Goal: Contribute content: Add original content to the website for others to see

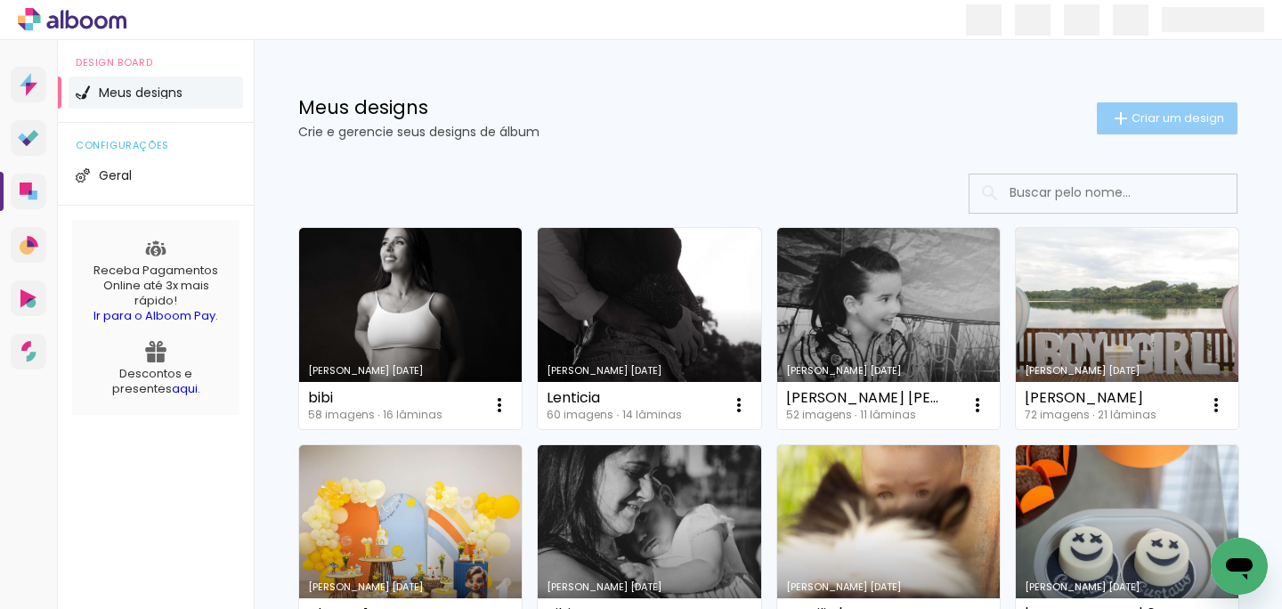
click at [1183, 118] on span "Criar um design" at bounding box center [1178, 118] width 93 height 12
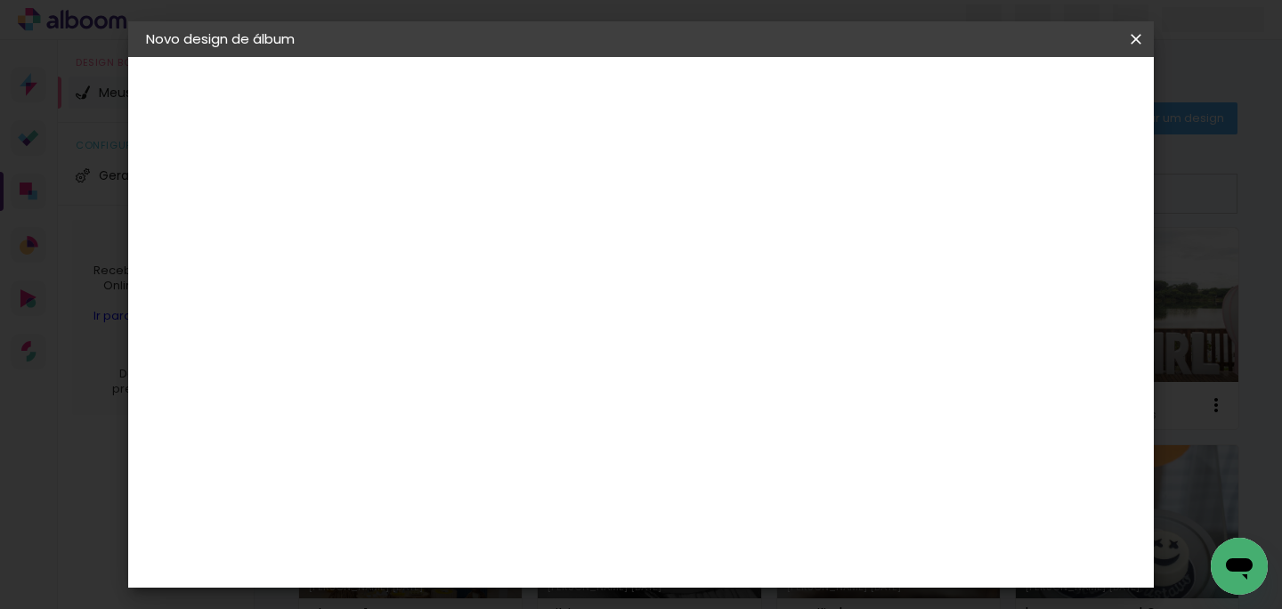
click at [437, 252] on input at bounding box center [437, 239] width 0 height 28
type input "[PERSON_NAME] 11 anos"
type paper-input "[PERSON_NAME] 11 anos"
click at [0, 0] on slot "Avançar" at bounding box center [0, 0] width 0 height 0
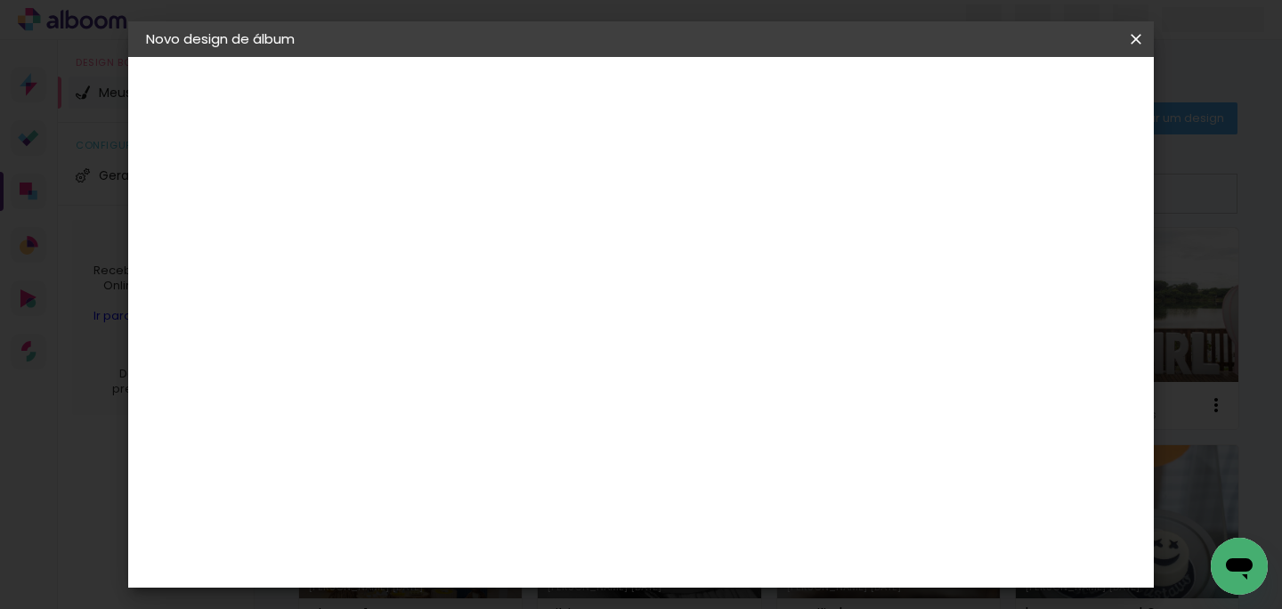
click at [770, 103] on paper-button "Avançar" at bounding box center [726, 94] width 87 height 30
click at [557, 579] on span "20 × 20" at bounding box center [516, 602] width 83 height 47
click at [0, 0] on slot "Avançar" at bounding box center [0, 0] width 0 height 0
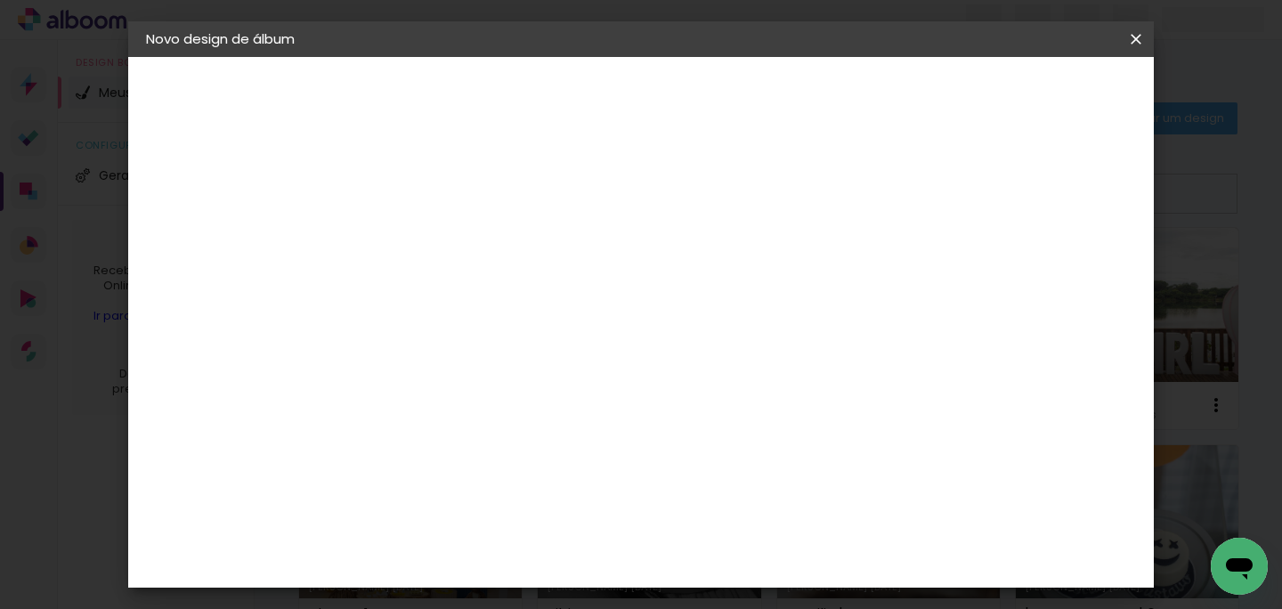
click at [742, 187] on div at bounding box center [734, 192] width 16 height 16
type paper-checkbox "on"
click at [842, 99] on span "Iniciar design" at bounding box center [805, 100] width 74 height 25
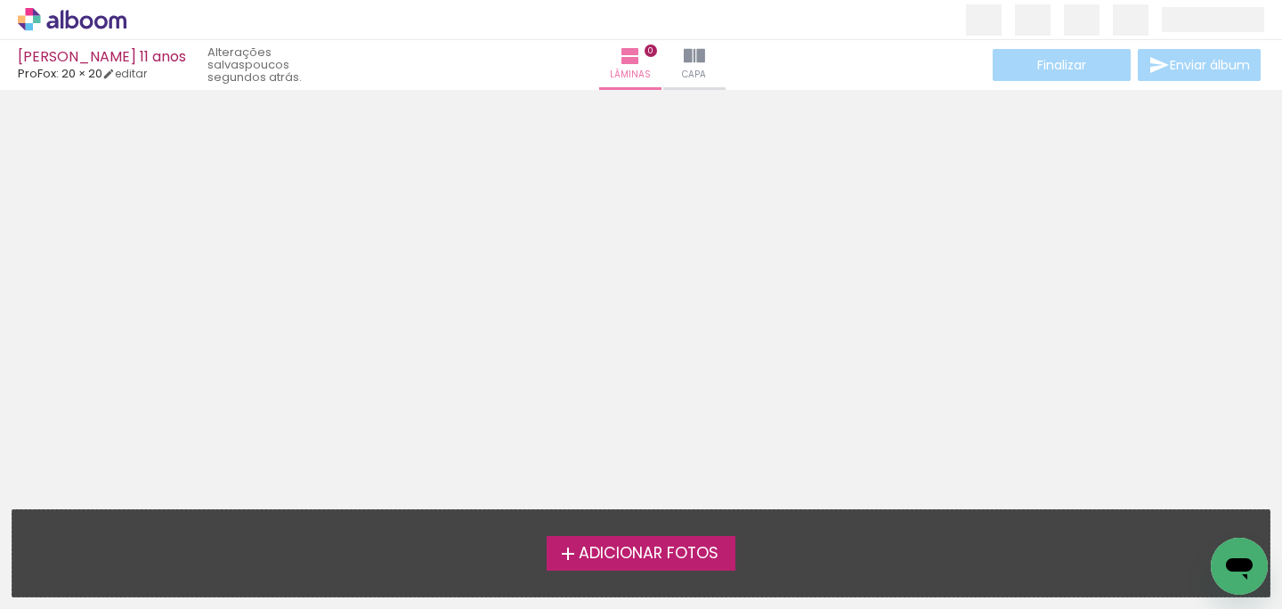
click at [659, 547] on span "Adicionar Fotos" at bounding box center [649, 554] width 140 height 16
click at [0, 0] on input "file" at bounding box center [0, 0] width 0 height 0
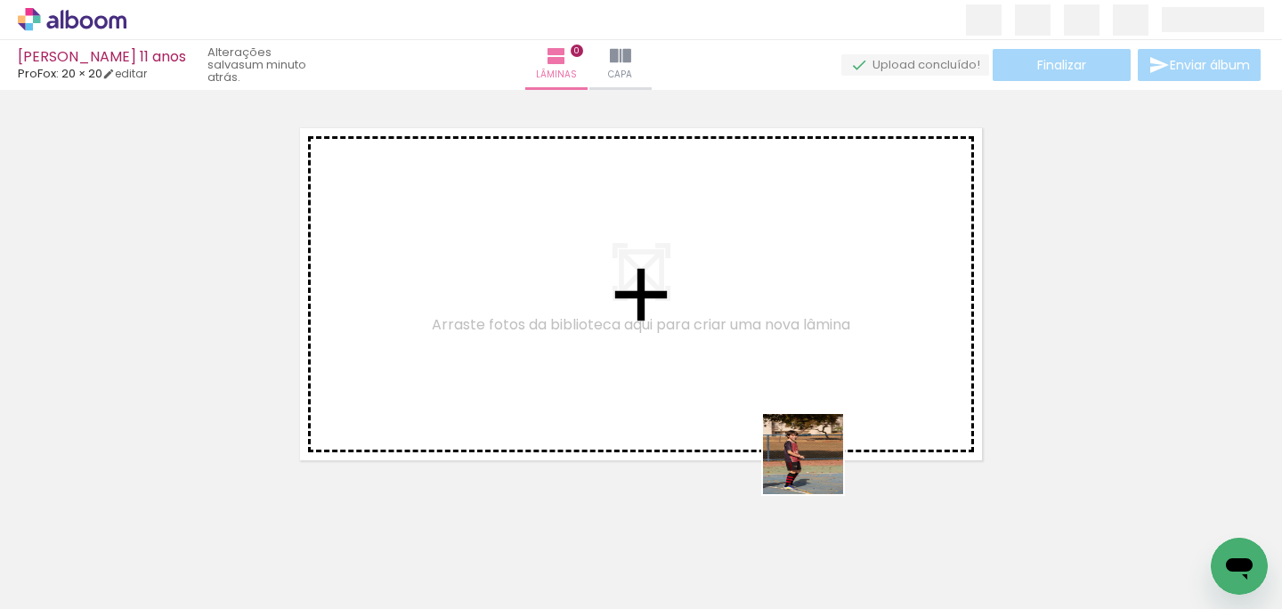
drag, startPoint x: 873, startPoint y: 537, endPoint x: 758, endPoint y: 376, distance: 198.4
click at [758, 376] on quentale-workspace at bounding box center [641, 304] width 1282 height 609
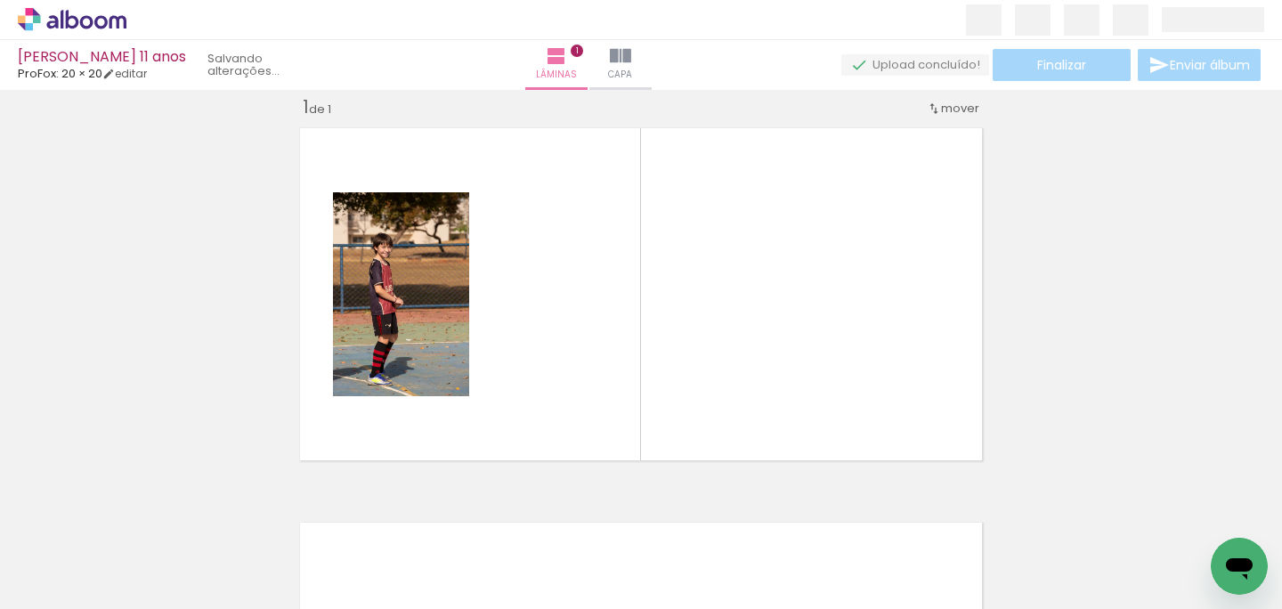
scroll to position [22, 0]
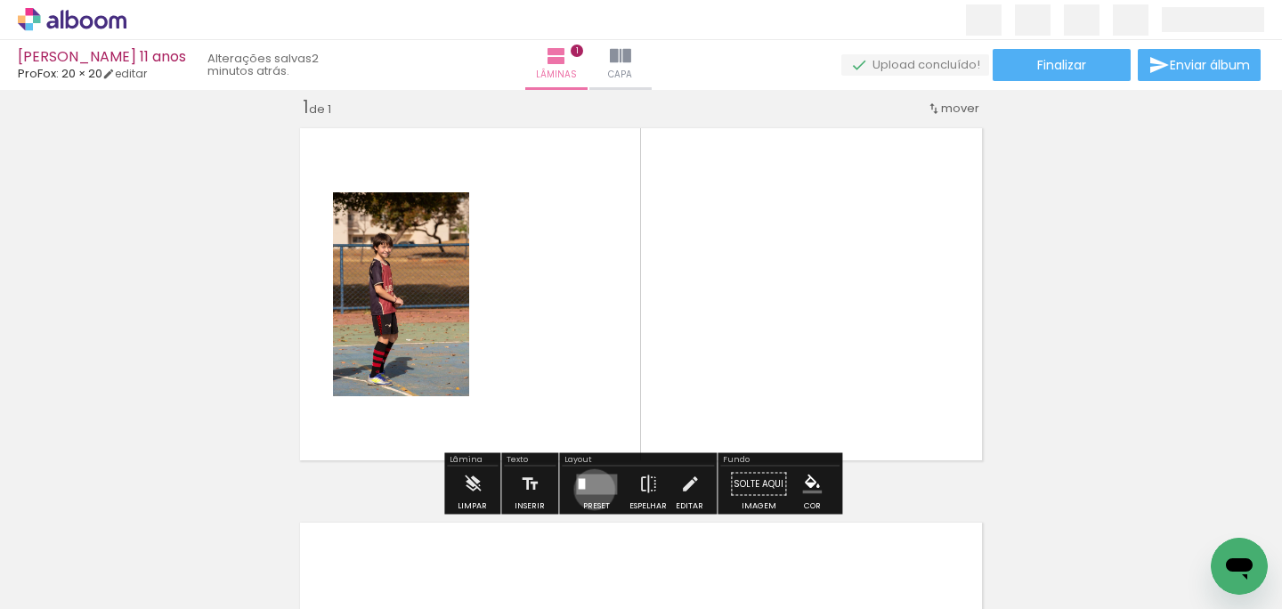
click at [590, 489] on quentale-layouter at bounding box center [596, 484] width 41 height 20
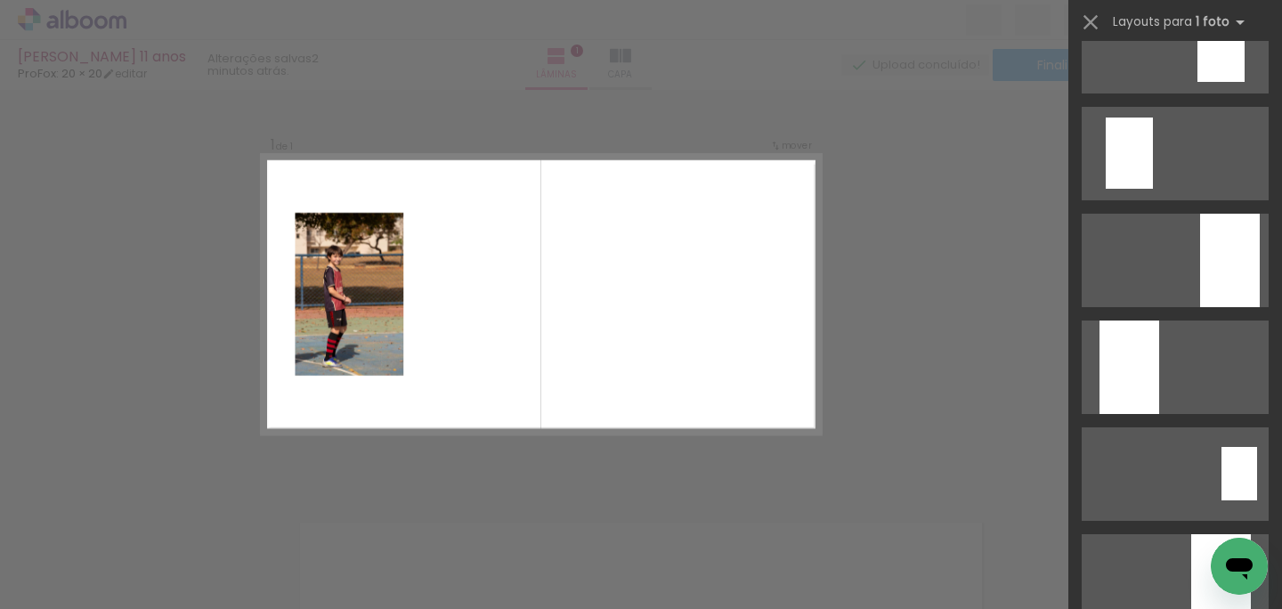
scroll to position [269, 0]
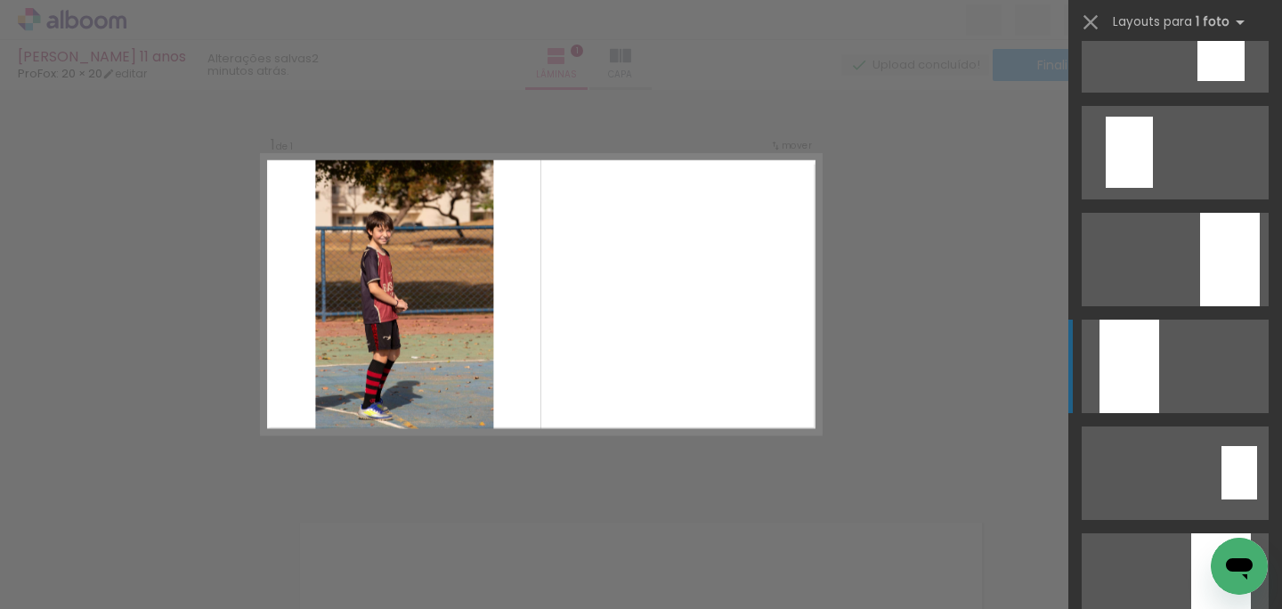
click at [1124, 358] on div at bounding box center [1130, 366] width 60 height 93
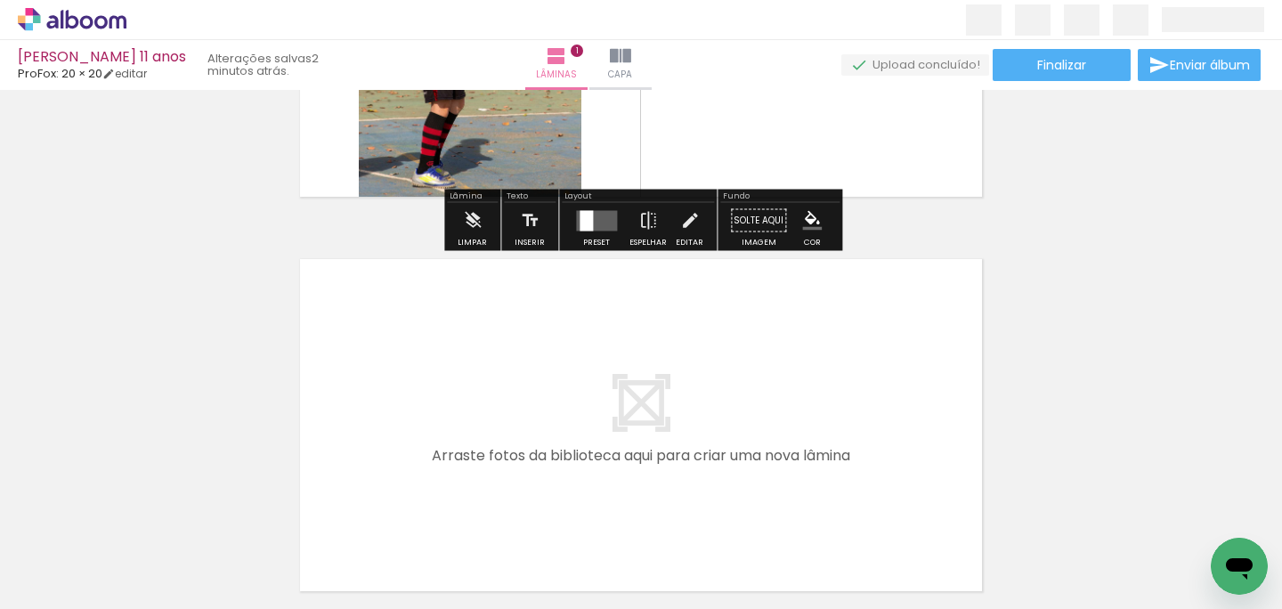
scroll to position [326, 0]
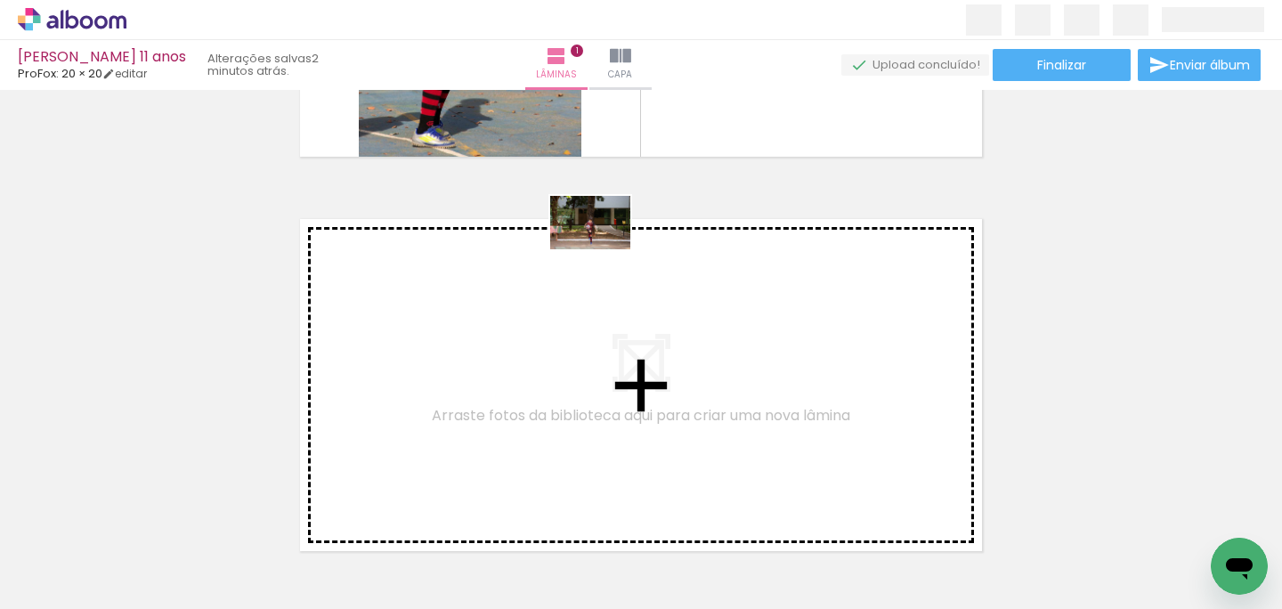
drag, startPoint x: 291, startPoint y: 548, endPoint x: 637, endPoint y: 292, distance: 430.9
click at [637, 292] on quentale-workspace at bounding box center [641, 304] width 1282 height 609
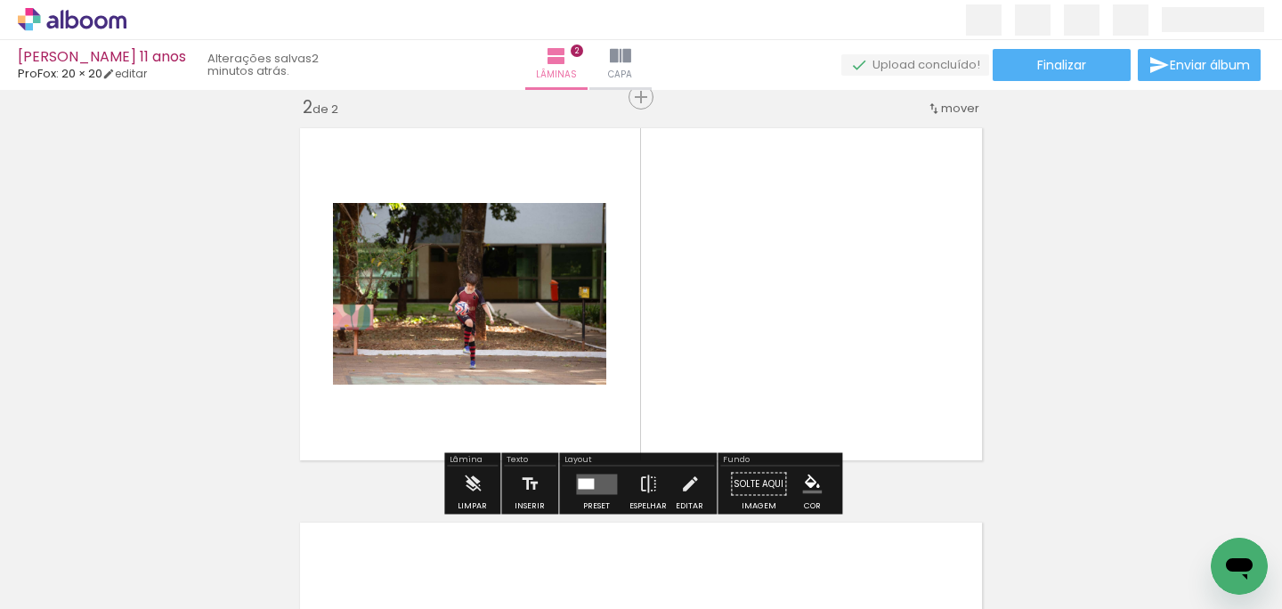
scroll to position [417, 0]
click at [598, 471] on div at bounding box center [596, 485] width 48 height 36
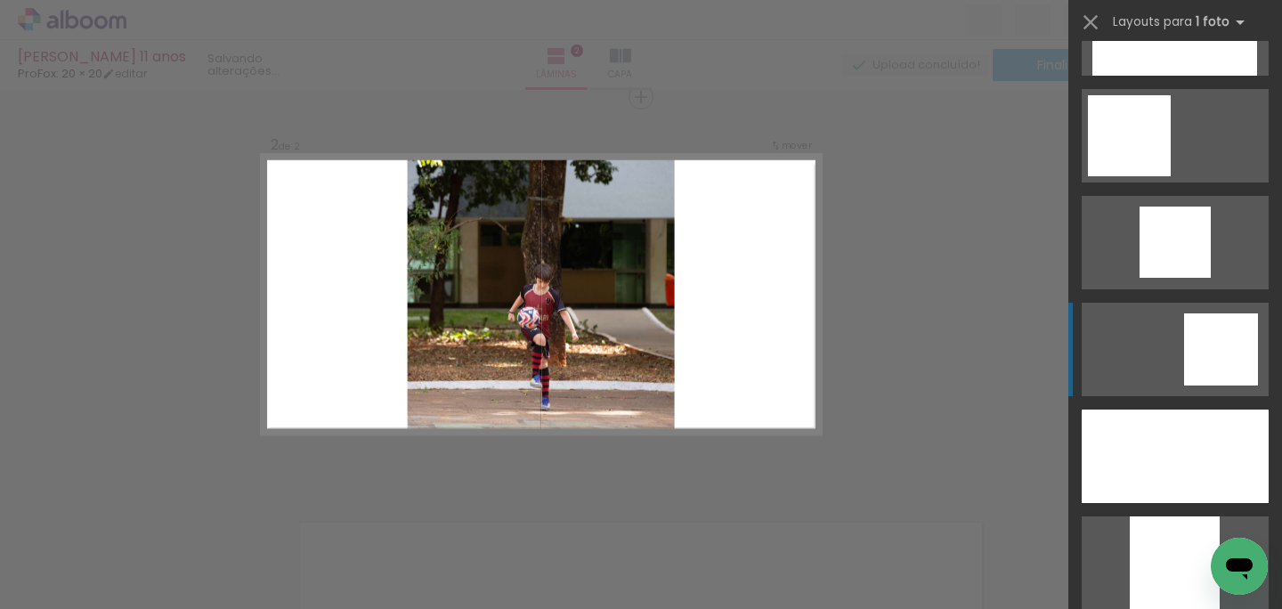
scroll to position [1433, 0]
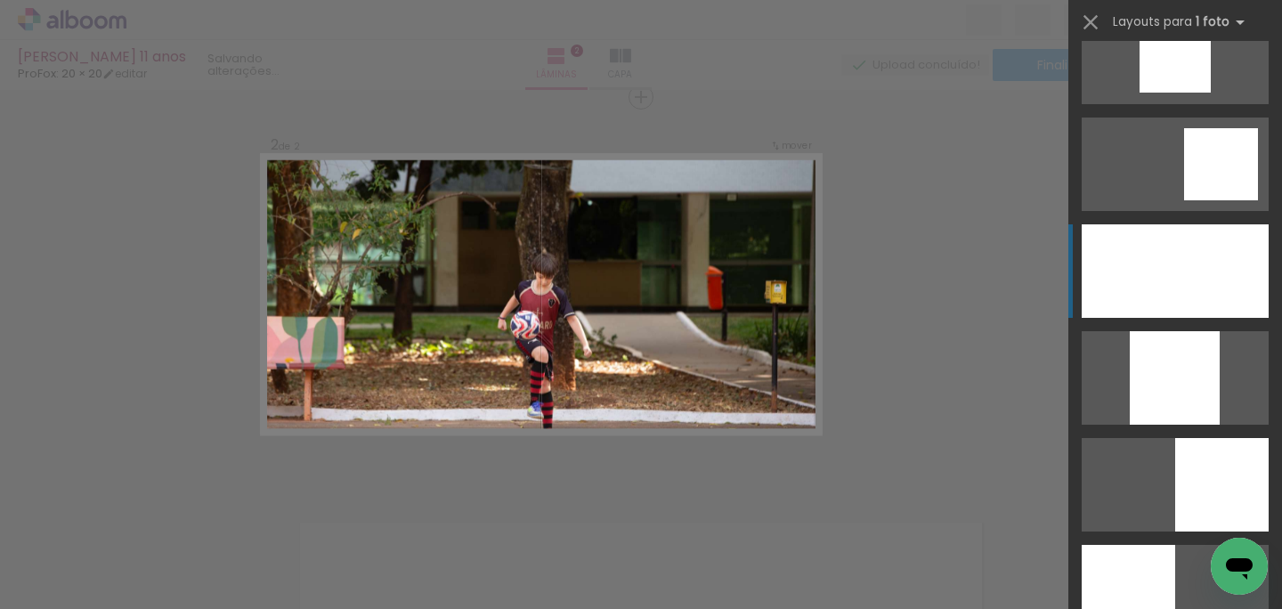
click at [1211, 280] on div at bounding box center [1175, 270] width 187 height 93
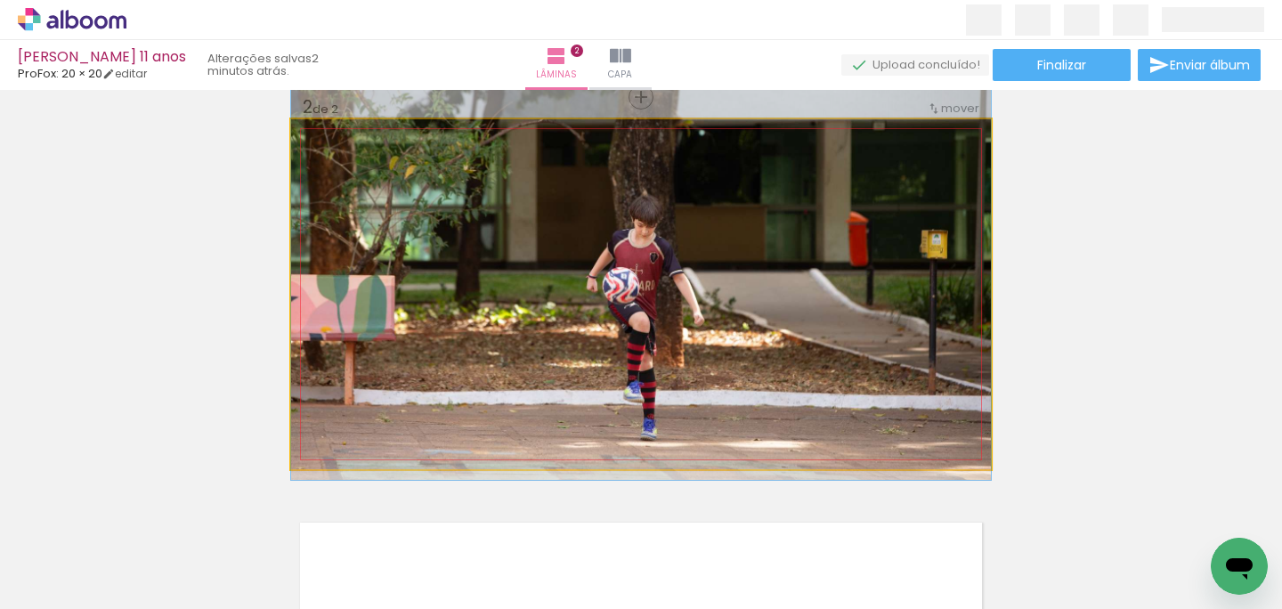
drag, startPoint x: 847, startPoint y: 402, endPoint x: 845, endPoint y: 357, distance: 45.4
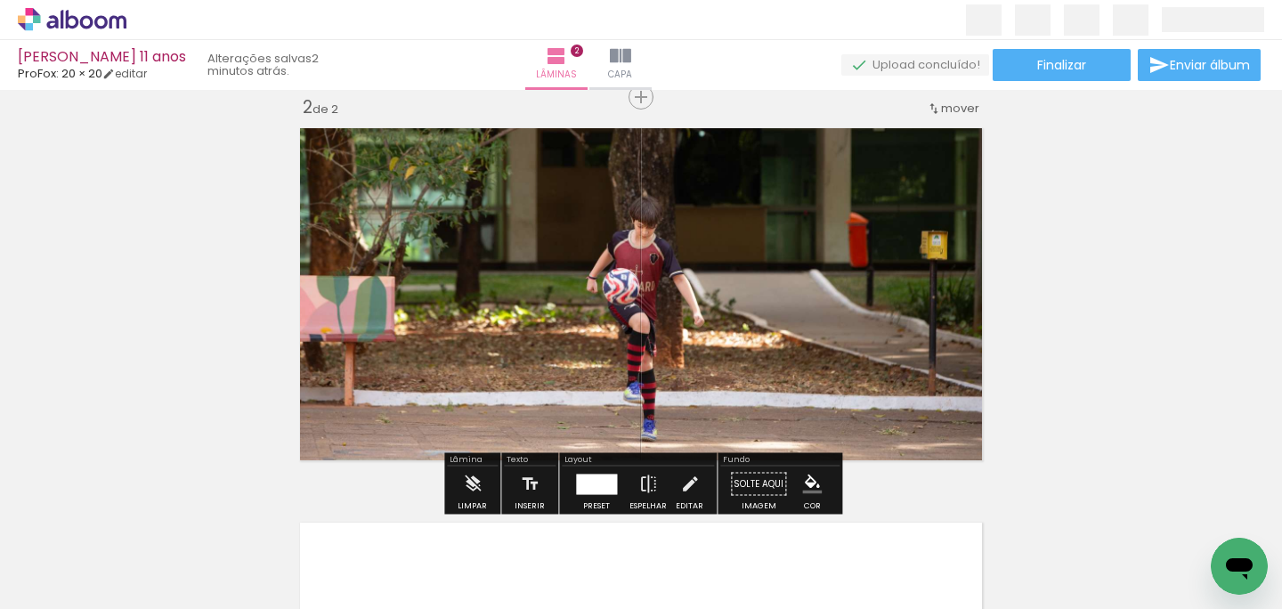
click at [607, 490] on div at bounding box center [596, 484] width 41 height 20
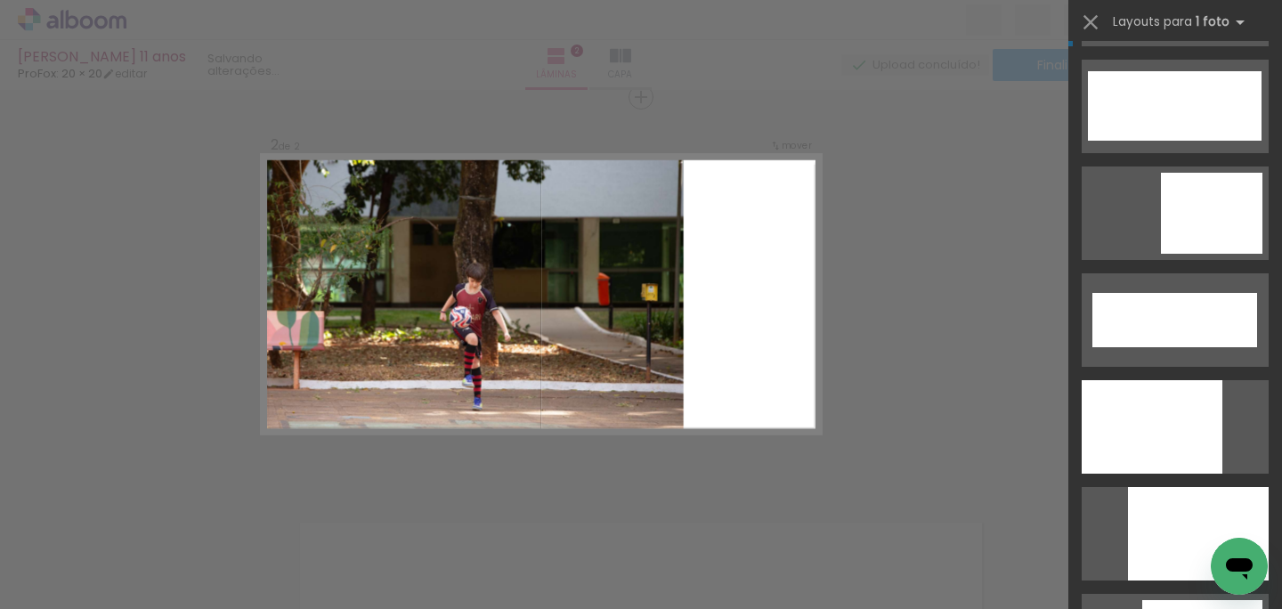
scroll to position [4662, 0]
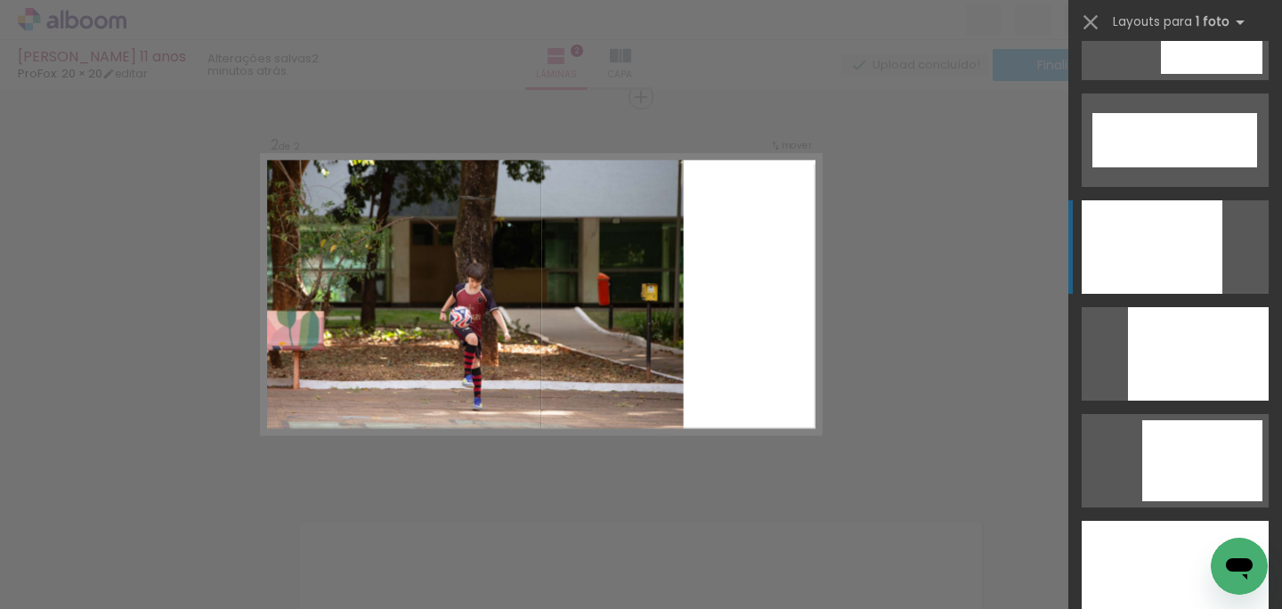
click at [1186, 259] on div at bounding box center [1152, 246] width 141 height 93
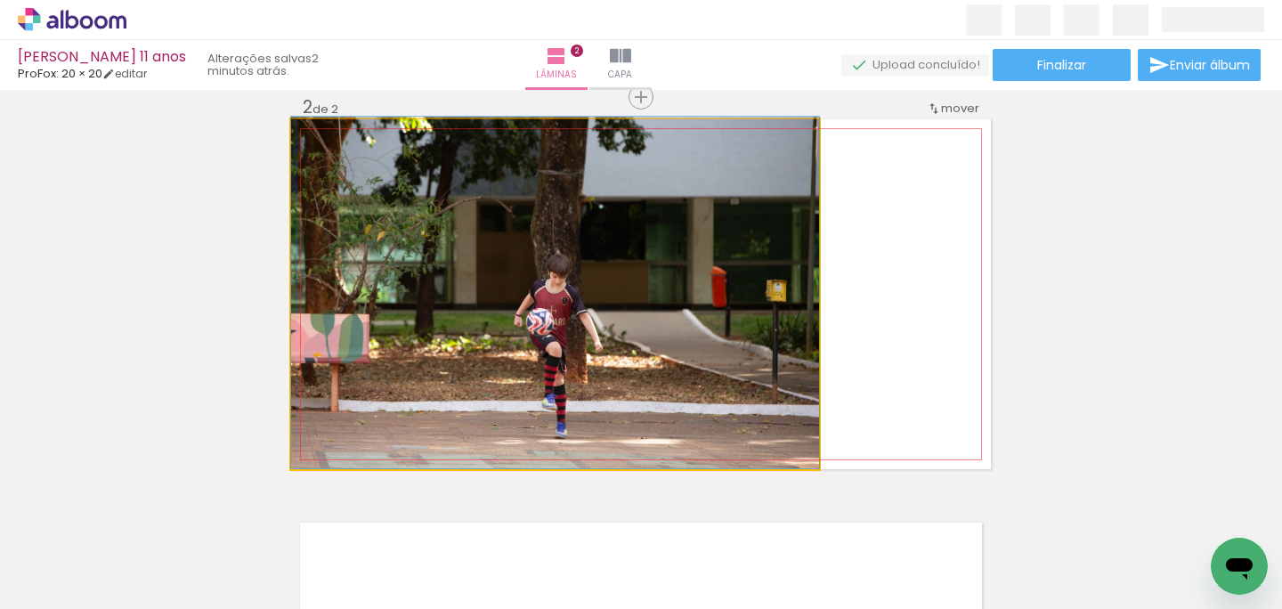
drag, startPoint x: 784, startPoint y: 345, endPoint x: 783, endPoint y: 304, distance: 40.1
click at [783, 304] on div at bounding box center [555, 293] width 528 height 352
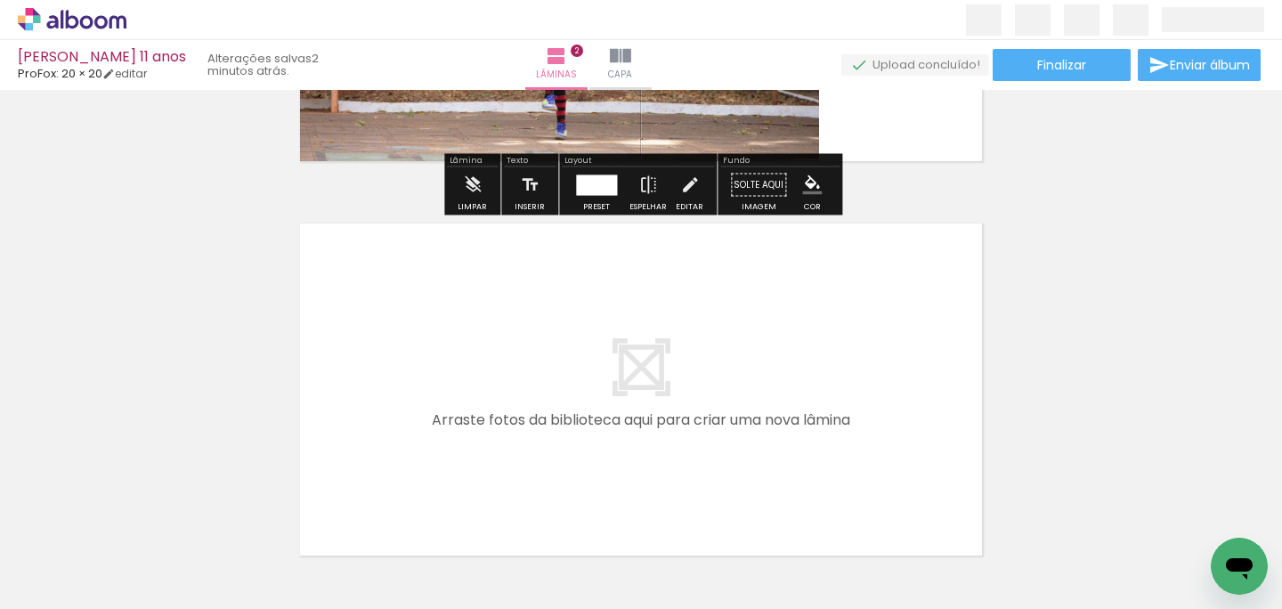
scroll to position [718, 0]
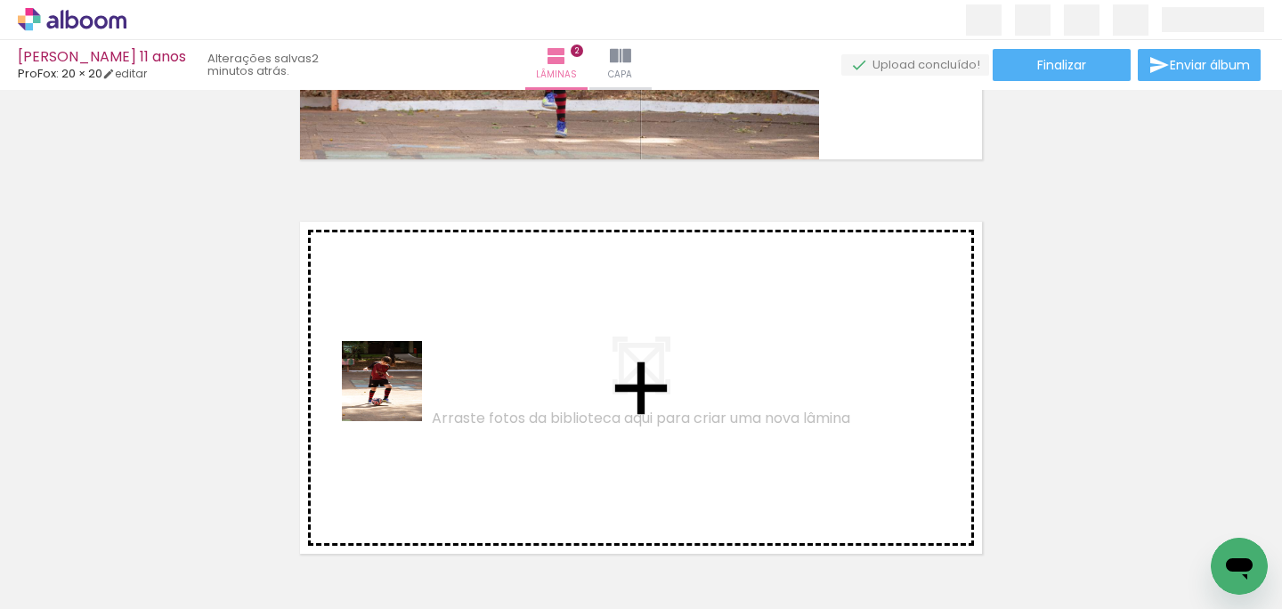
click at [395, 394] on quentale-workspace at bounding box center [641, 304] width 1282 height 609
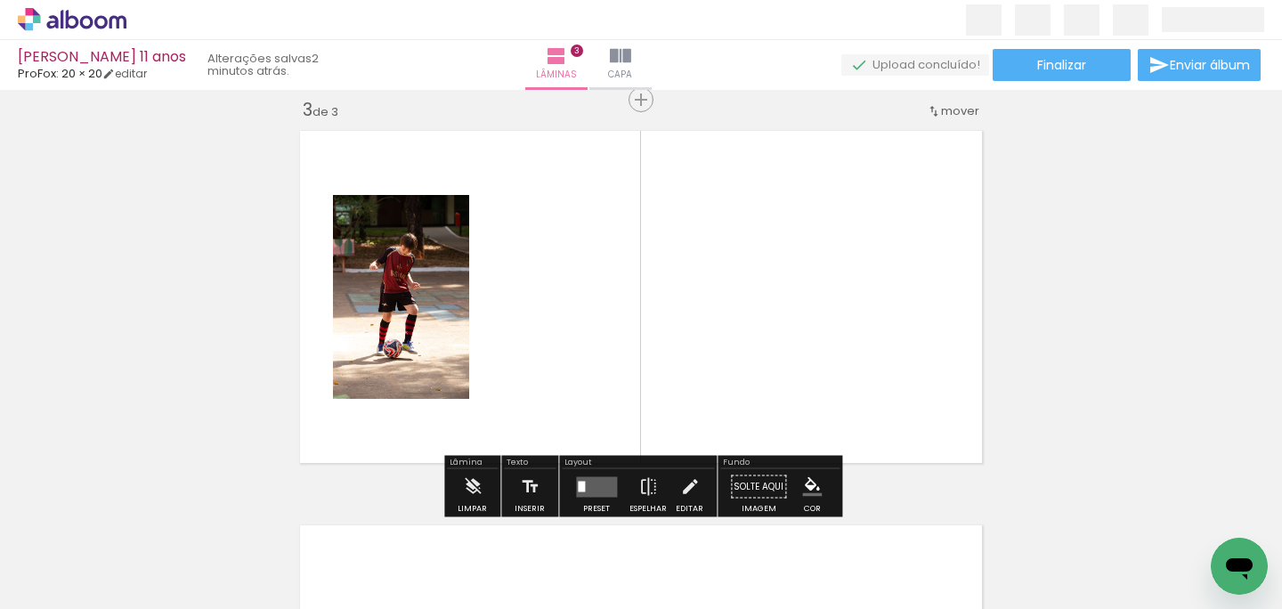
scroll to position [811, 0]
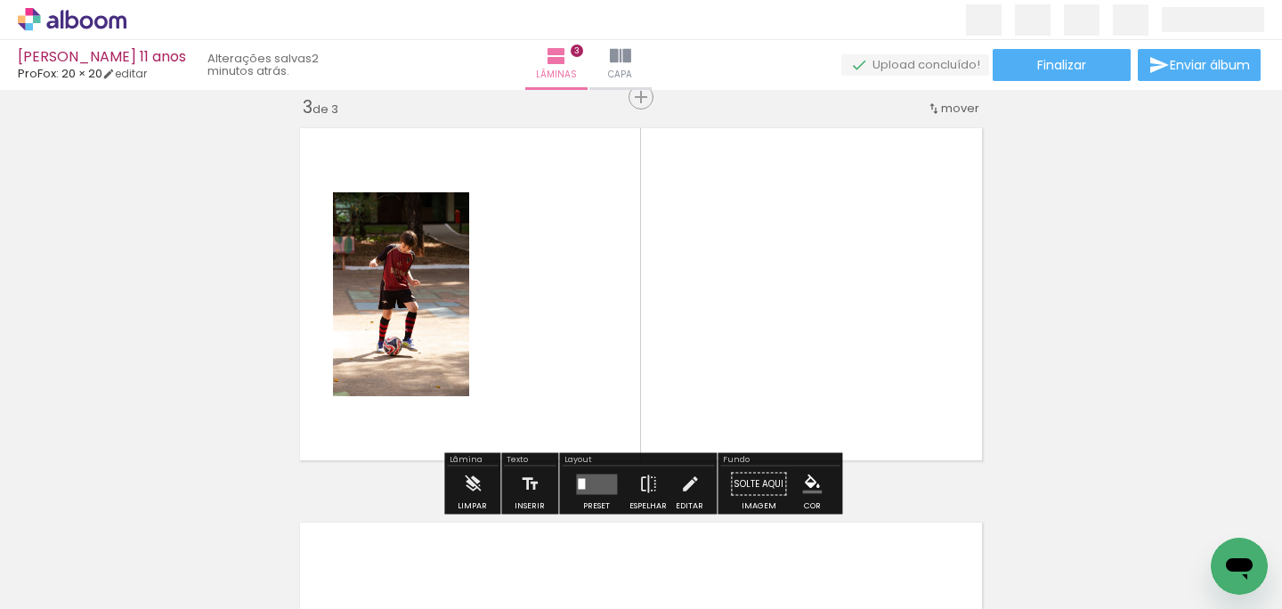
drag, startPoint x: 480, startPoint y: 551, endPoint x: 492, endPoint y: 358, distance: 193.6
click at [492, 358] on quentale-workspace at bounding box center [641, 304] width 1282 height 609
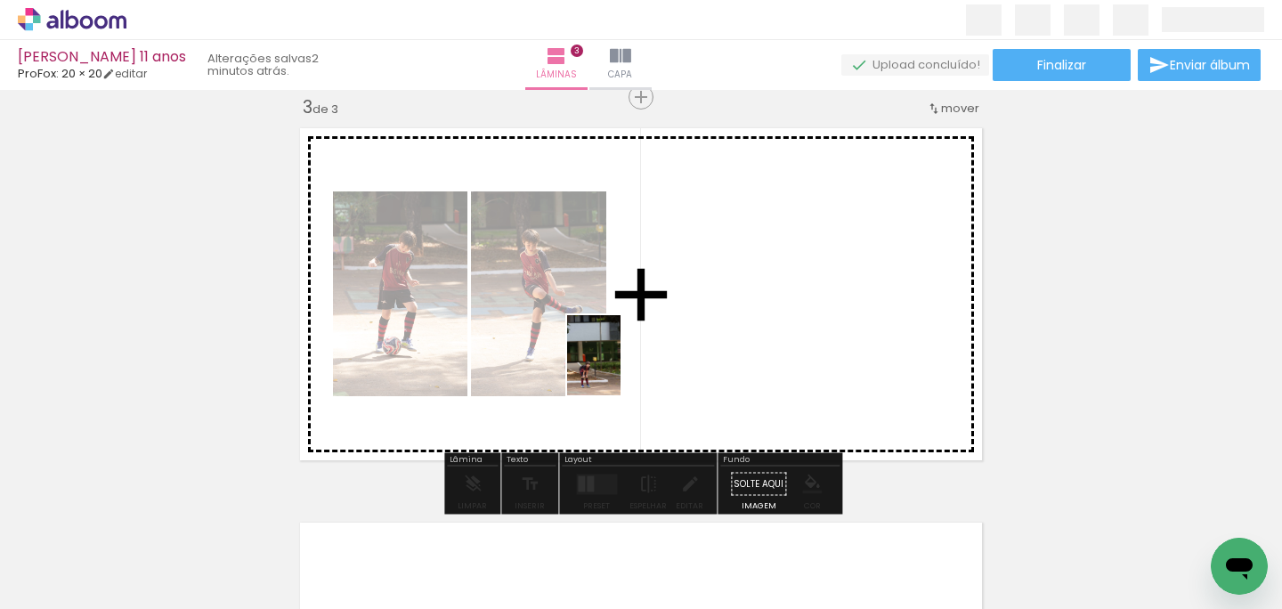
drag, startPoint x: 187, startPoint y: 546, endPoint x: 621, endPoint y: 369, distance: 468.1
click at [621, 369] on quentale-workspace at bounding box center [641, 304] width 1282 height 609
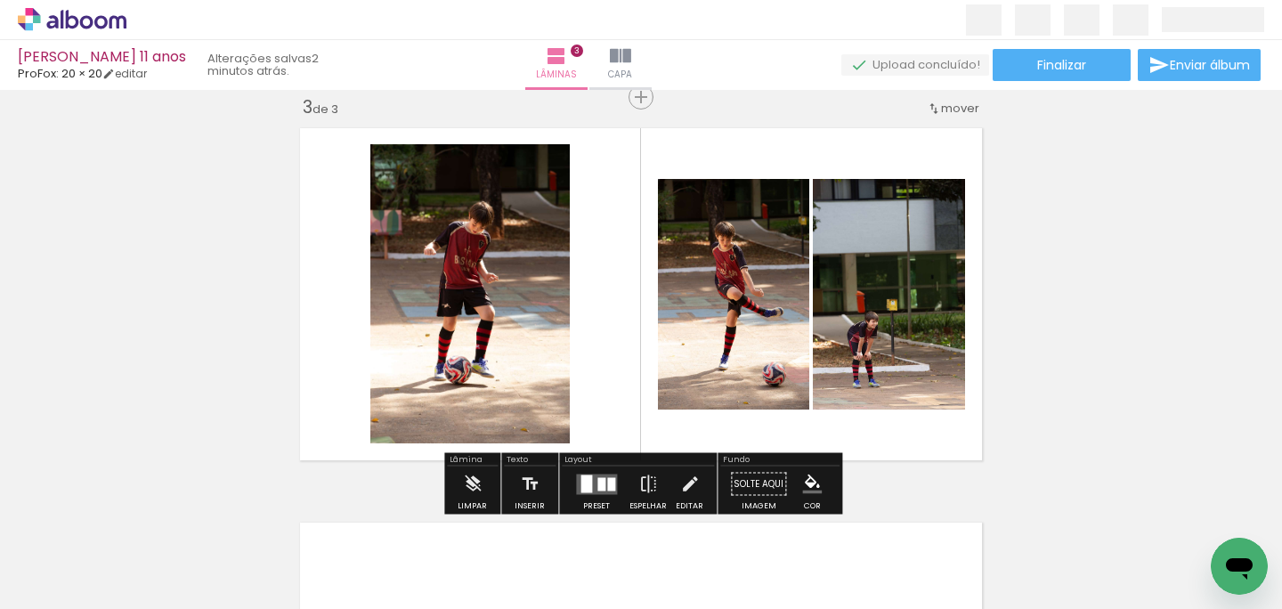
click at [597, 484] on div at bounding box center [601, 483] width 8 height 13
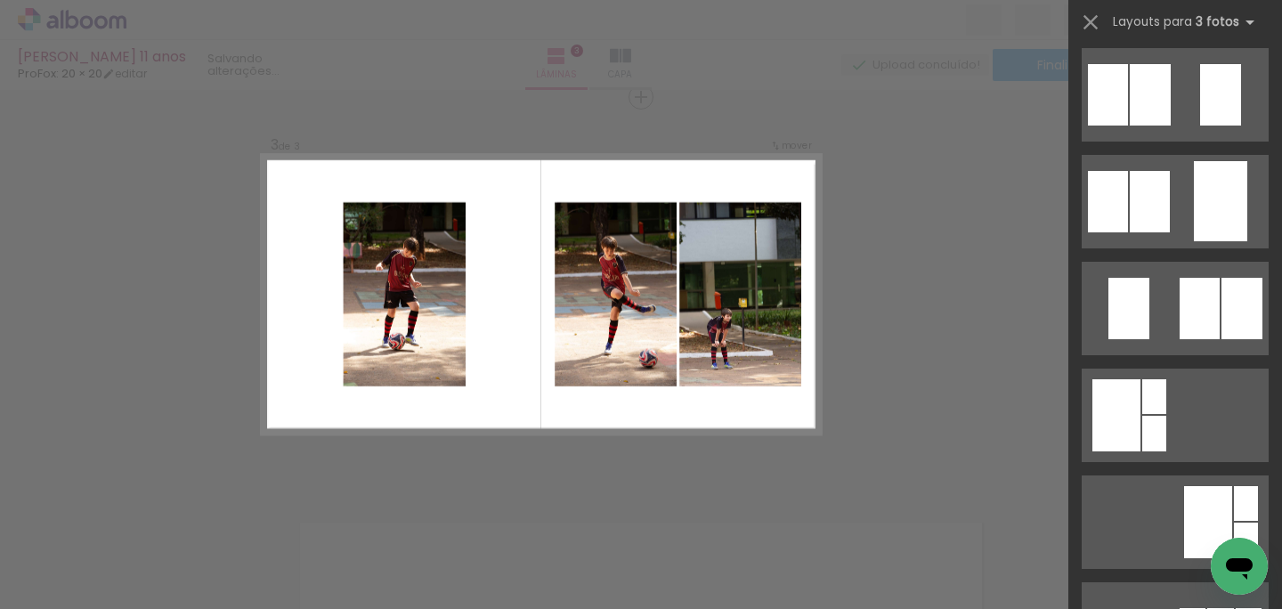
scroll to position [0, 0]
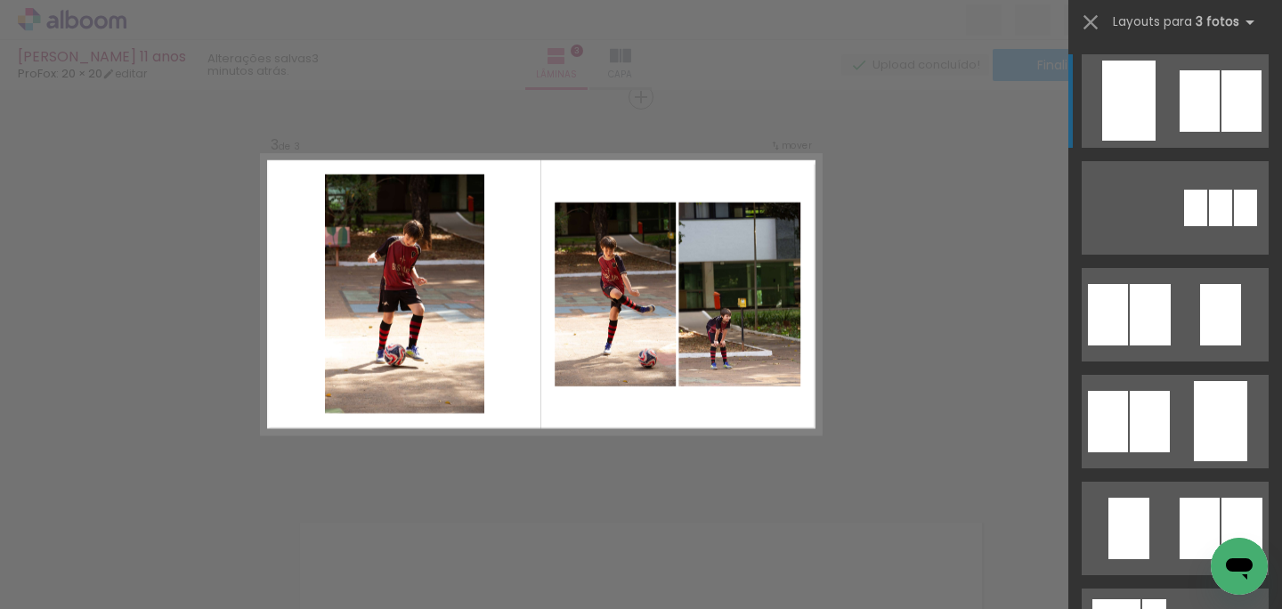
click at [1185, 110] on div at bounding box center [1200, 100] width 40 height 61
click at [1165, 113] on quentale-layouter at bounding box center [1175, 100] width 187 height 93
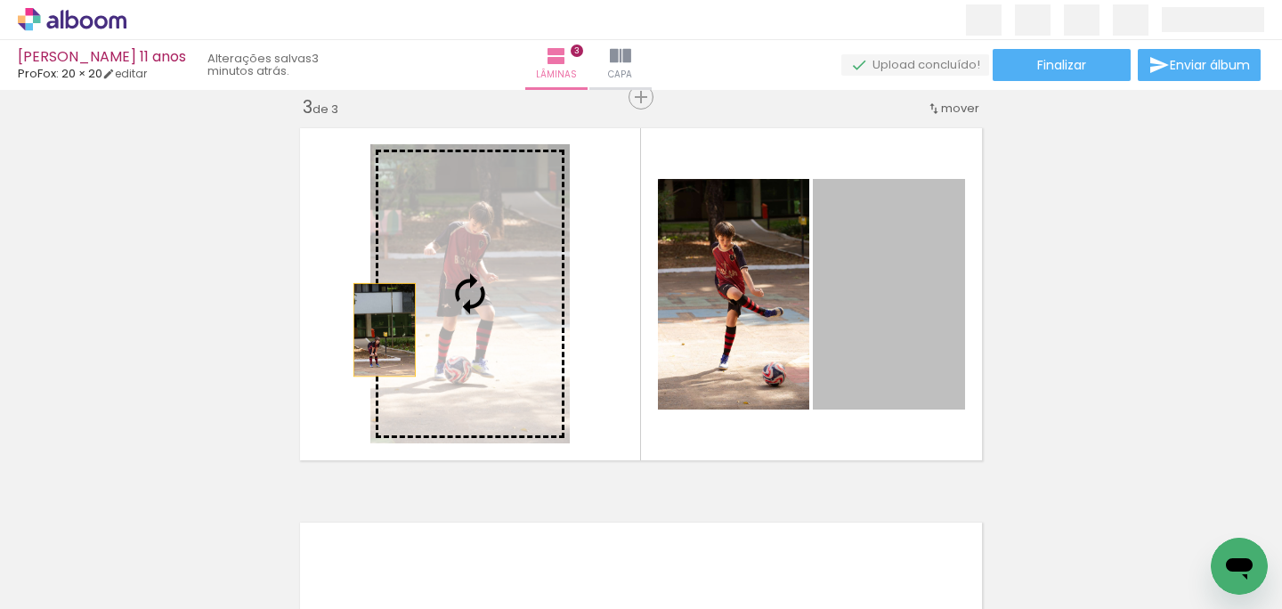
drag, startPoint x: 924, startPoint y: 308, endPoint x: 385, endPoint y: 330, distance: 540.0
click at [0, 0] on slot at bounding box center [0, 0] width 0 height 0
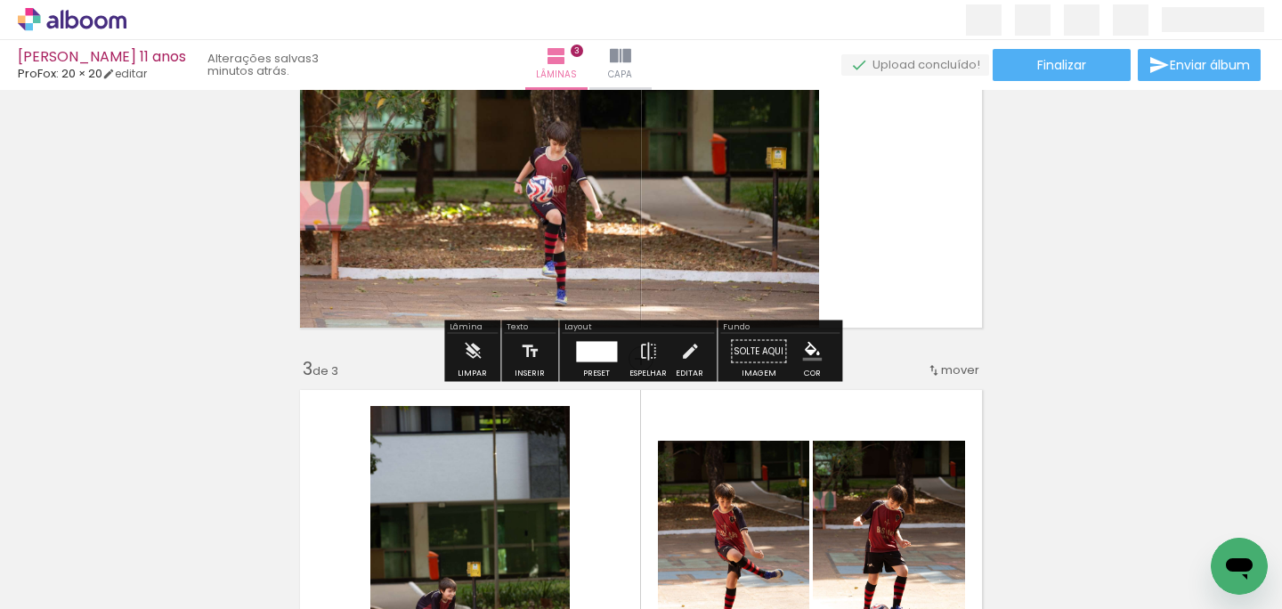
scroll to position [599, 0]
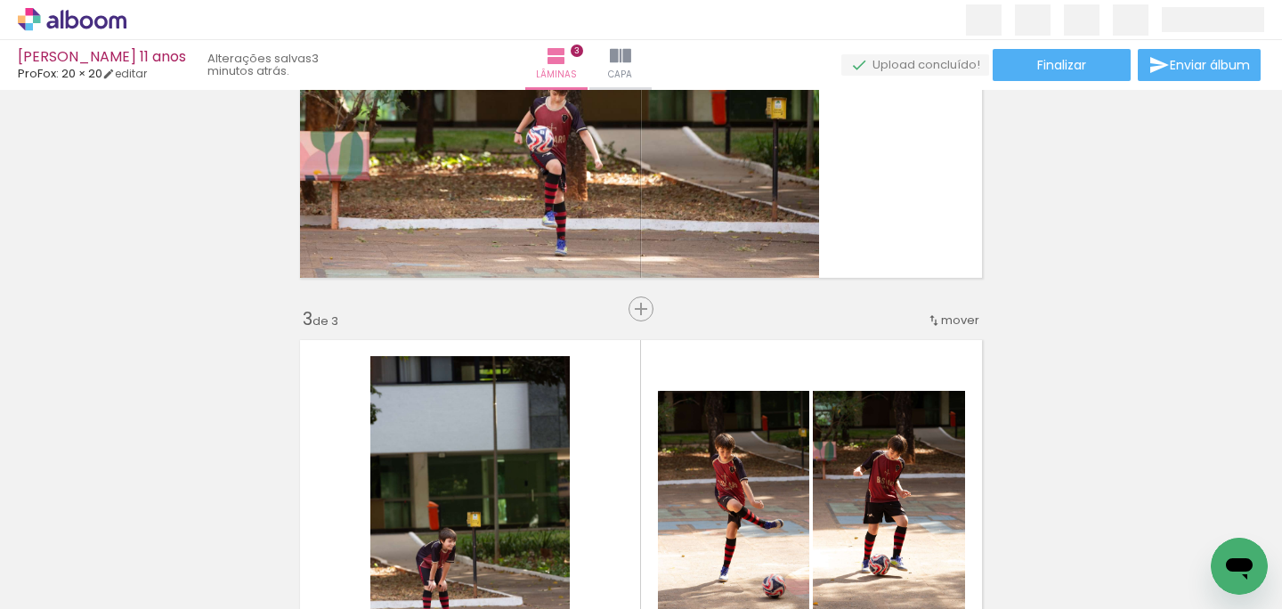
click at [973, 319] on span "mover" at bounding box center [960, 320] width 38 height 17
click at [962, 321] on paper-item "antes da 1" at bounding box center [914, 317] width 135 height 29
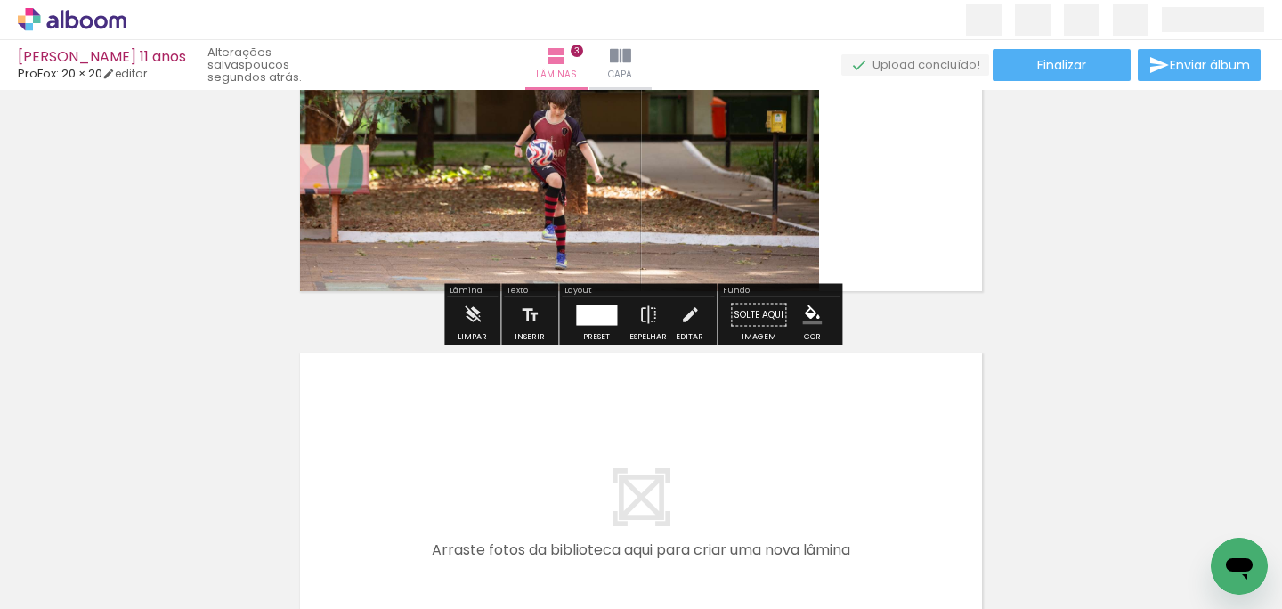
scroll to position [913, 0]
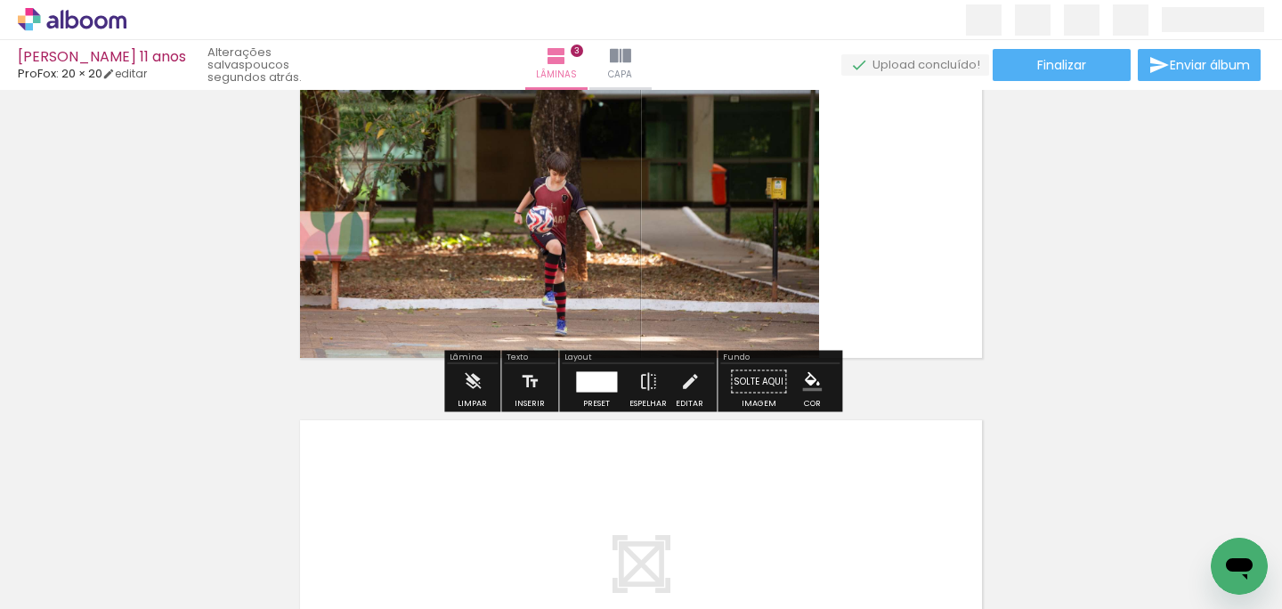
click at [947, 308] on quentale-layouter at bounding box center [641, 192] width 700 height 350
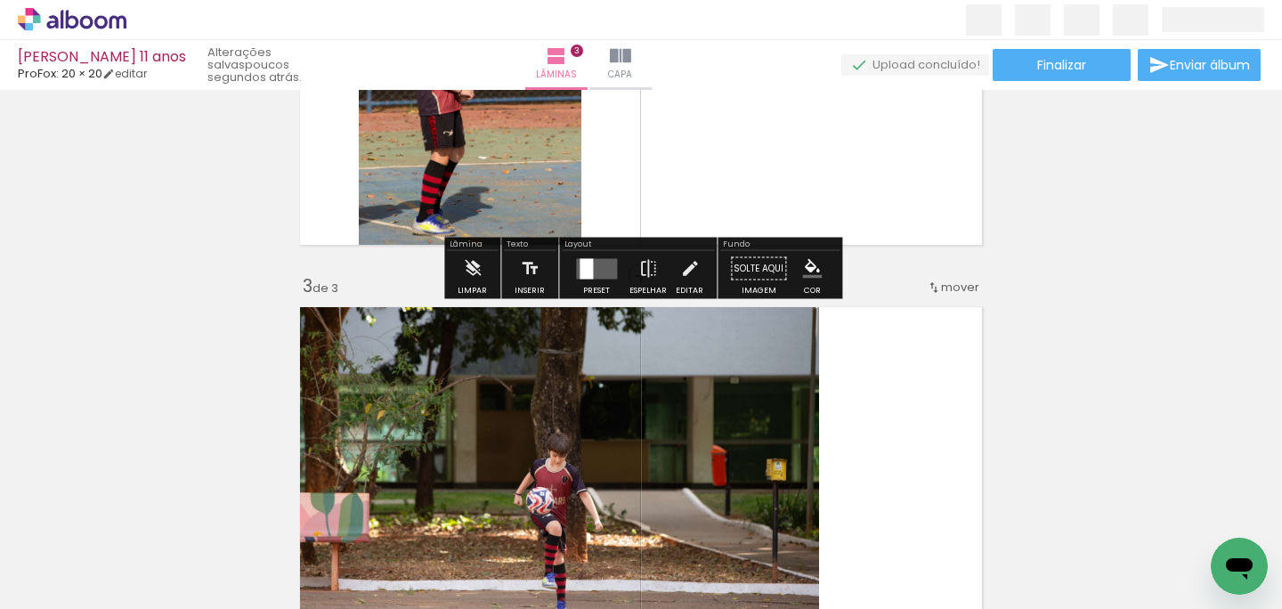
scroll to position [573, 0]
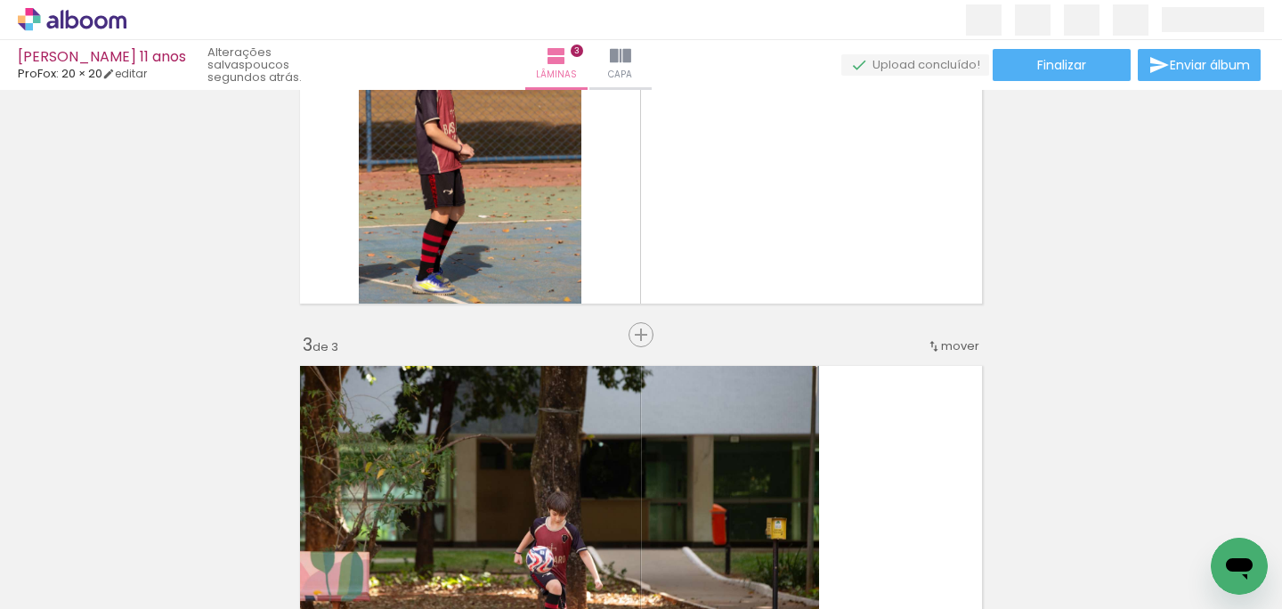
click at [948, 339] on span "mover" at bounding box center [960, 345] width 38 height 17
click at [922, 345] on paper-item "antes da 1" at bounding box center [914, 343] width 135 height 29
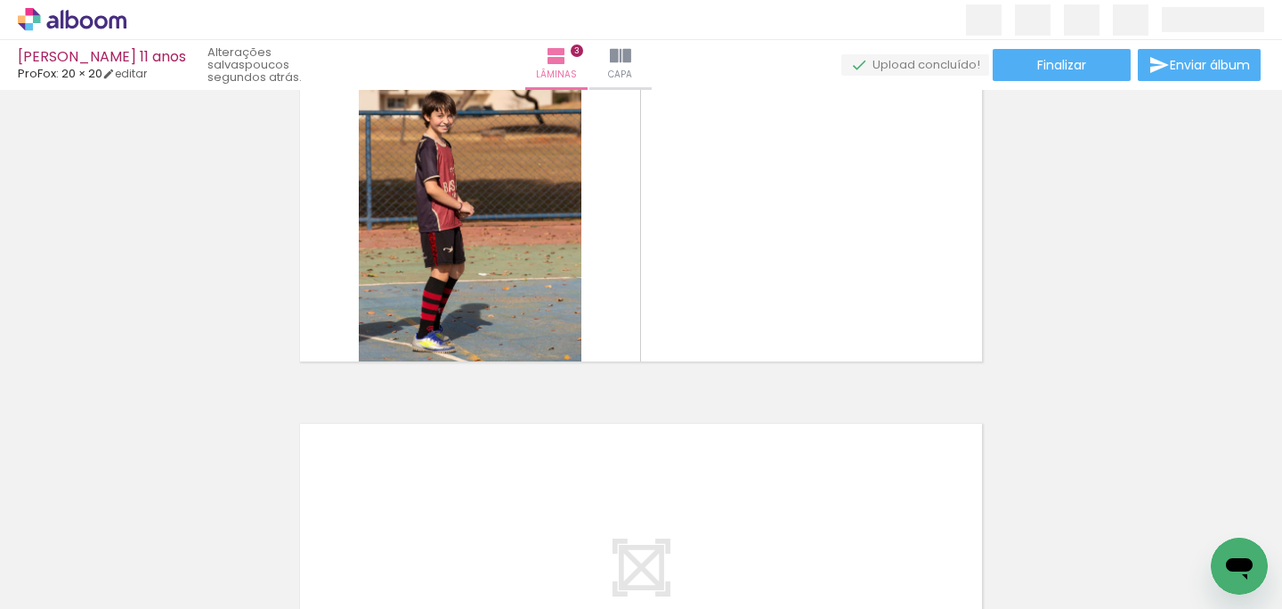
scroll to position [957, 0]
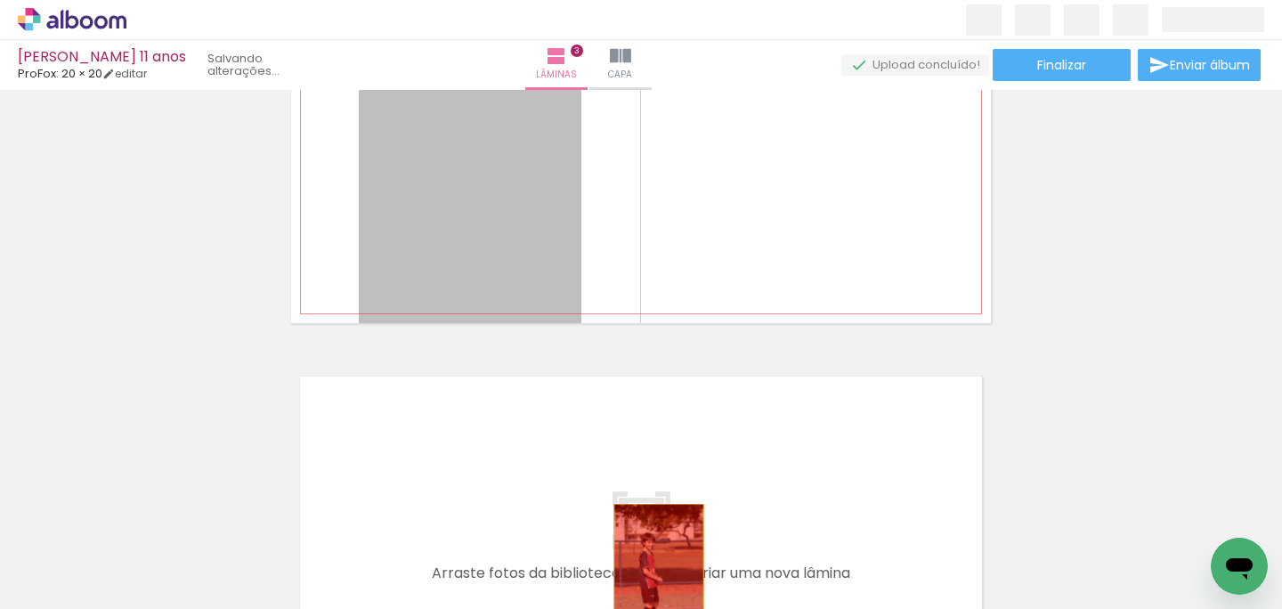
drag, startPoint x: 528, startPoint y: 222, endPoint x: 656, endPoint y: 574, distance: 375.2
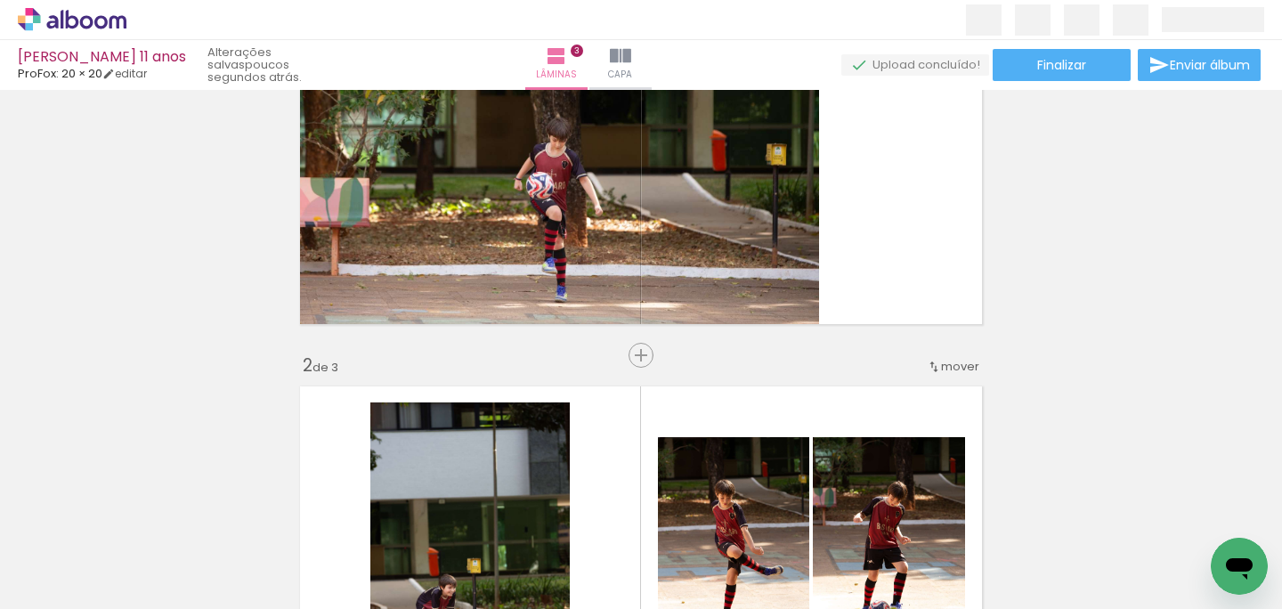
scroll to position [0, 0]
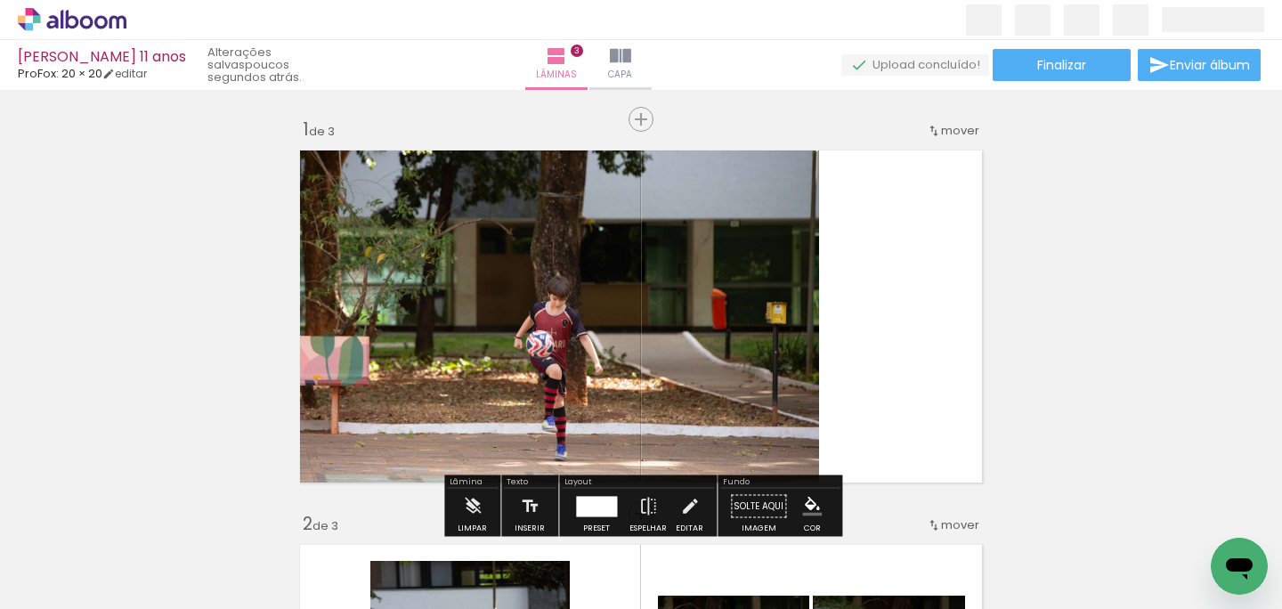
drag, startPoint x: 881, startPoint y: 550, endPoint x: 825, endPoint y: 317, distance: 239.9
click at [827, 320] on quentale-workspace at bounding box center [641, 304] width 1282 height 609
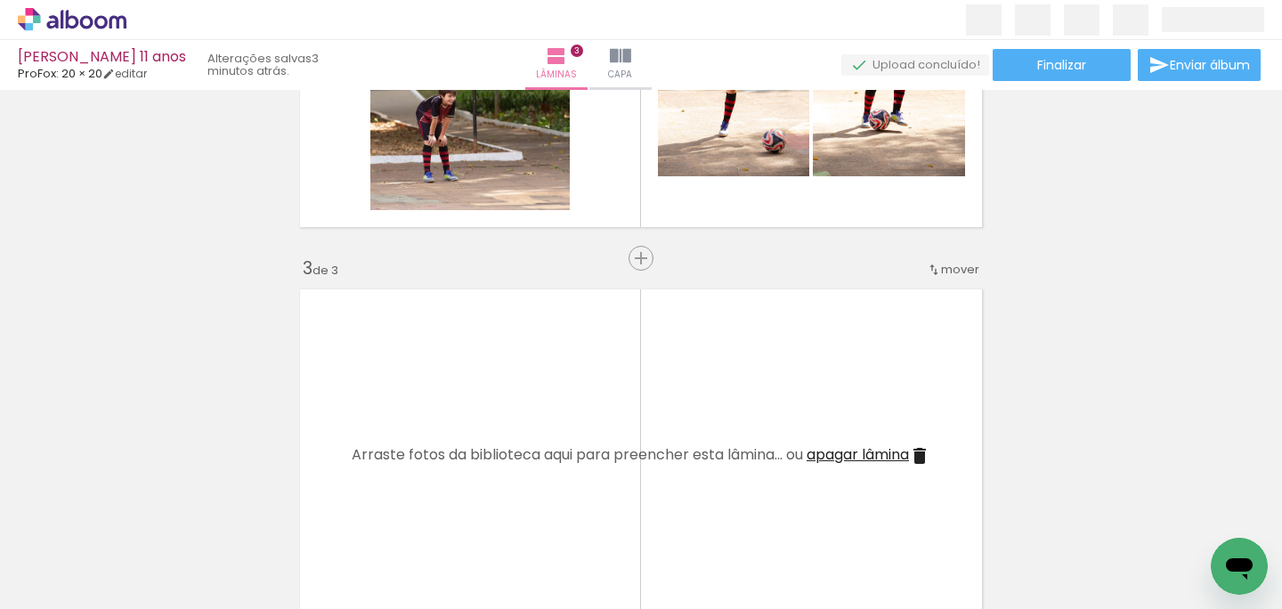
scroll to position [687, 0]
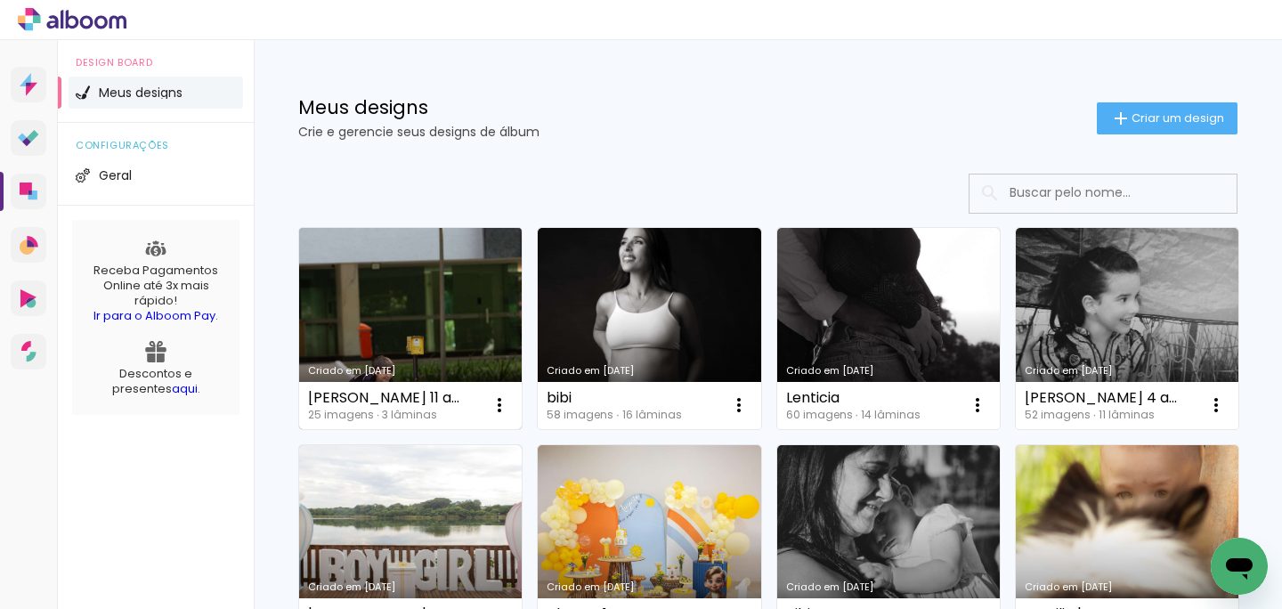
click at [436, 311] on link "Criado em [DATE]" at bounding box center [410, 328] width 223 height 201
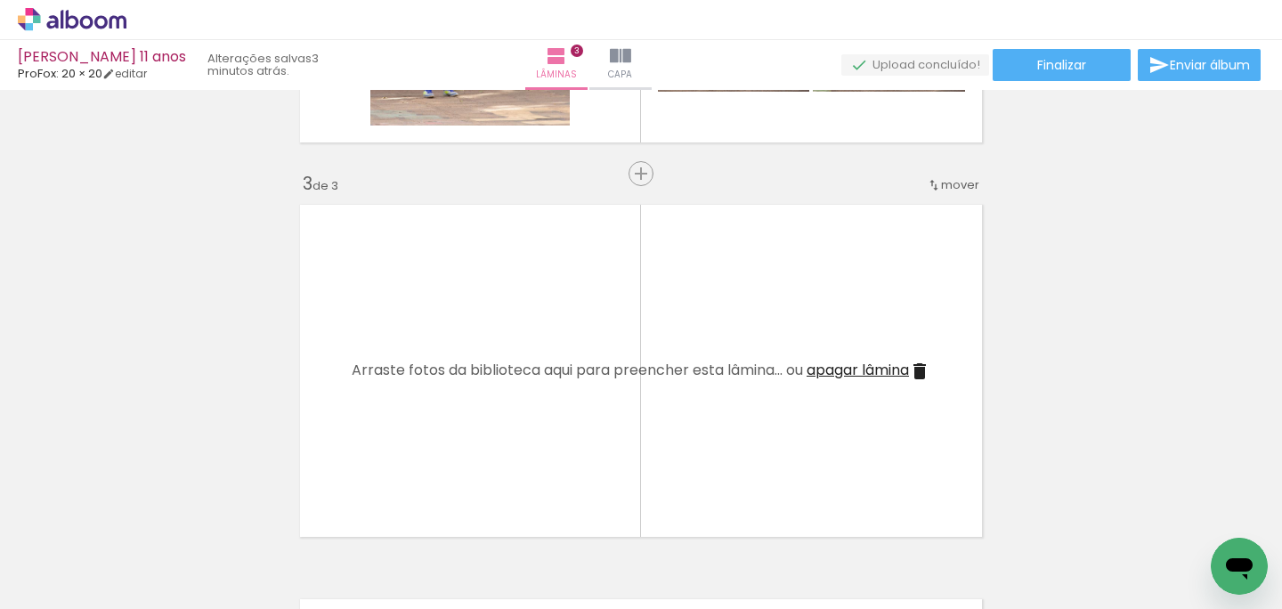
scroll to position [737, 0]
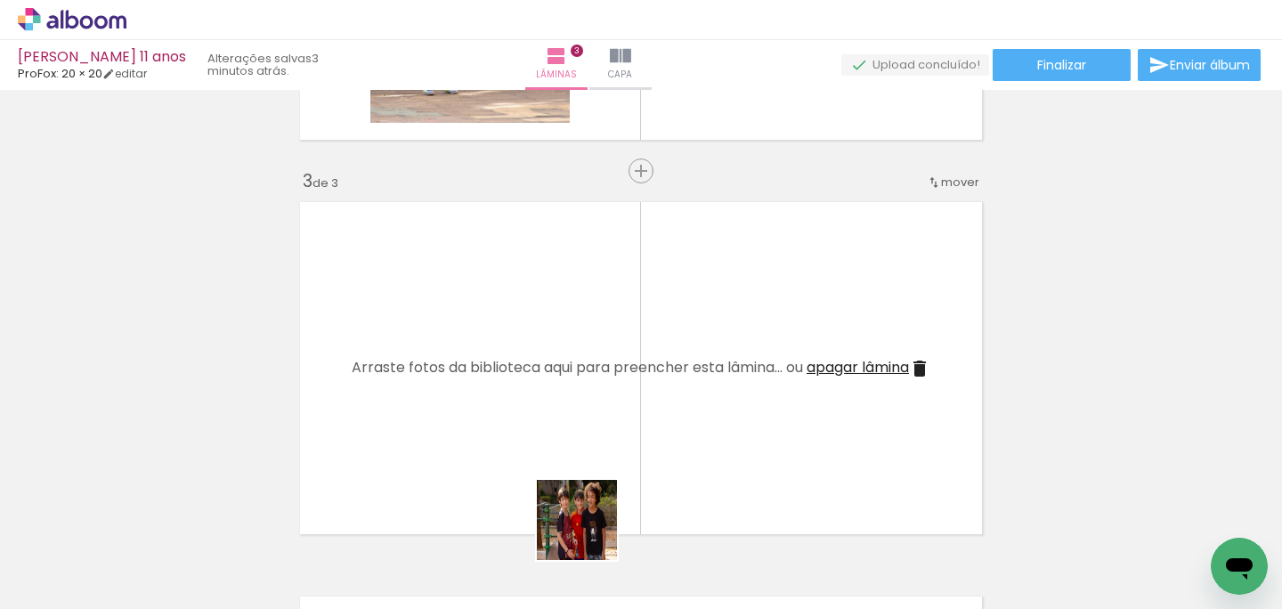
drag, startPoint x: 590, startPoint y: 538, endPoint x: 557, endPoint y: 406, distance: 135.8
click at [557, 406] on quentale-workspace at bounding box center [641, 304] width 1282 height 609
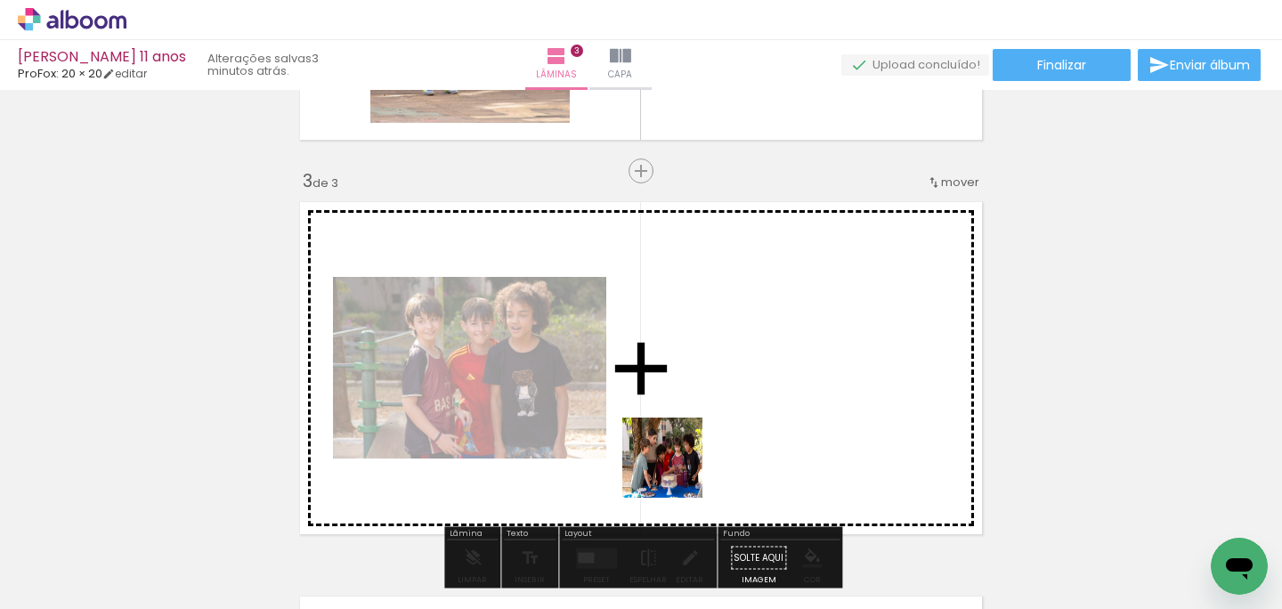
drag, startPoint x: 676, startPoint y: 497, endPoint x: 679, endPoint y: 428, distance: 68.6
click at [679, 428] on quentale-workspace at bounding box center [641, 304] width 1282 height 609
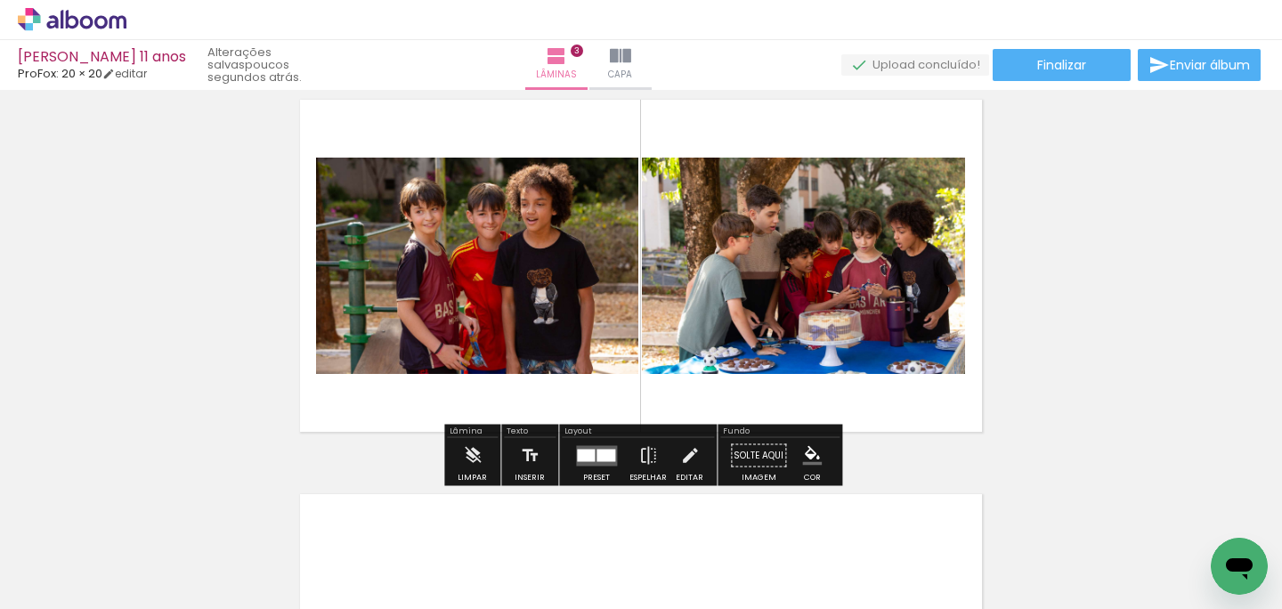
scroll to position [839, 0]
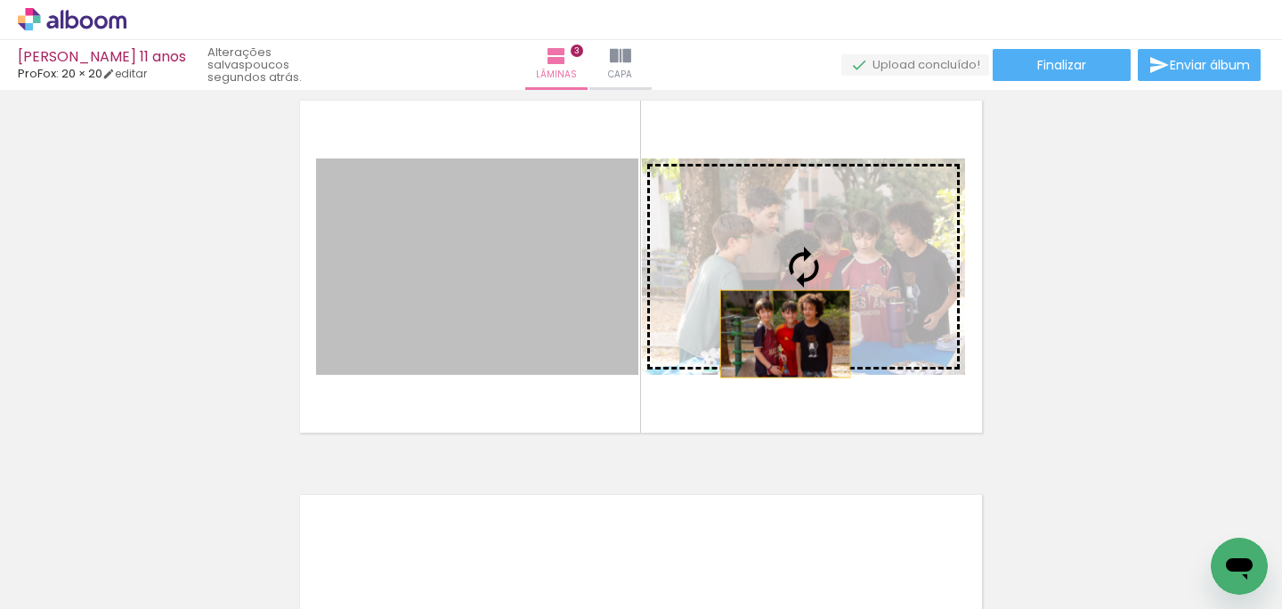
drag, startPoint x: 583, startPoint y: 334, endPoint x: 788, endPoint y: 331, distance: 204.8
click at [0, 0] on slot at bounding box center [0, 0] width 0 height 0
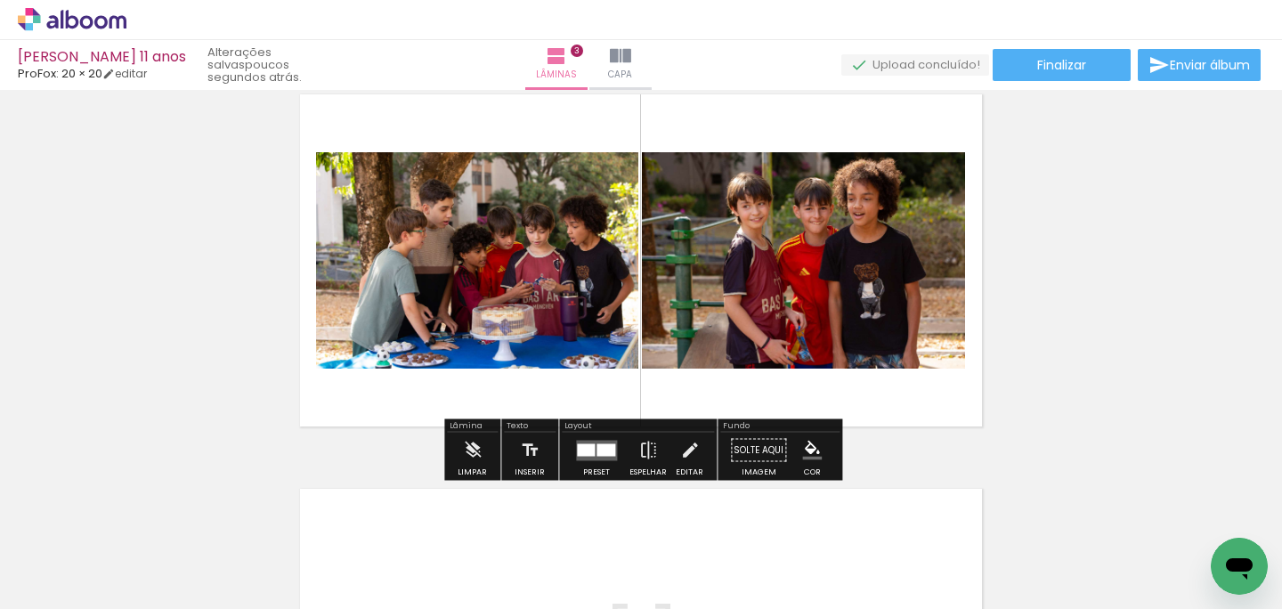
scroll to position [865, 0]
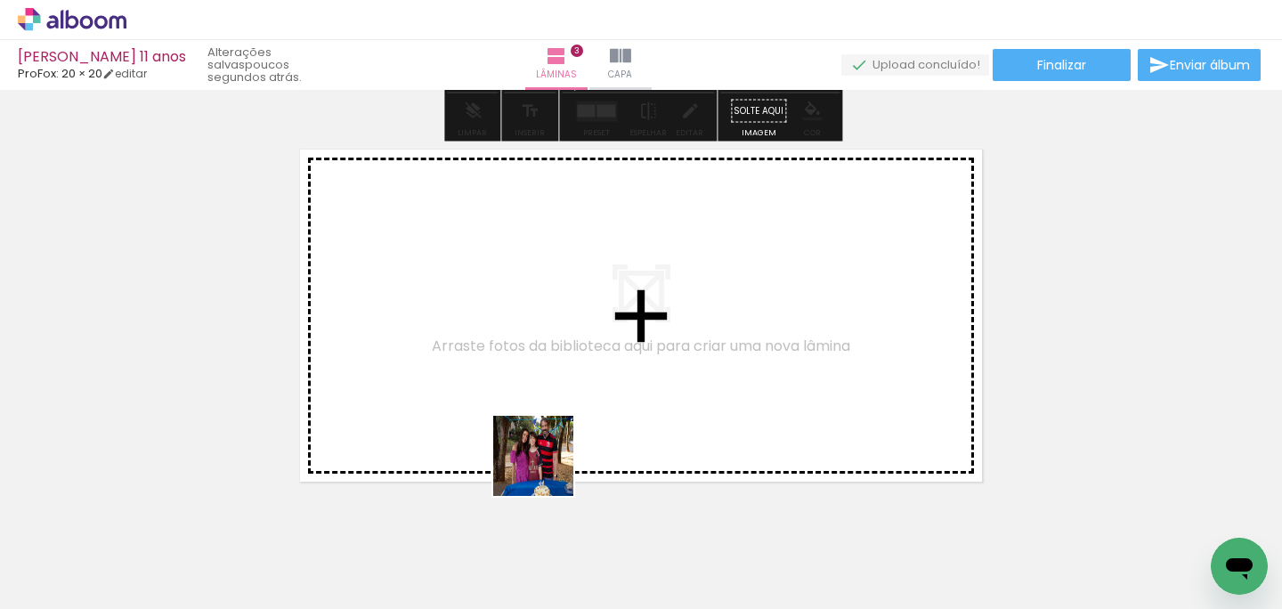
drag, startPoint x: 547, startPoint y: 546, endPoint x: 547, endPoint y: 447, distance: 98.8
click at [547, 447] on quentale-workspace at bounding box center [641, 304] width 1282 height 609
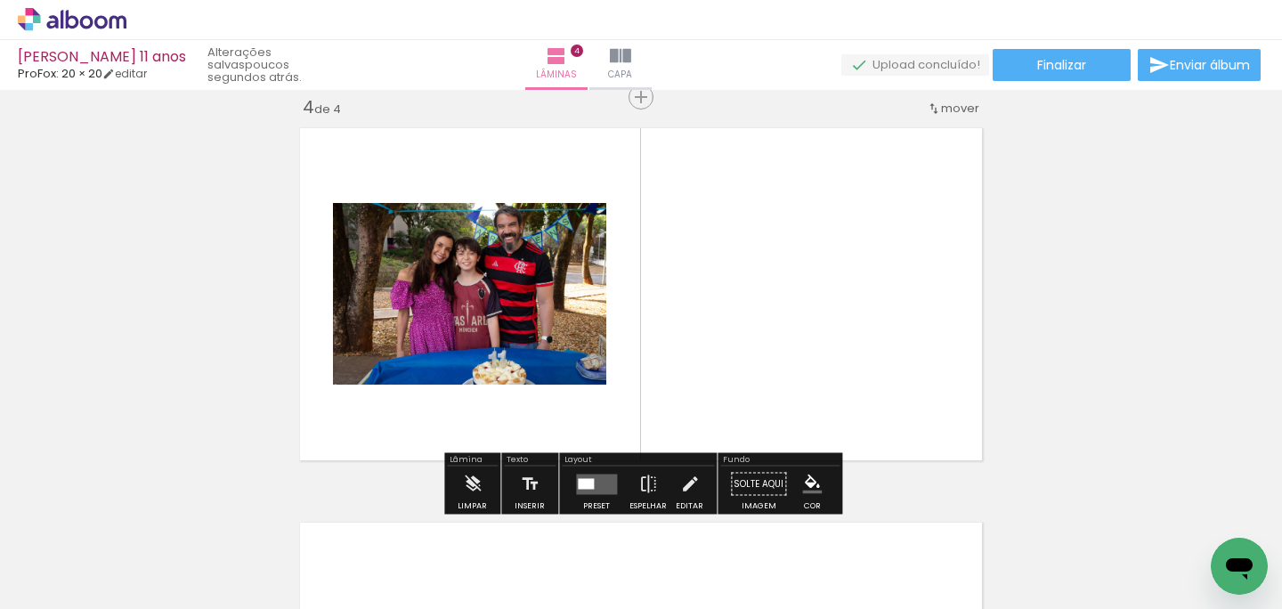
scroll to position [1206, 0]
click at [901, 341] on quentale-workspace at bounding box center [641, 304] width 1282 height 609
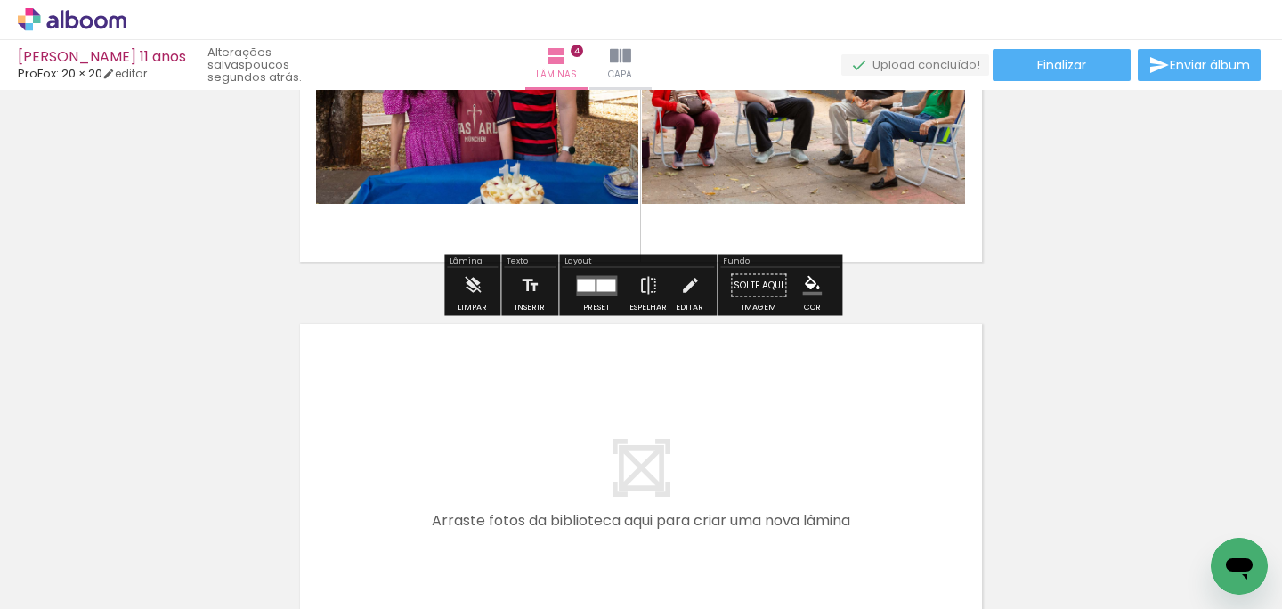
scroll to position [1407, 0]
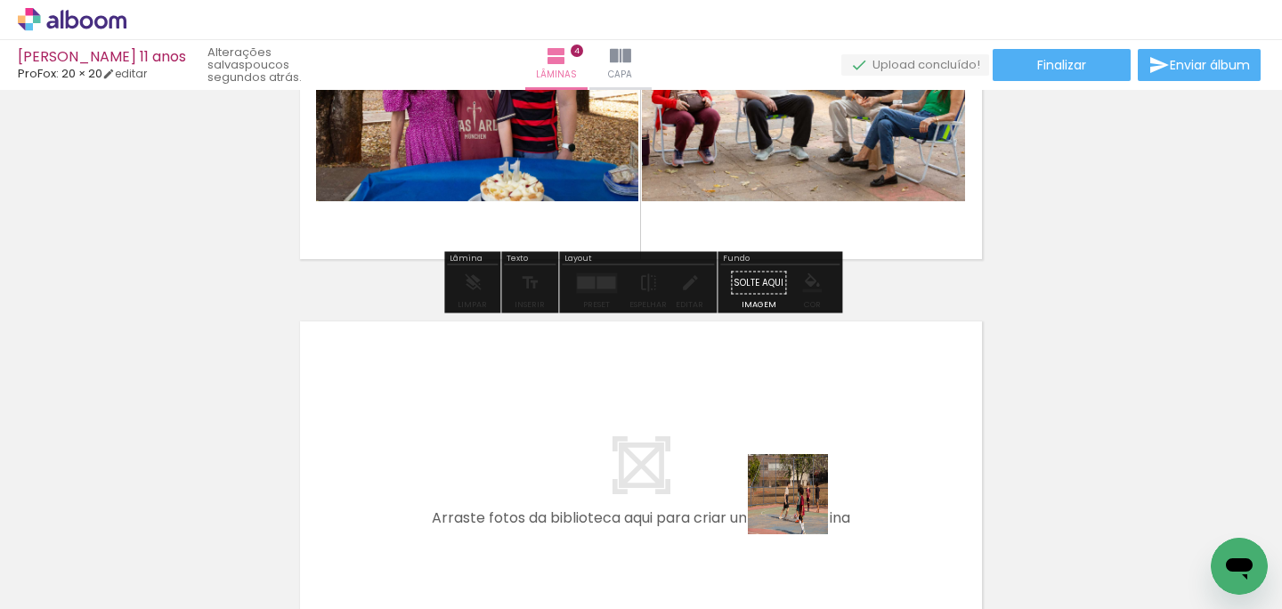
drag, startPoint x: 801, startPoint y: 538, endPoint x: 801, endPoint y: 423, distance: 114.9
click at [801, 423] on quentale-workspace at bounding box center [641, 304] width 1282 height 609
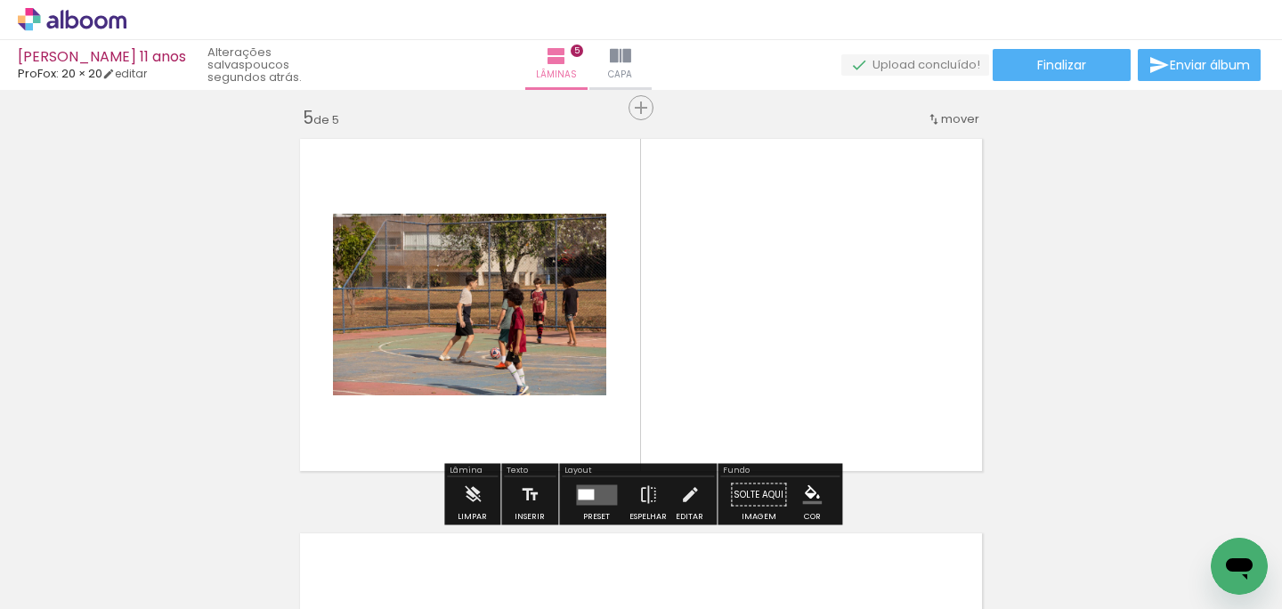
scroll to position [1600, 0]
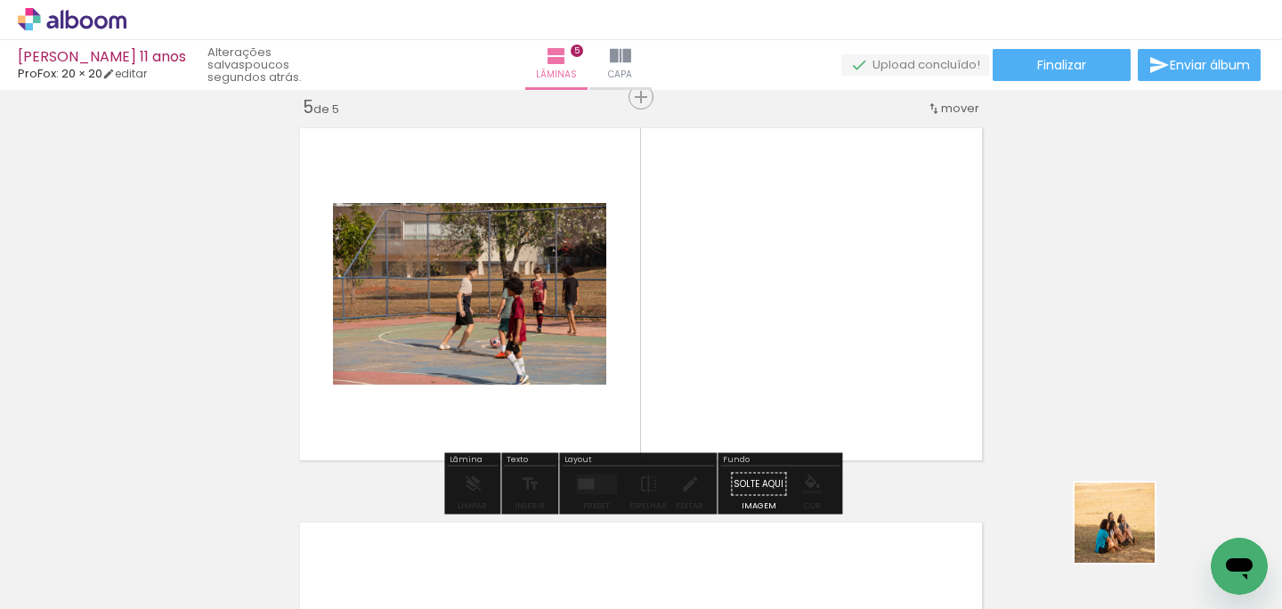
drag, startPoint x: 1169, startPoint y: 554, endPoint x: 949, endPoint y: 452, distance: 242.2
click at [953, 453] on quentale-workspace at bounding box center [641, 304] width 1282 height 609
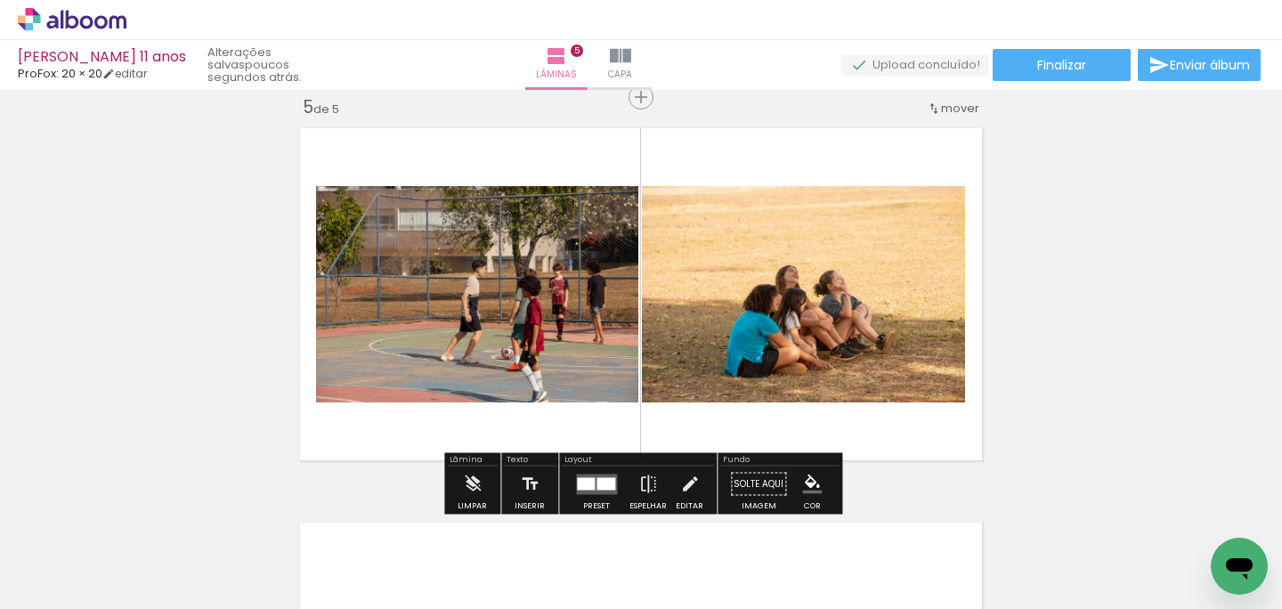
scroll to position [0, 535]
drag, startPoint x: 747, startPoint y: 532, endPoint x: 756, endPoint y: 300, distance: 231.7
click at [756, 302] on quentale-workspace at bounding box center [641, 304] width 1282 height 609
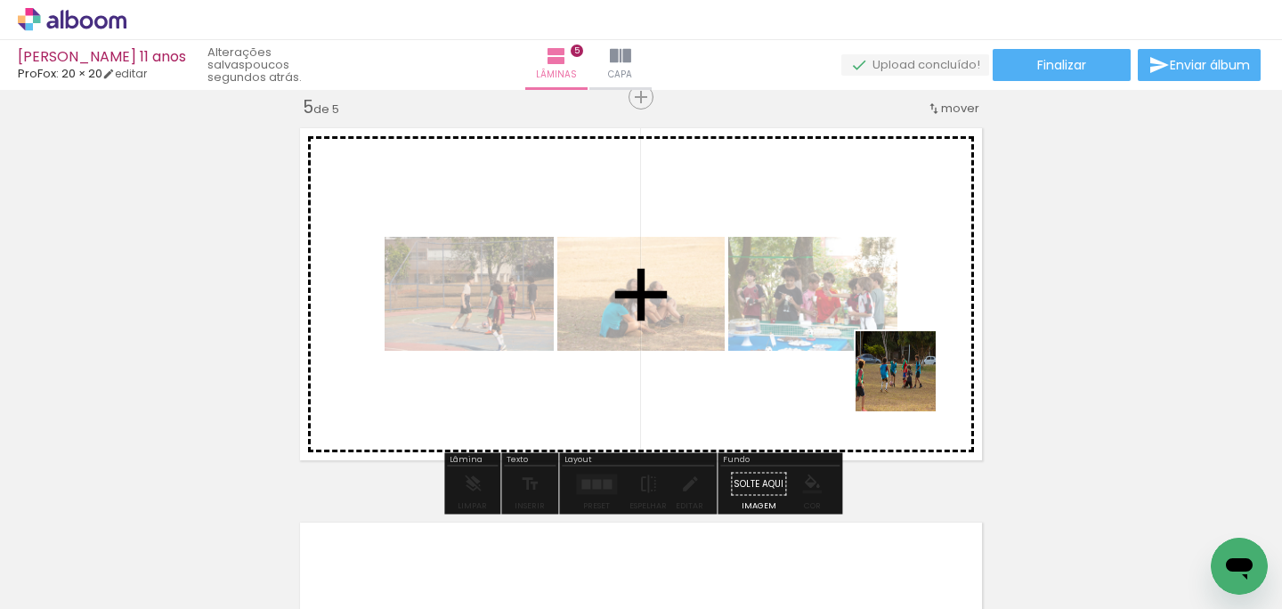
drag, startPoint x: 1126, startPoint y: 521, endPoint x: 878, endPoint y: 345, distance: 304.6
click at [879, 345] on quentale-workspace at bounding box center [641, 304] width 1282 height 609
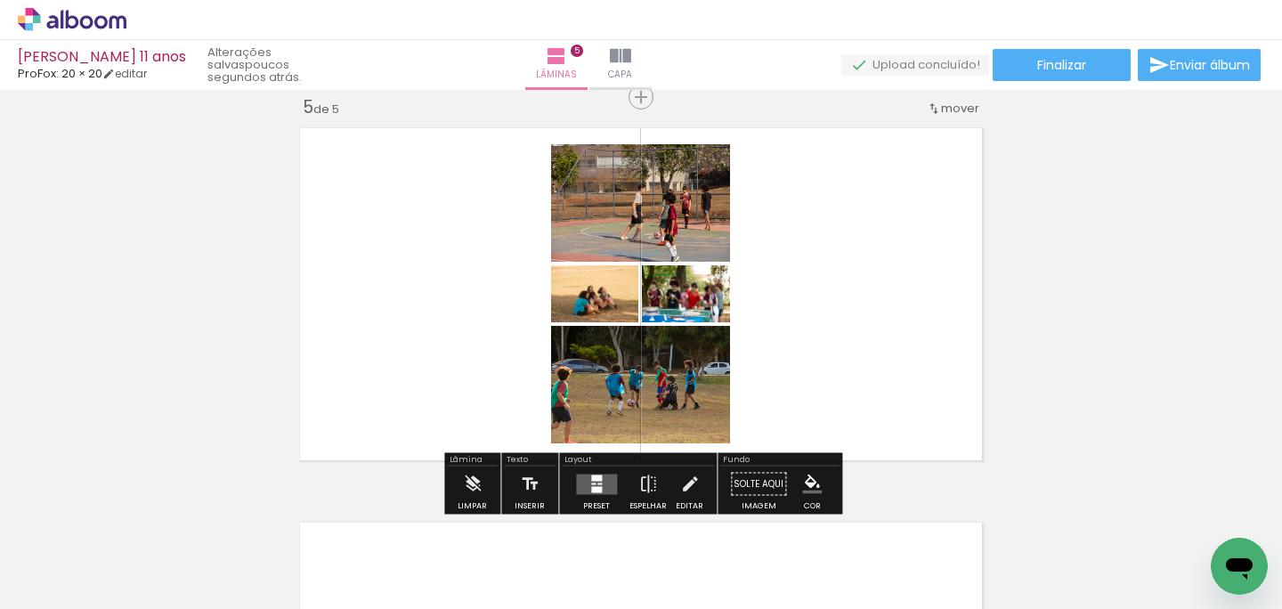
click at [605, 481] on quentale-layouter at bounding box center [596, 484] width 41 height 20
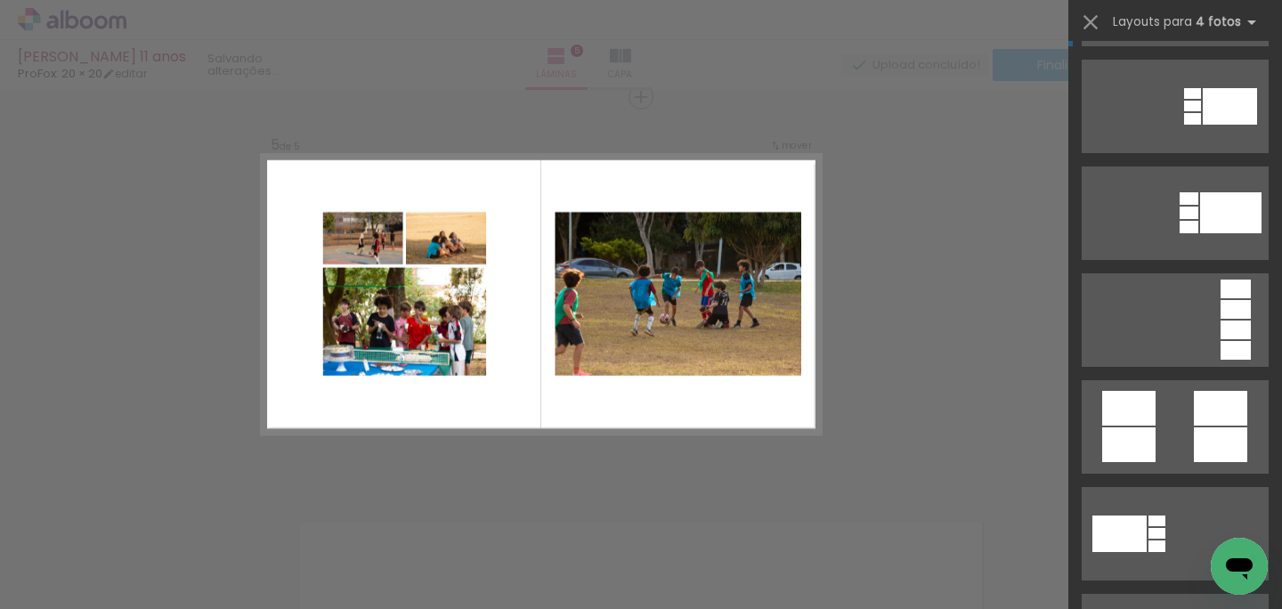
scroll to position [724, 0]
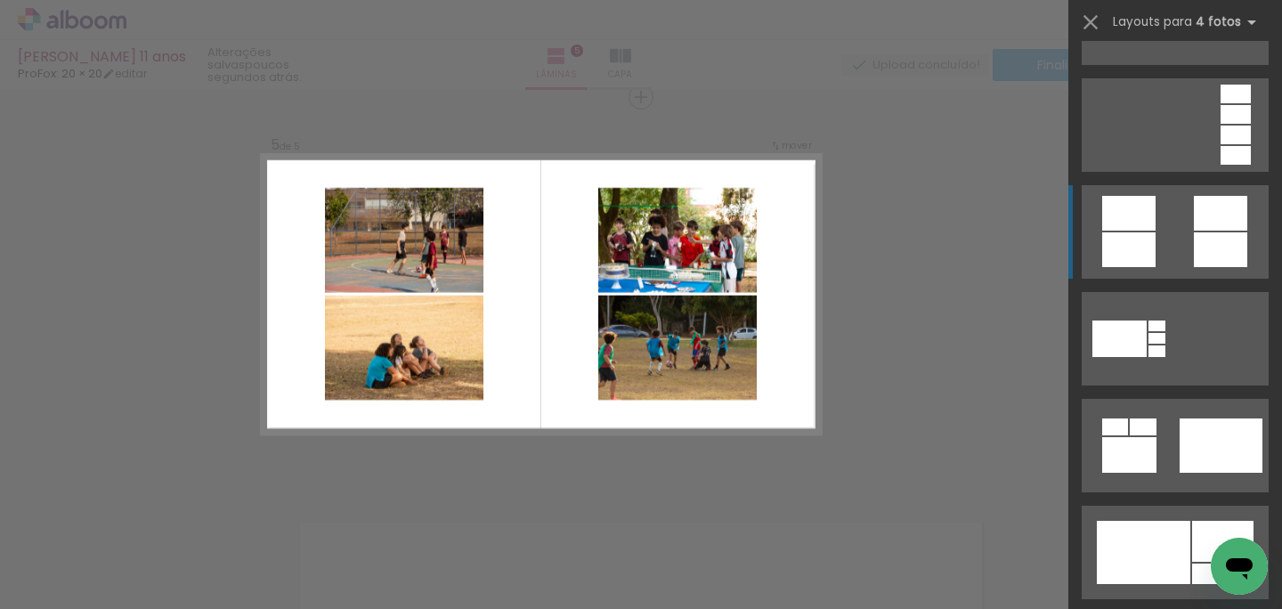
click at [1212, 218] on div at bounding box center [1220, 213] width 53 height 35
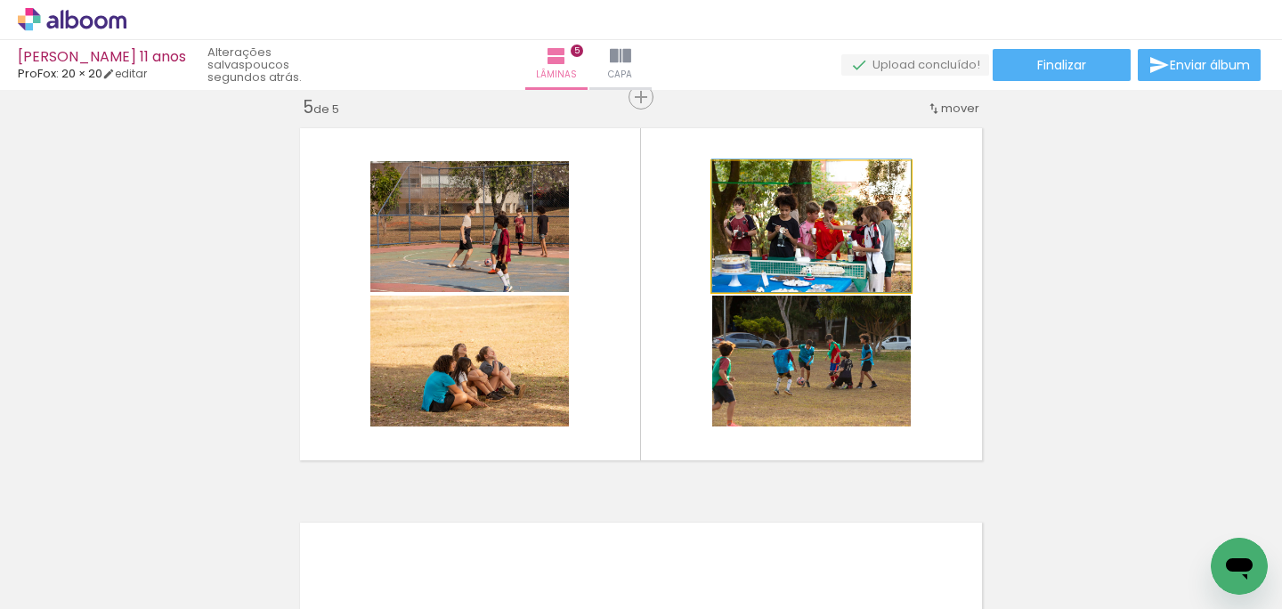
drag, startPoint x: 814, startPoint y: 236, endPoint x: 840, endPoint y: 202, distance: 43.1
click at [840, 202] on div at bounding box center [811, 225] width 199 height 133
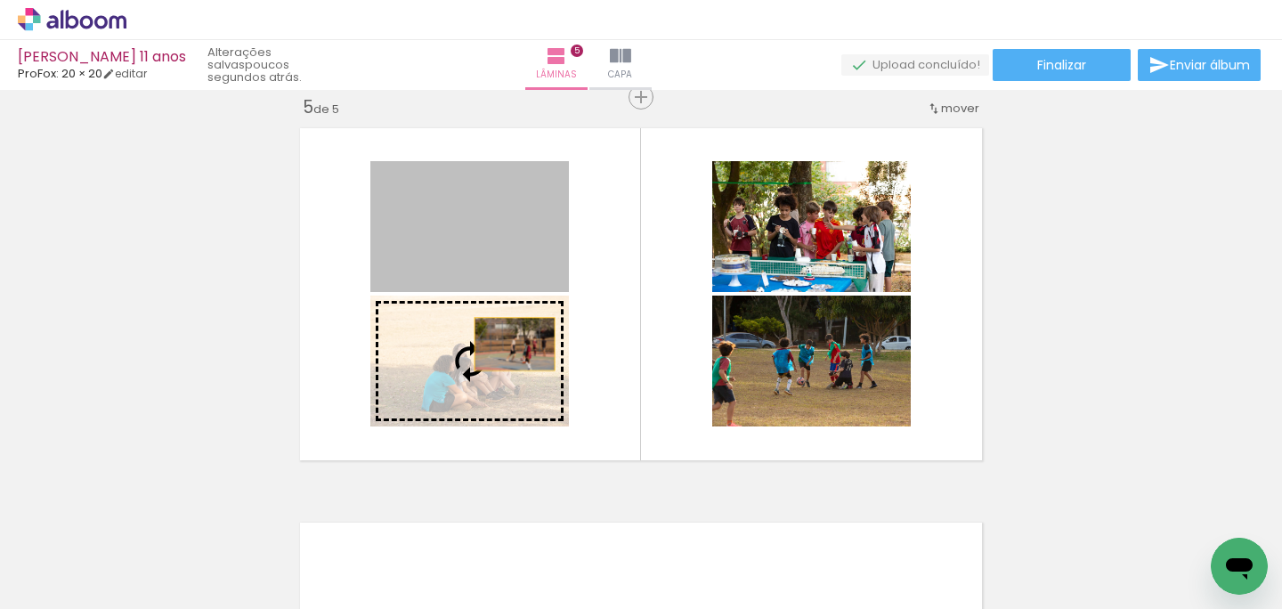
drag, startPoint x: 515, startPoint y: 244, endPoint x: 515, endPoint y: 343, distance: 98.8
click at [0, 0] on slot at bounding box center [0, 0] width 0 height 0
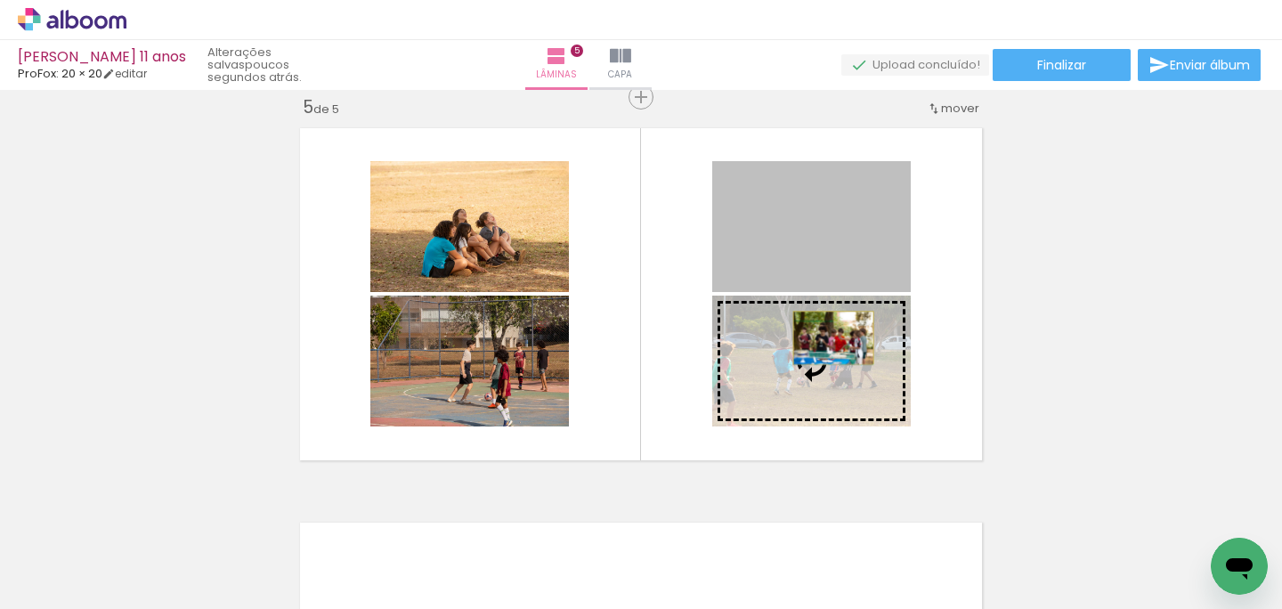
drag, startPoint x: 833, startPoint y: 231, endPoint x: 833, endPoint y: 337, distance: 106.0
click at [0, 0] on slot at bounding box center [0, 0] width 0 height 0
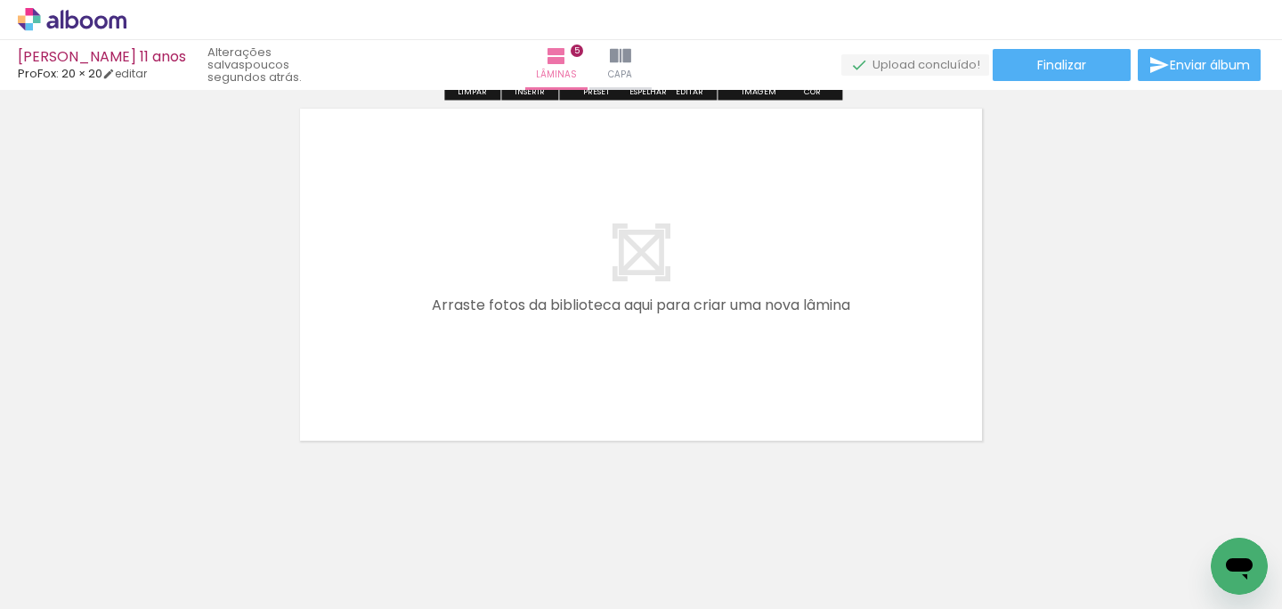
scroll to position [2028, 0]
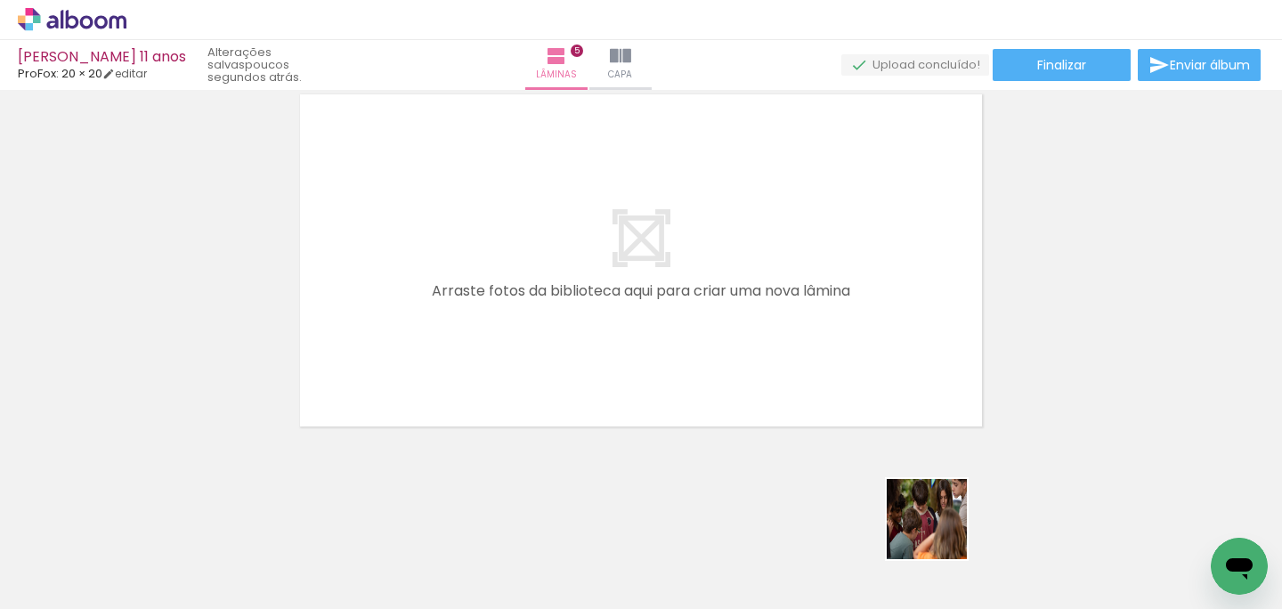
drag, startPoint x: 951, startPoint y: 553, endPoint x: 847, endPoint y: 341, distance: 236.1
click at [849, 348] on quentale-workspace at bounding box center [641, 304] width 1282 height 609
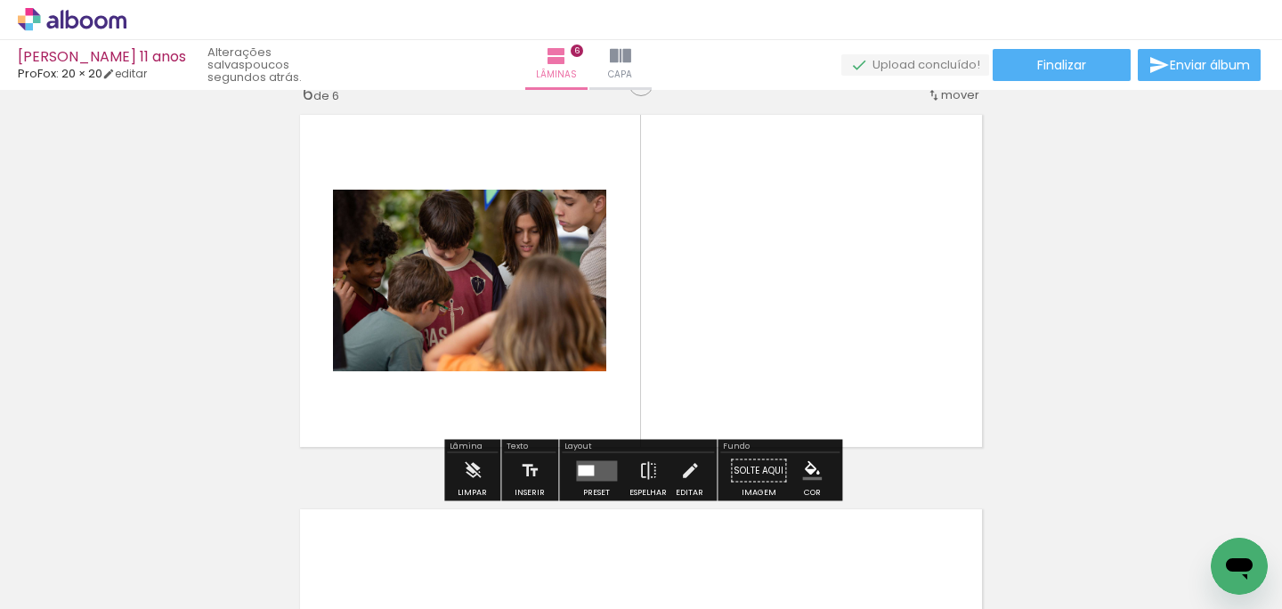
scroll to position [1994, 0]
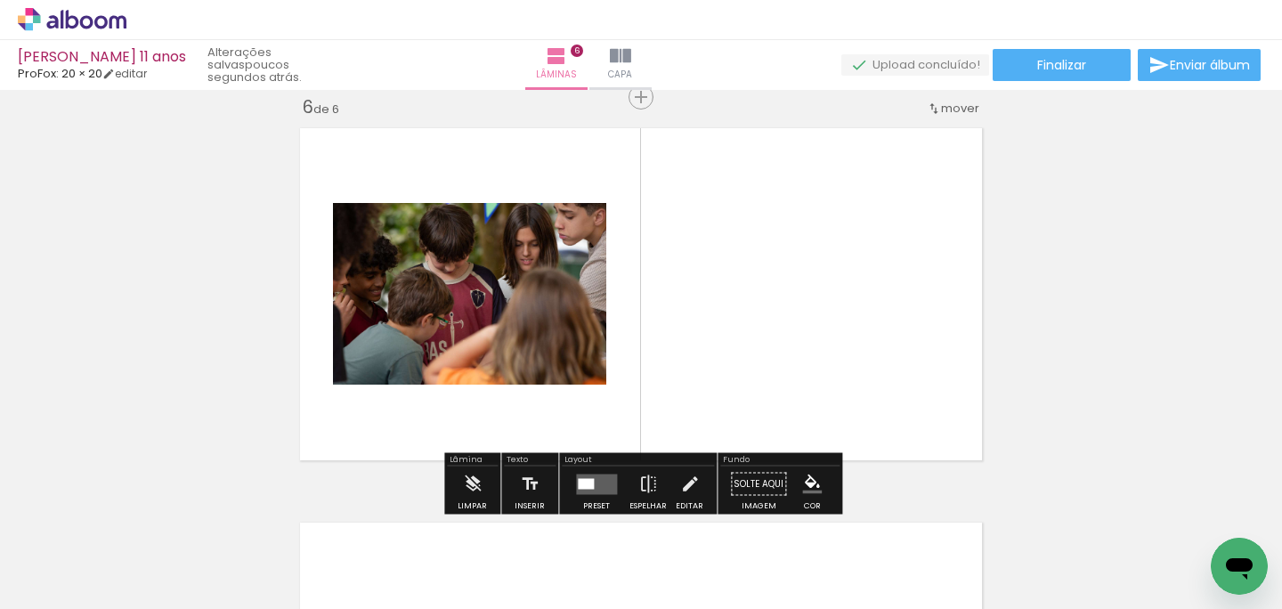
click at [592, 479] on quentale-layouter at bounding box center [596, 484] width 41 height 20
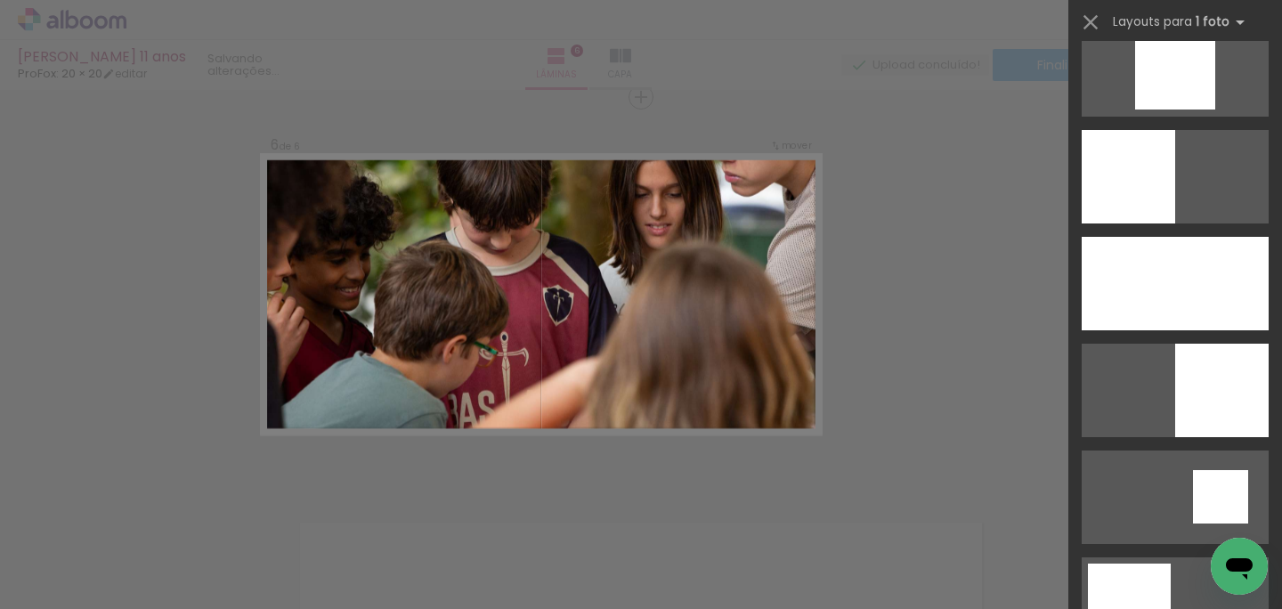
scroll to position [1780, 0]
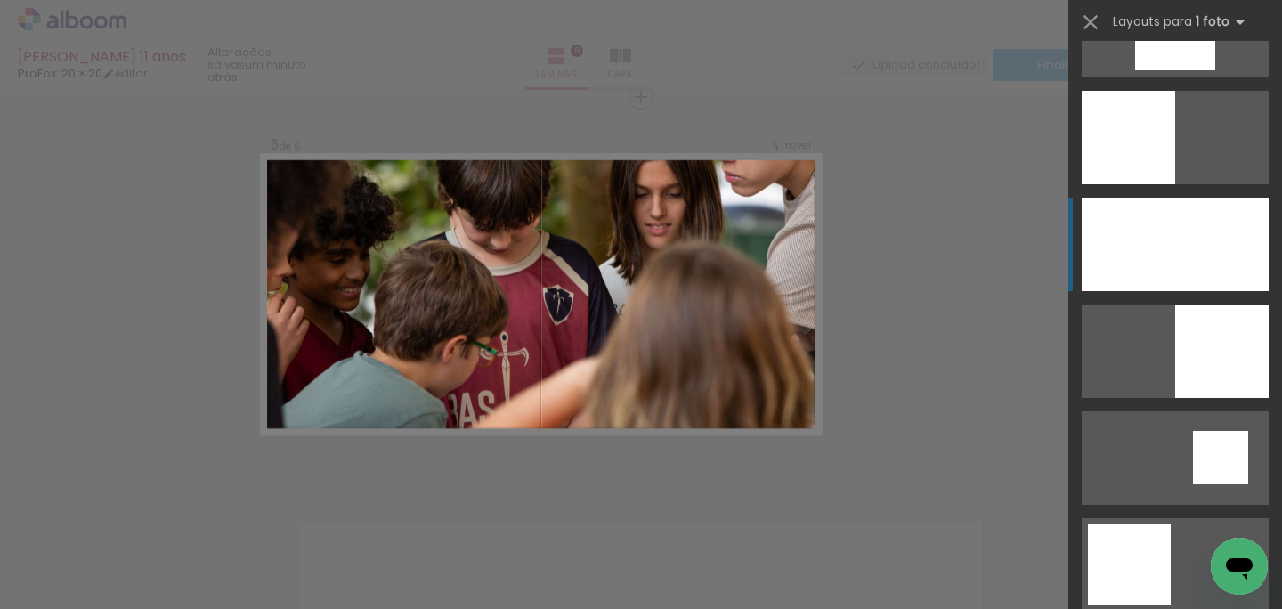
click at [1172, 260] on div at bounding box center [1175, 244] width 187 height 93
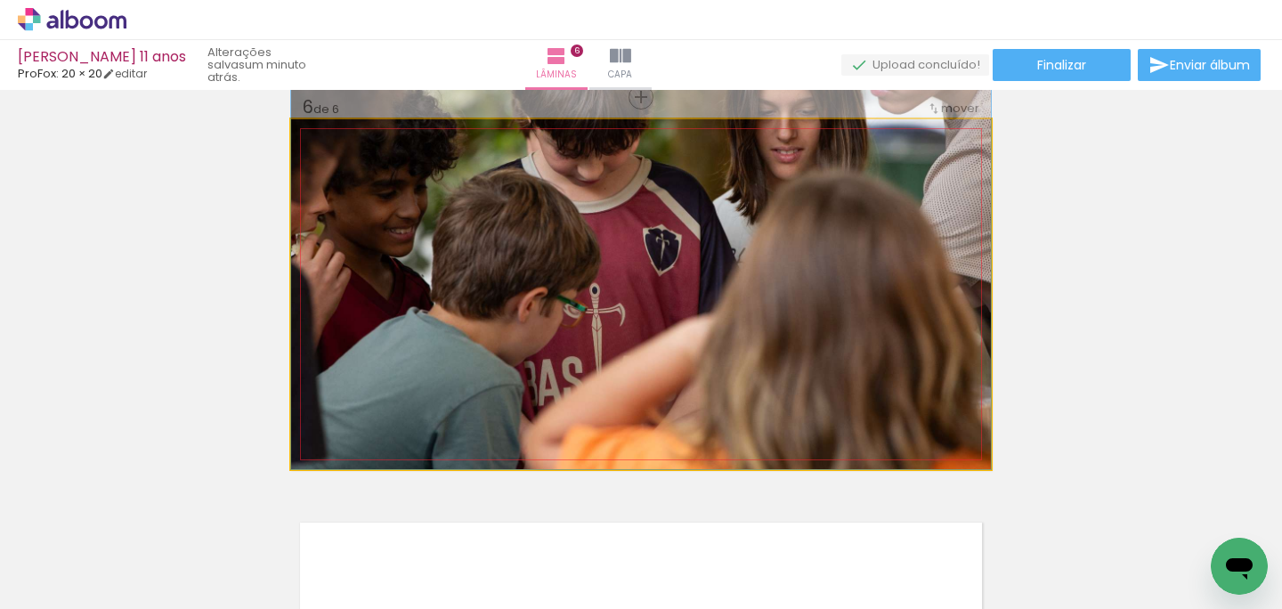
drag, startPoint x: 759, startPoint y: 292, endPoint x: 756, endPoint y: 216, distance: 75.8
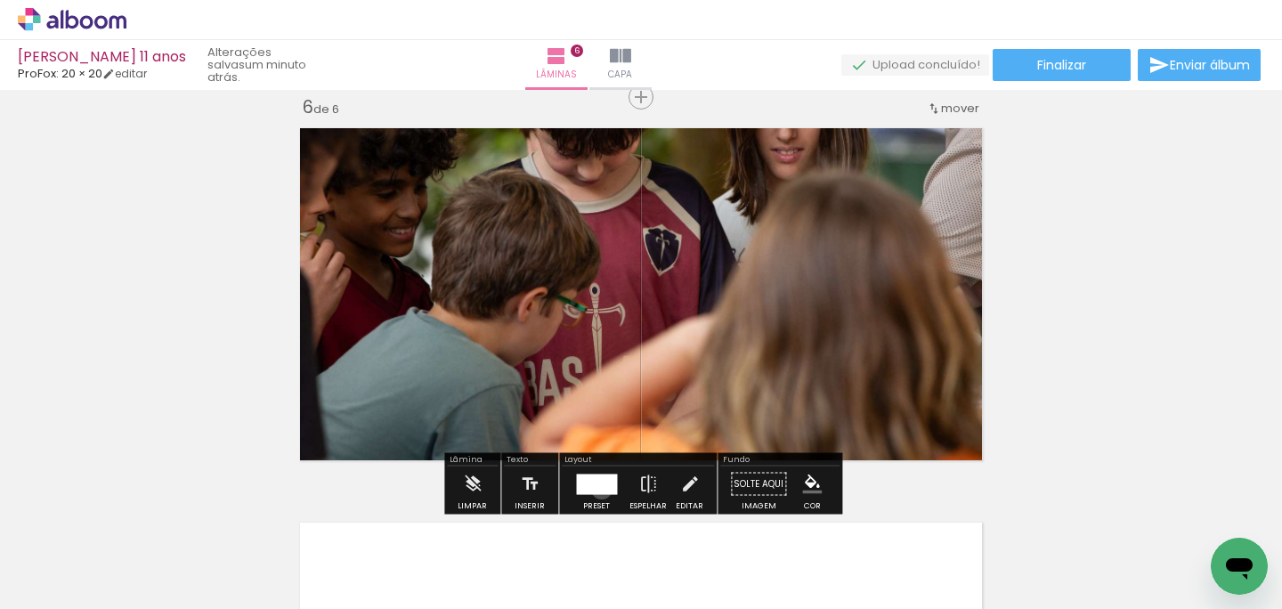
click at [597, 488] on div at bounding box center [596, 484] width 41 height 20
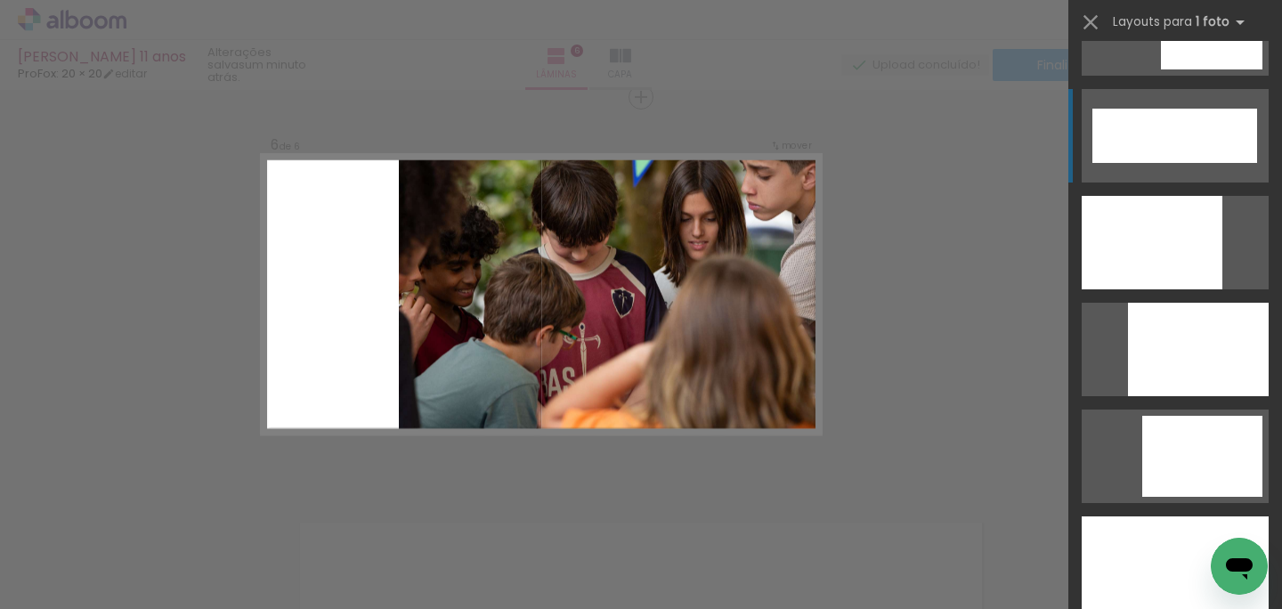
scroll to position [4681, 0]
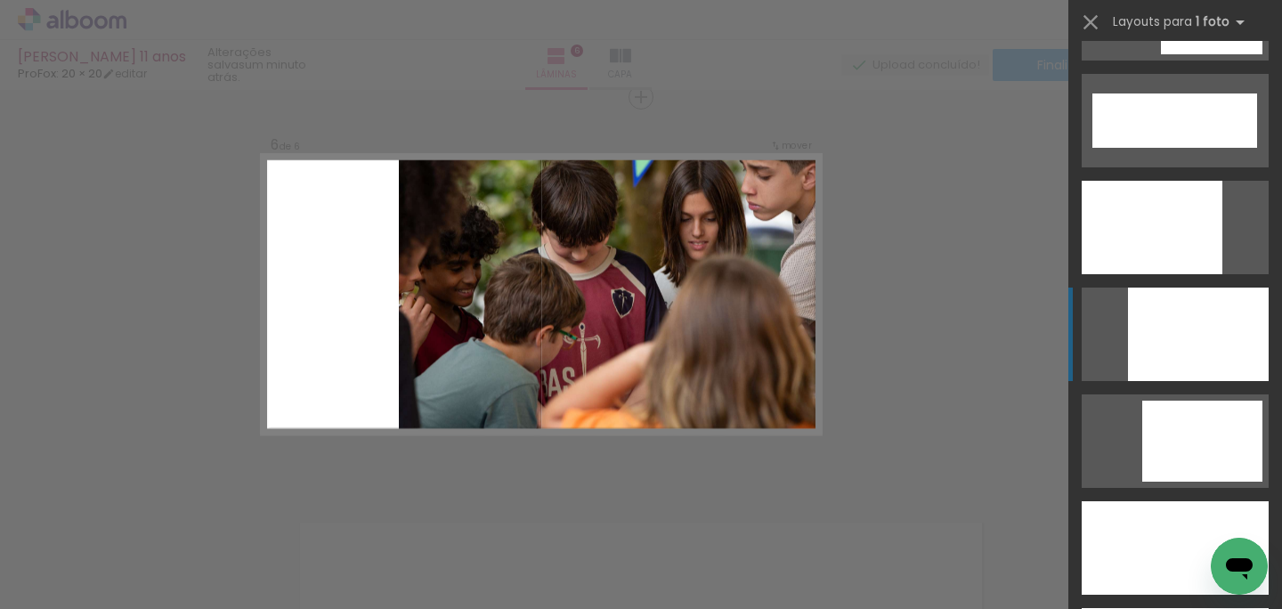
click at [1174, 329] on div at bounding box center [1198, 334] width 141 height 93
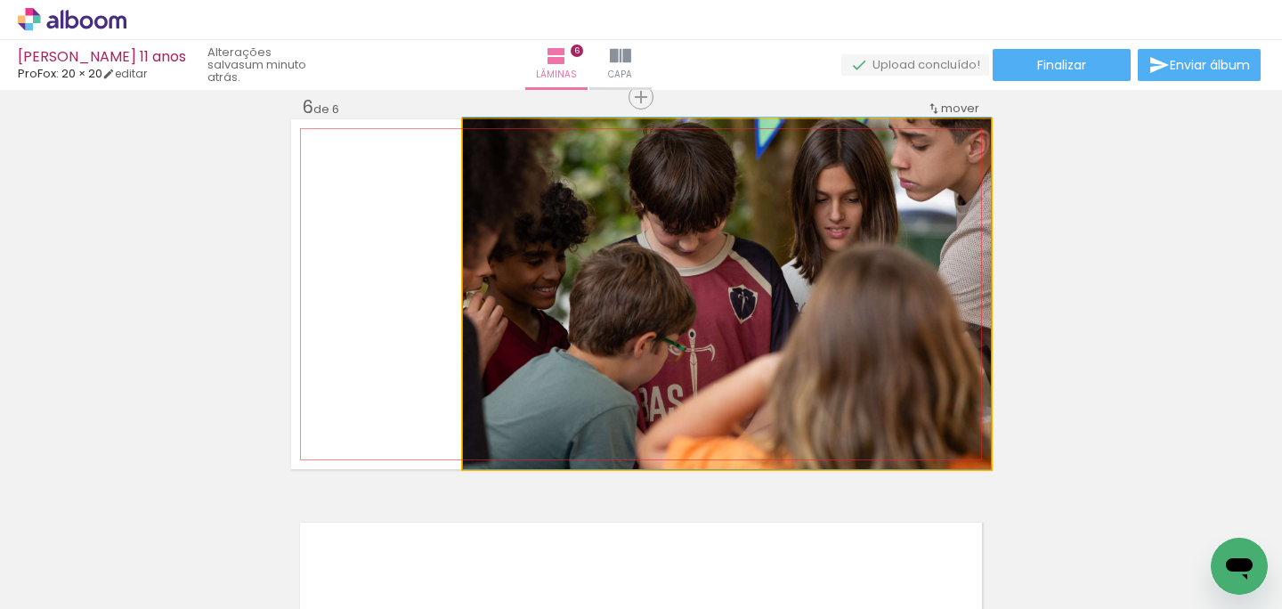
drag, startPoint x: 881, startPoint y: 345, endPoint x: 878, endPoint y: 295, distance: 50.8
click at [878, 296] on quentale-photo at bounding box center [727, 294] width 528 height 350
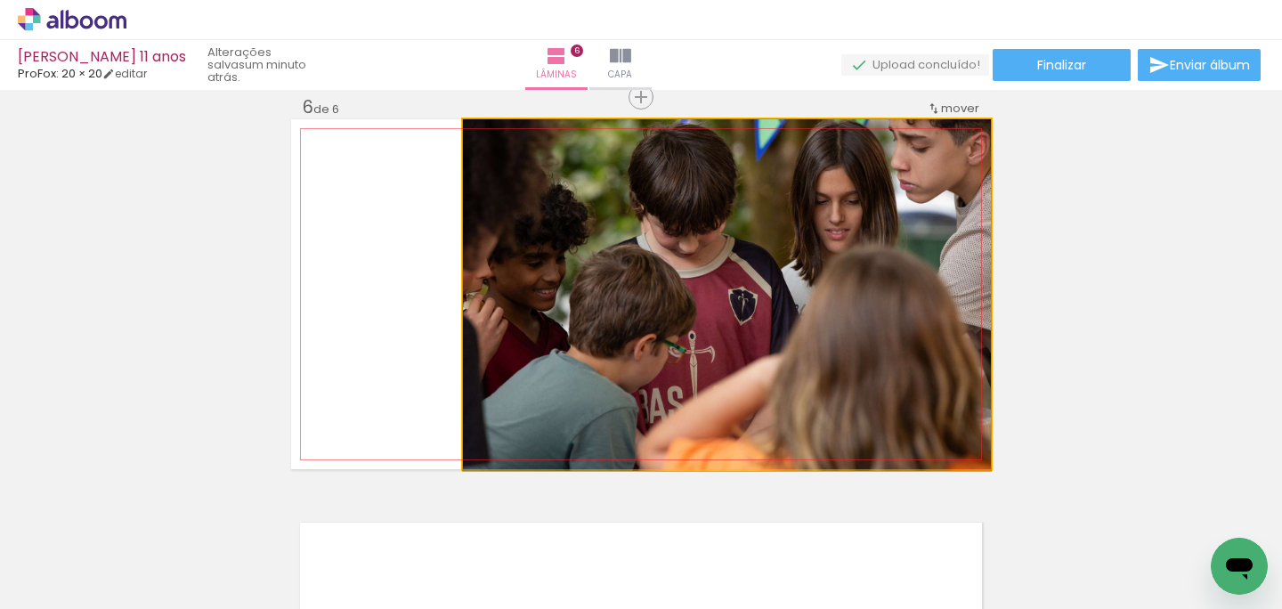
drag, startPoint x: 878, startPoint y: 296, endPoint x: 878, endPoint y: 352, distance: 56.1
click at [878, 353] on div at bounding box center [727, 295] width 528 height 352
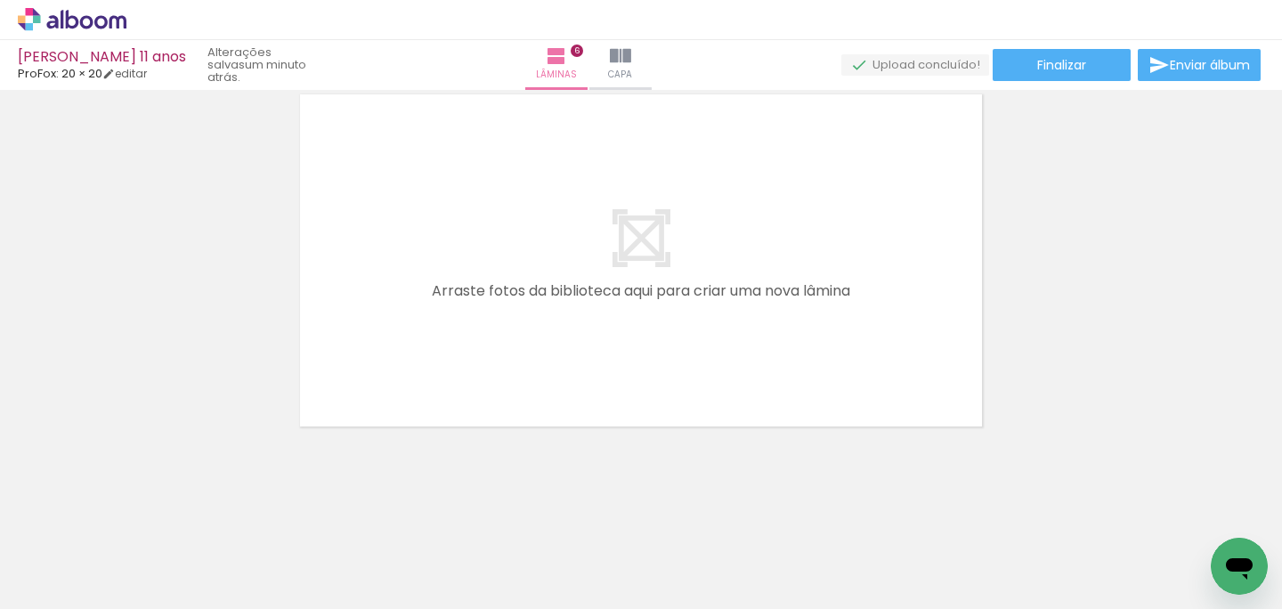
scroll to position [0, 1362]
drag, startPoint x: 627, startPoint y: 551, endPoint x: 637, endPoint y: 273, distance: 278.0
click at [636, 277] on quentale-workspace at bounding box center [641, 304] width 1282 height 609
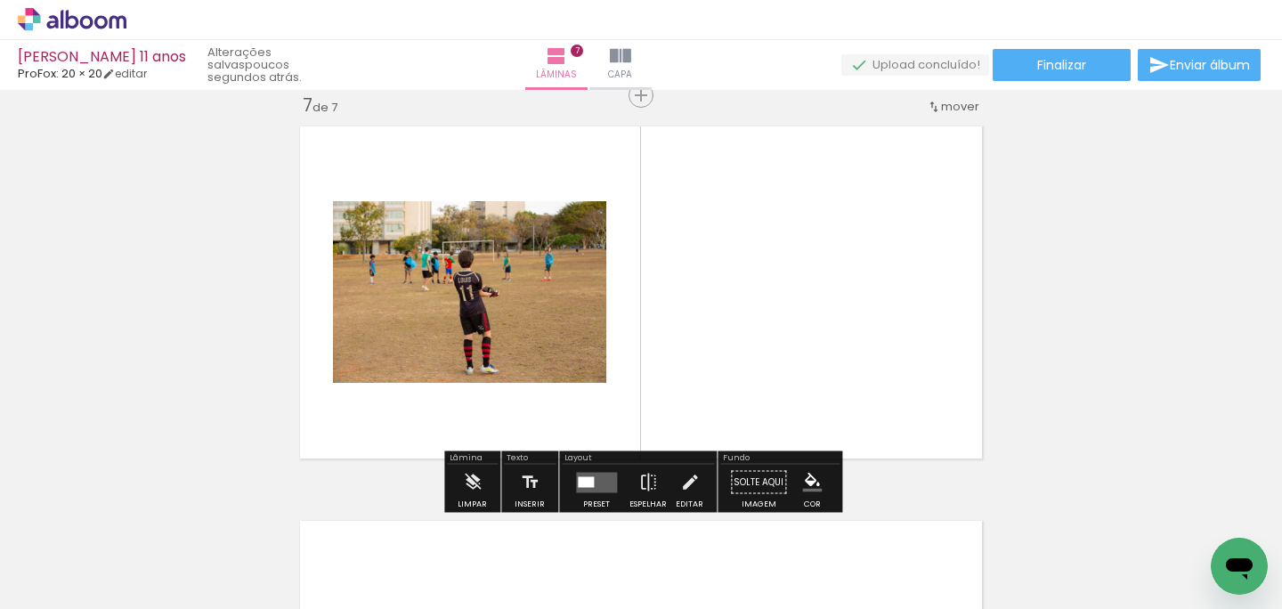
scroll to position [2389, 0]
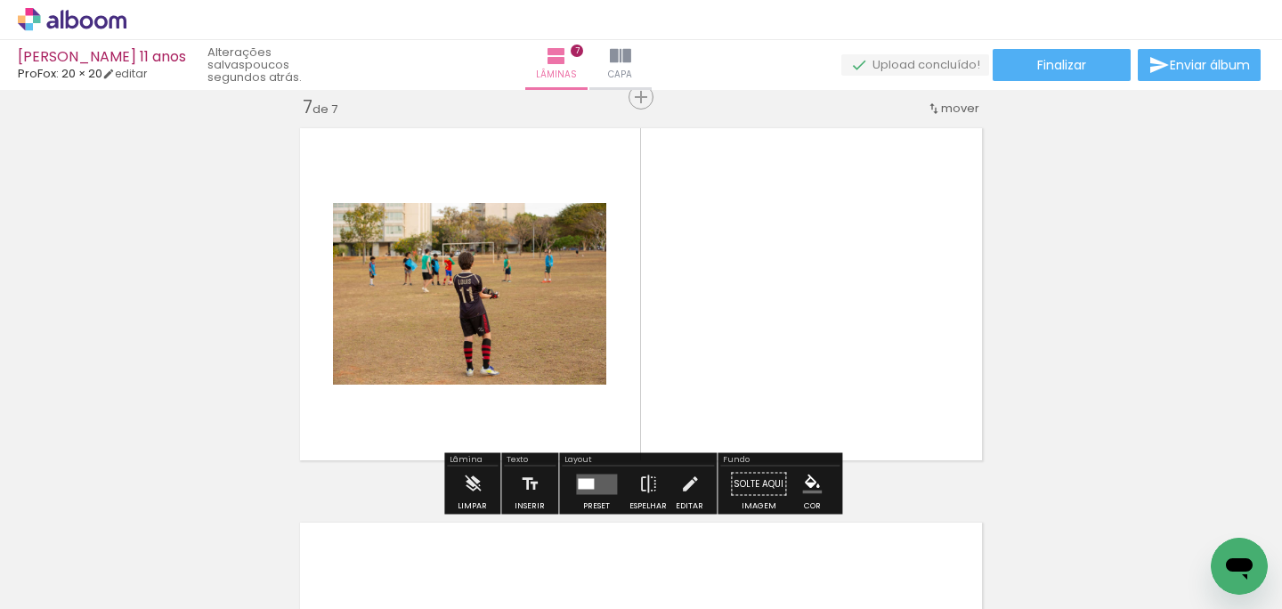
click at [825, 327] on quentale-workspace at bounding box center [641, 304] width 1282 height 609
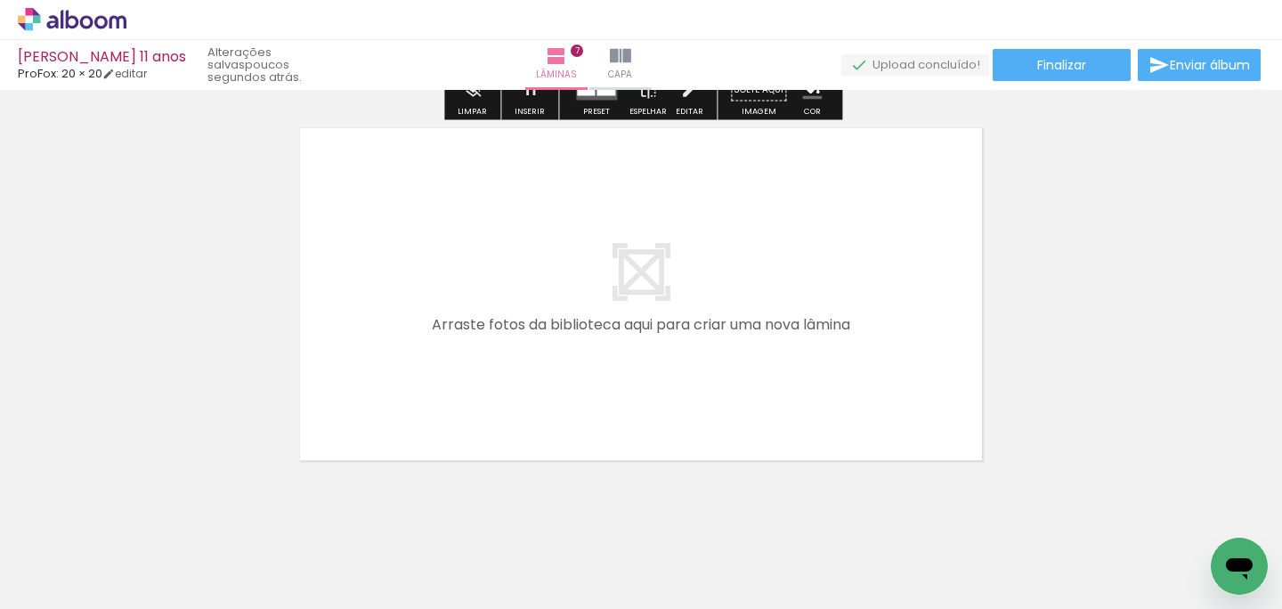
scroll to position [2817, 0]
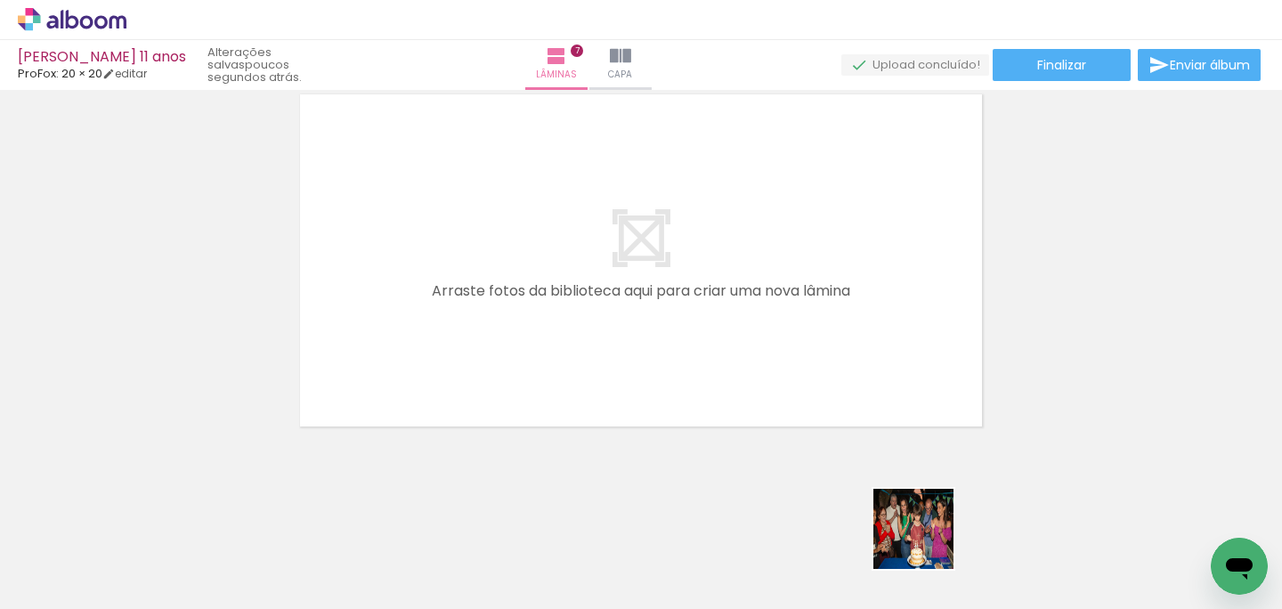
drag, startPoint x: 930, startPoint y: 555, endPoint x: 832, endPoint y: 302, distance: 271.2
click at [832, 304] on quentale-workspace at bounding box center [641, 304] width 1282 height 609
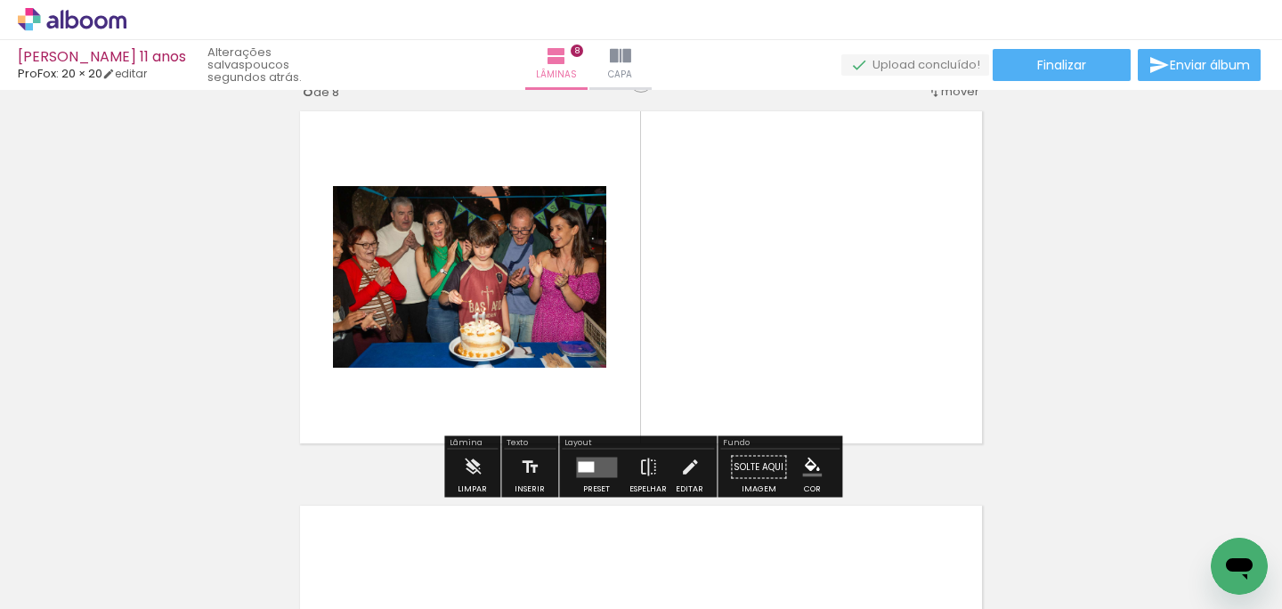
scroll to position [2783, 0]
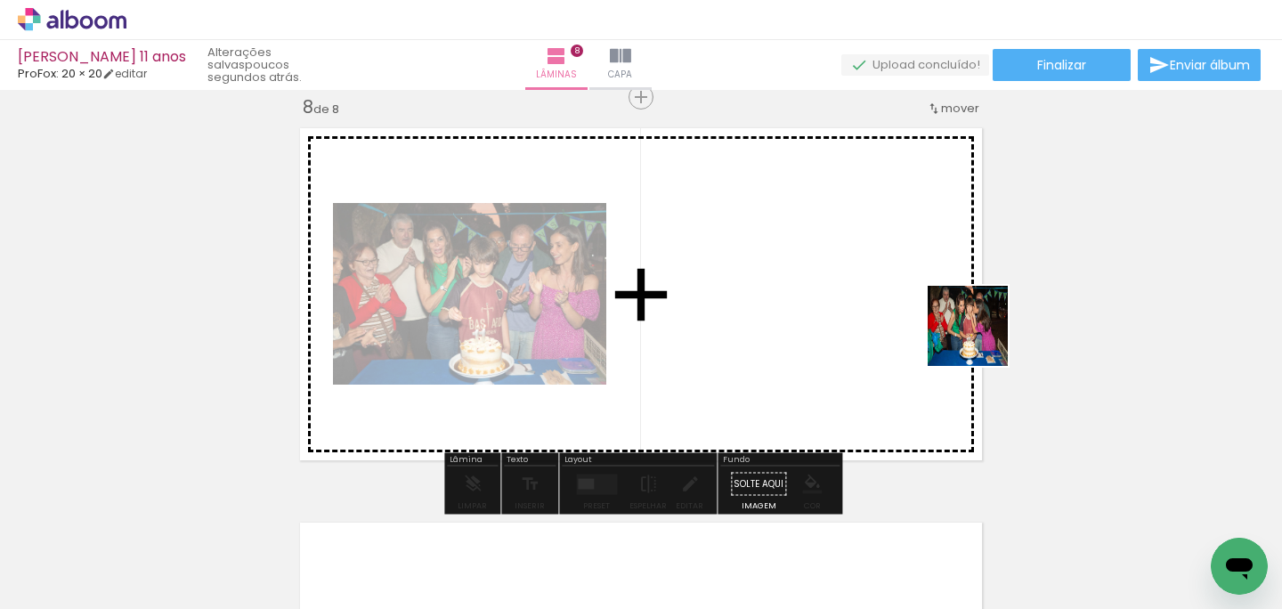
drag, startPoint x: 1116, startPoint y: 540, endPoint x: 973, endPoint y: 332, distance: 252.9
click at [973, 331] on quentale-workspace at bounding box center [641, 304] width 1282 height 609
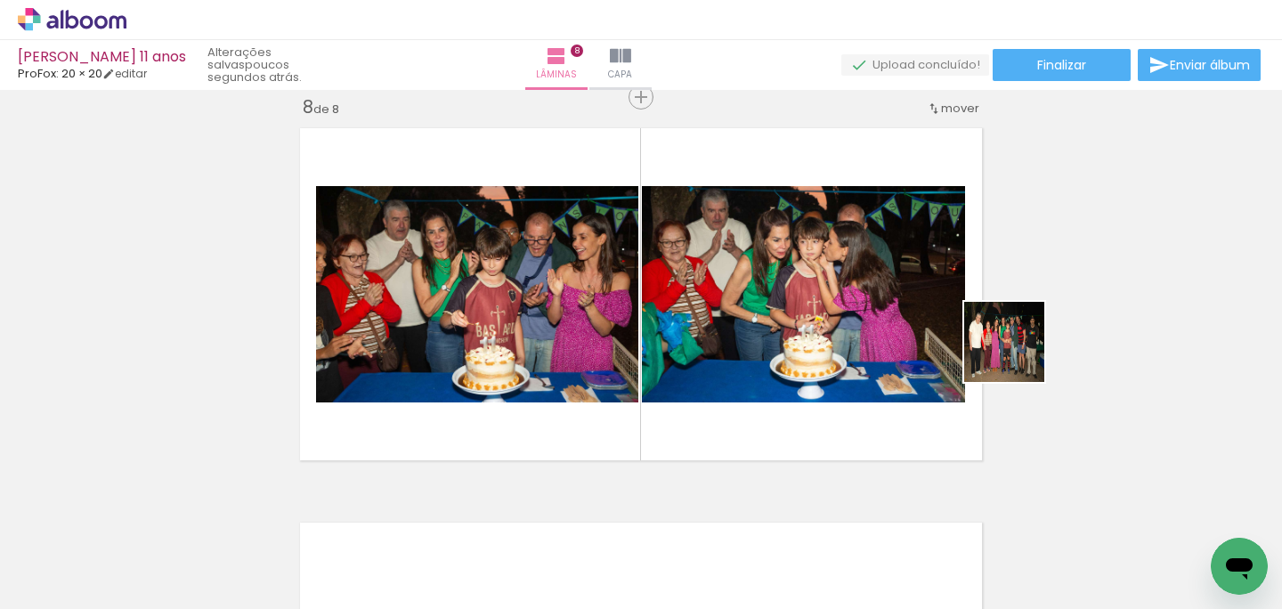
drag, startPoint x: 1208, startPoint y: 548, endPoint x: 962, endPoint y: 314, distance: 339.5
click at [962, 312] on quentale-workspace at bounding box center [641, 304] width 1282 height 609
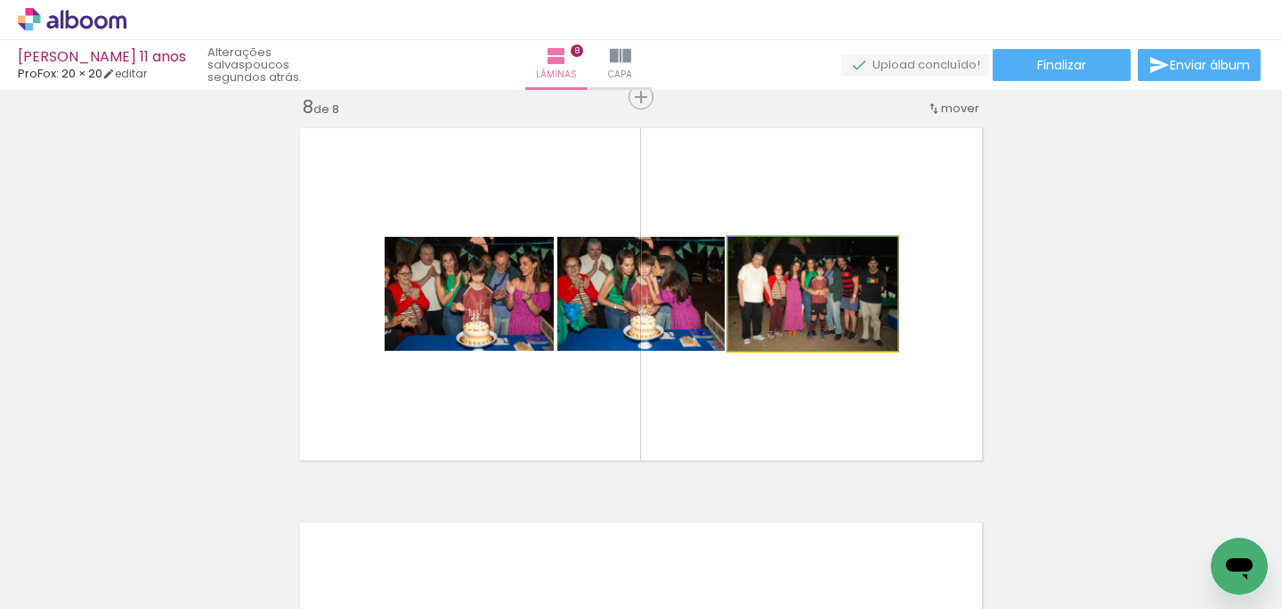
drag, startPoint x: 826, startPoint y: 272, endPoint x: 978, endPoint y: 401, distance: 198.4
click at [976, 393] on quentale-layouter at bounding box center [641, 294] width 700 height 350
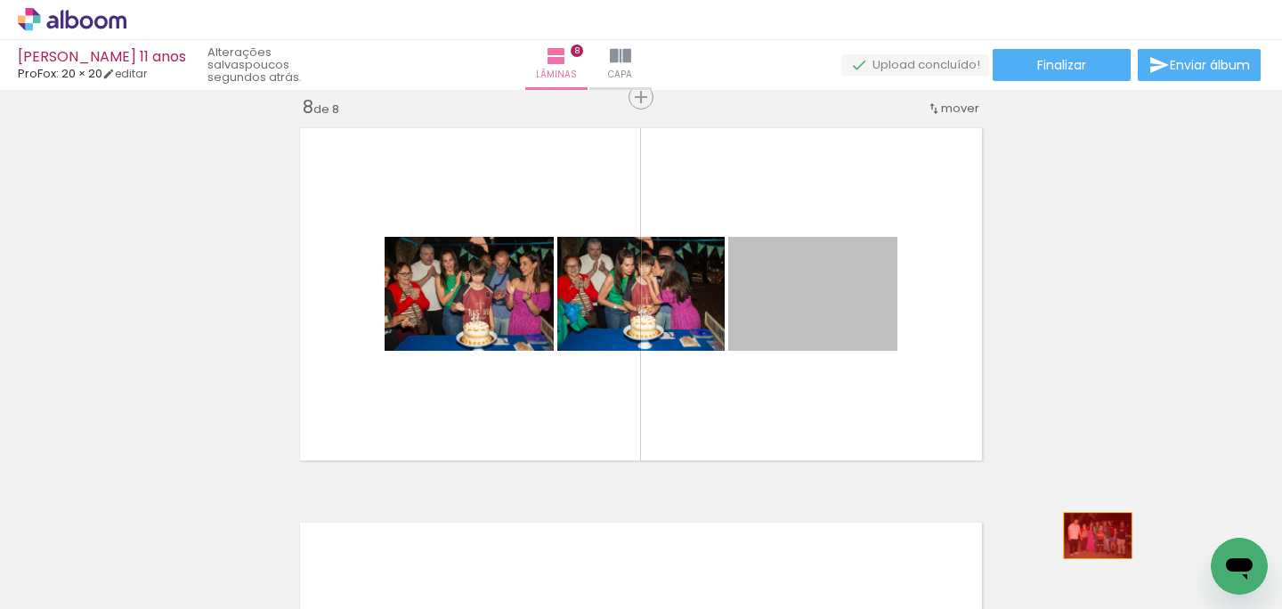
drag, startPoint x: 834, startPoint y: 297, endPoint x: 1099, endPoint y: 539, distance: 358.0
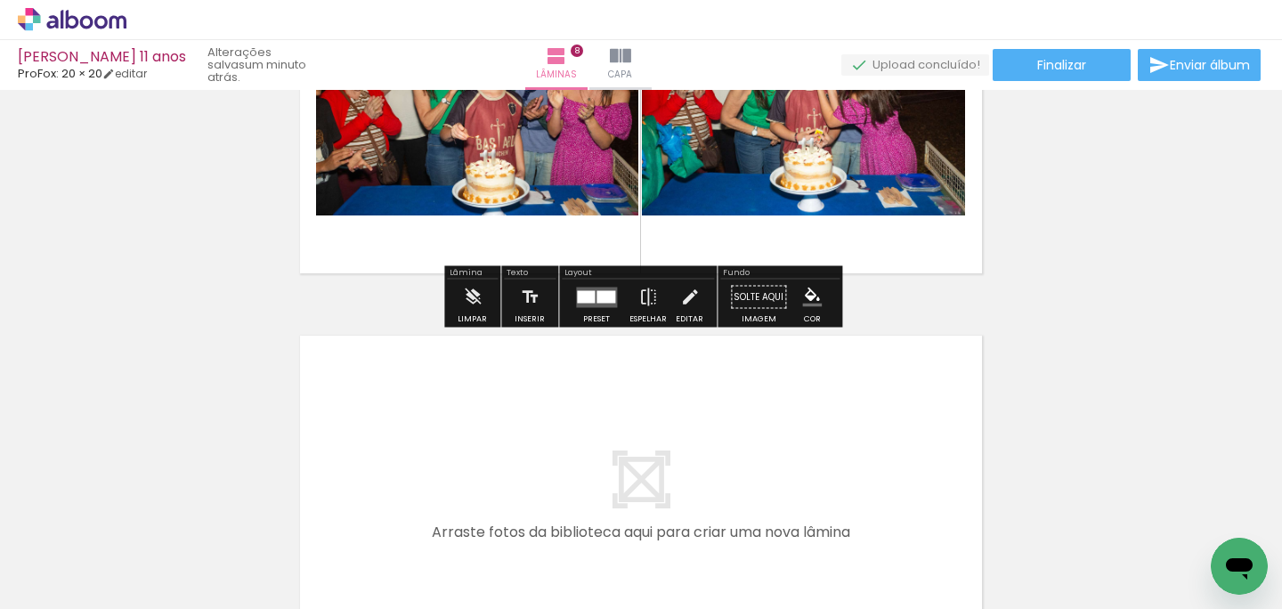
scroll to position [2990, 0]
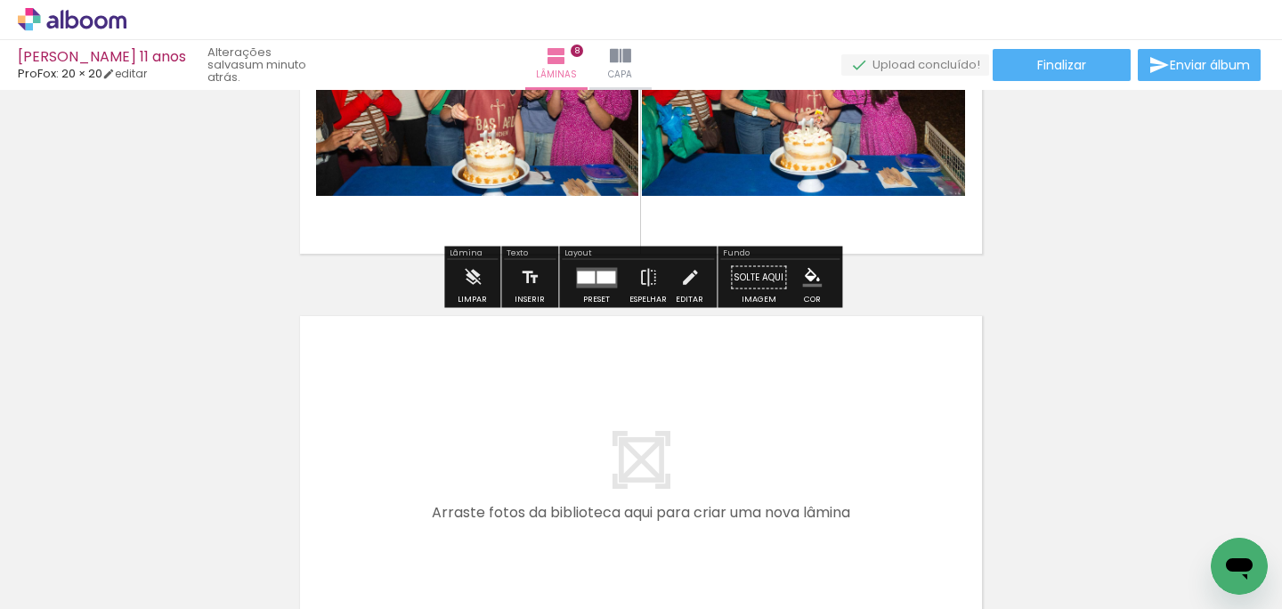
drag, startPoint x: 521, startPoint y: 545, endPoint x: 524, endPoint y: 393, distance: 152.3
click at [524, 393] on quentale-workspace at bounding box center [641, 304] width 1282 height 609
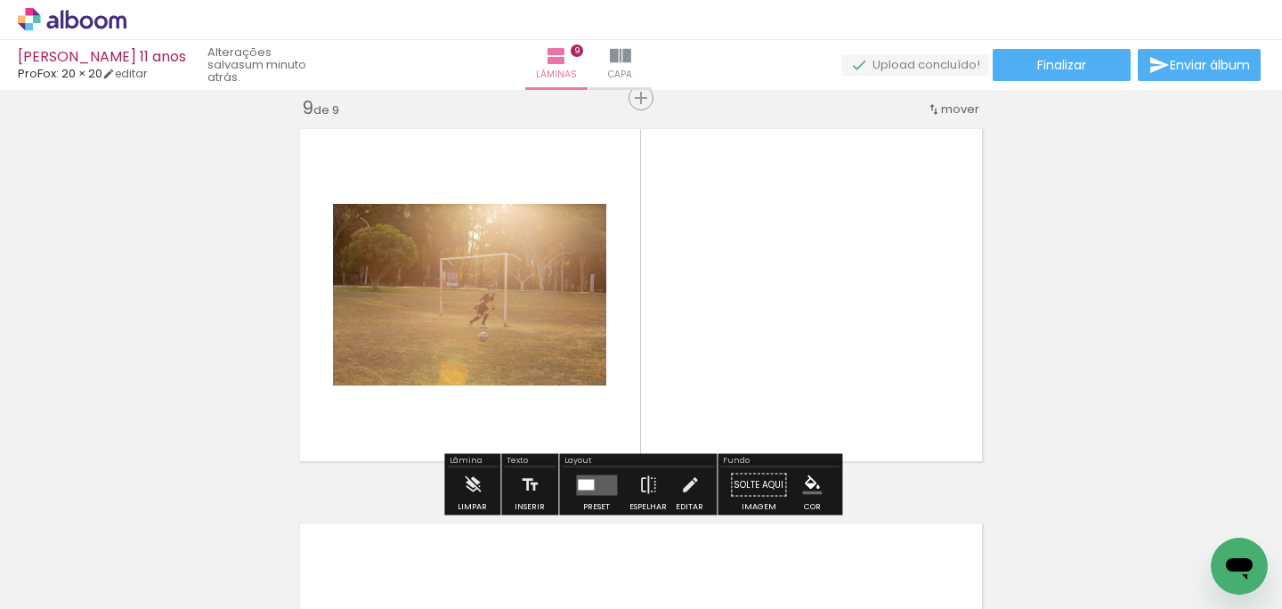
scroll to position [3178, 0]
click at [599, 486] on quentale-layouter at bounding box center [596, 484] width 41 height 20
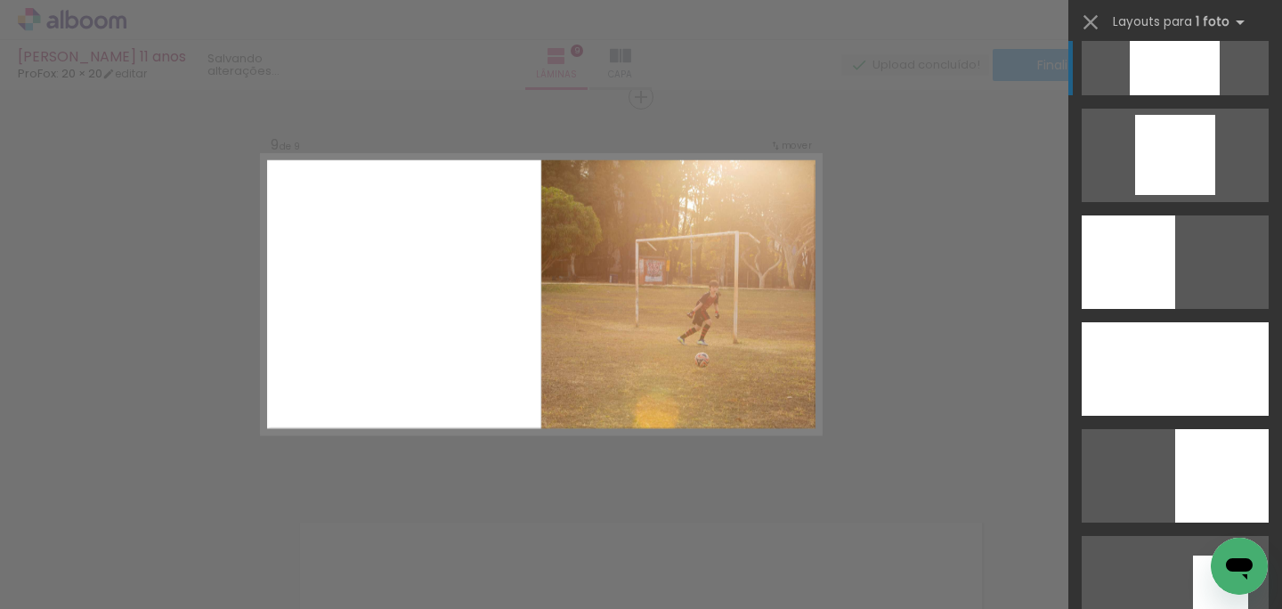
scroll to position [1715, 0]
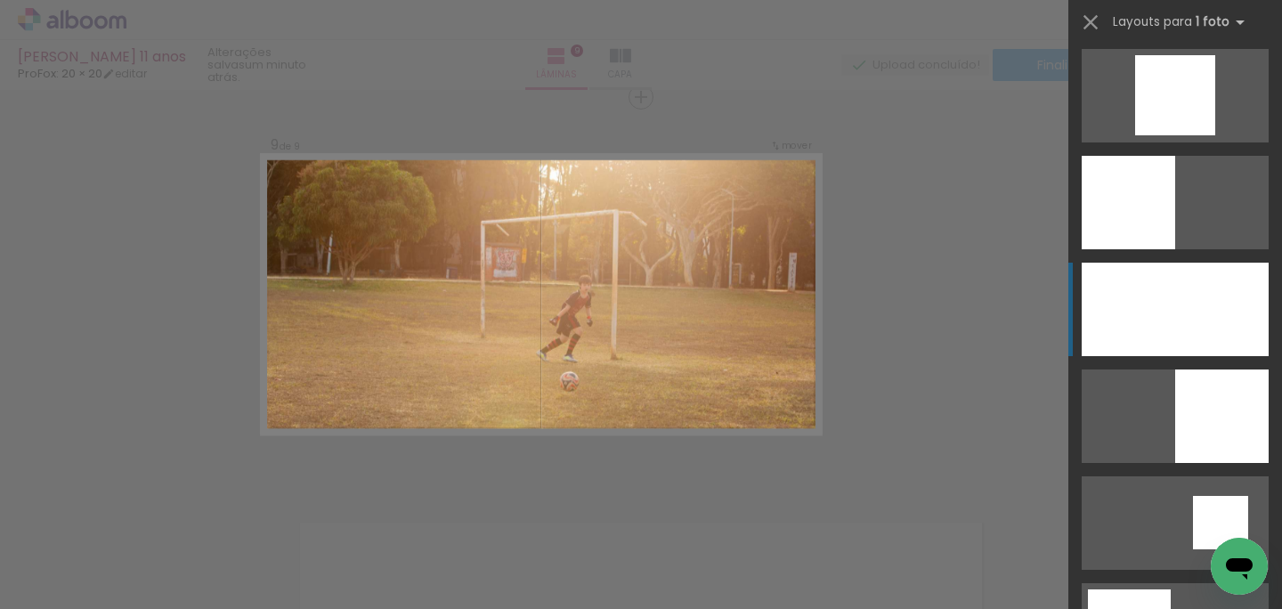
click at [1170, 313] on div at bounding box center [1175, 309] width 187 height 93
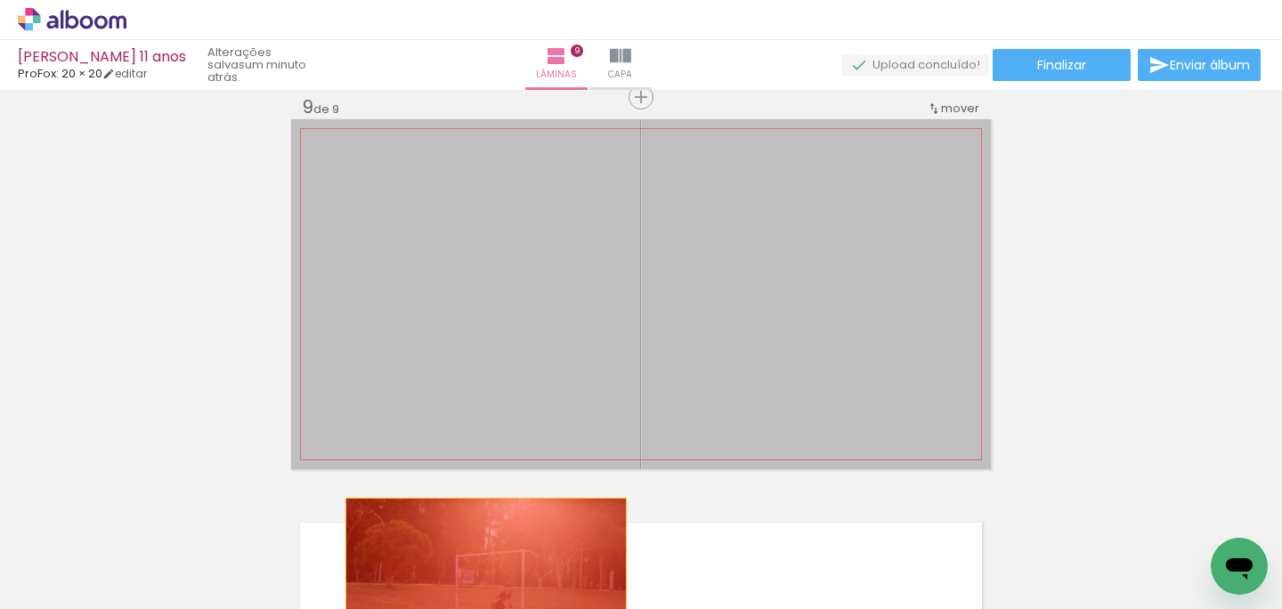
drag, startPoint x: 837, startPoint y: 332, endPoint x: 509, endPoint y: 549, distance: 393.1
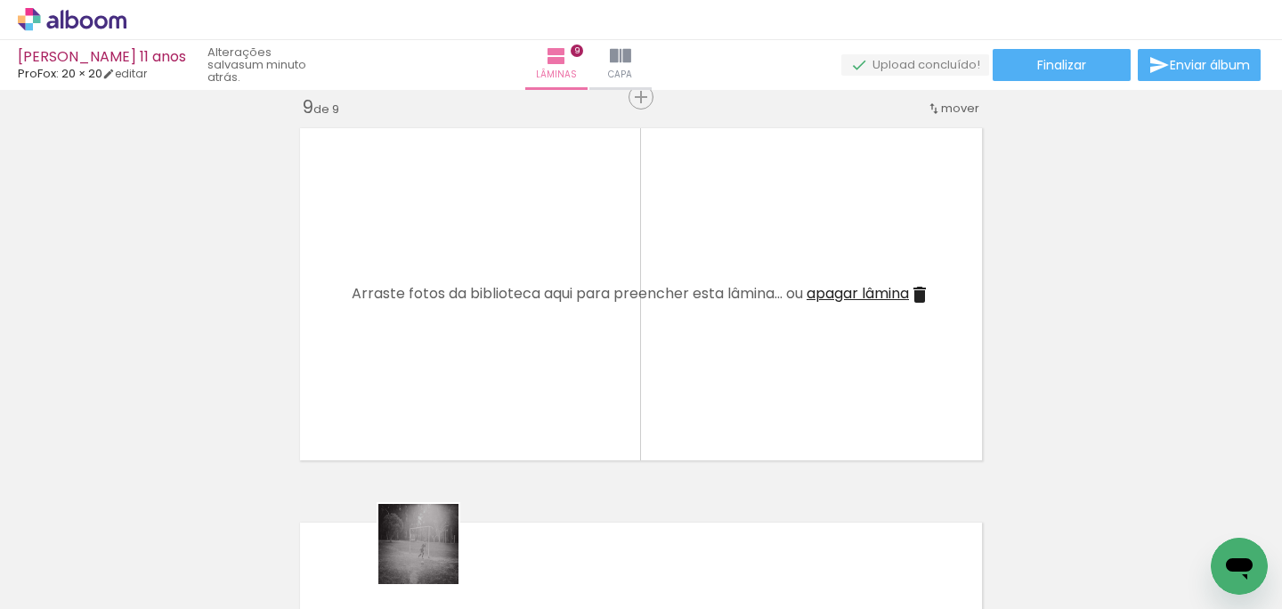
click at [517, 347] on quentale-workspace at bounding box center [641, 304] width 1282 height 609
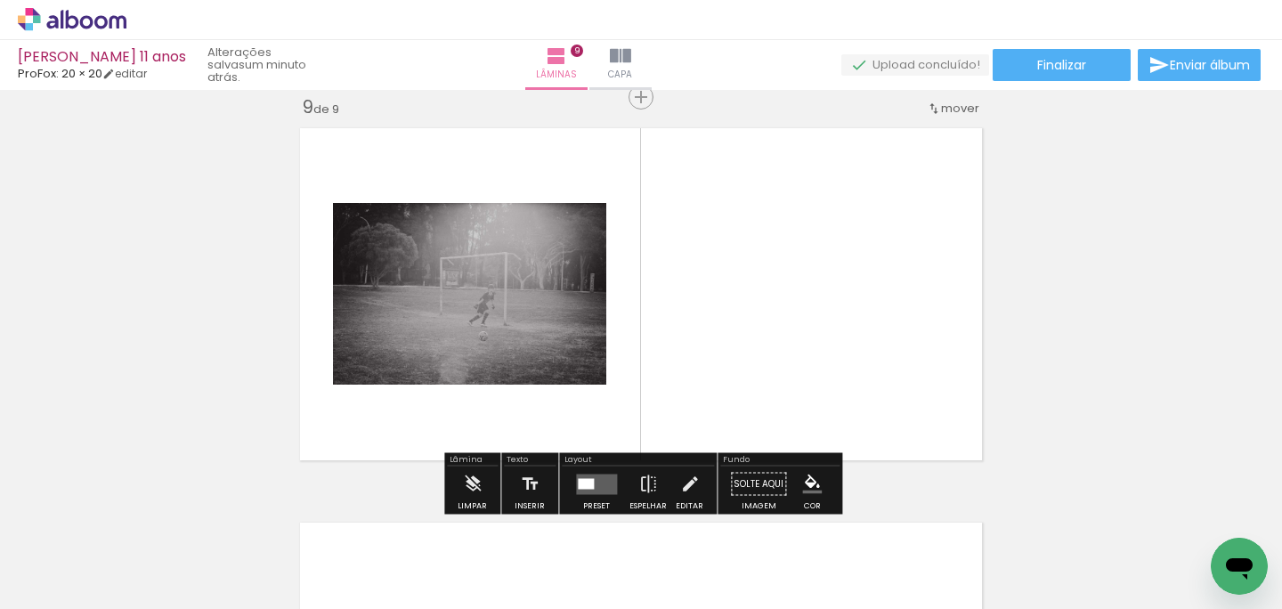
click at [582, 475] on quentale-layouter at bounding box center [596, 484] width 41 height 20
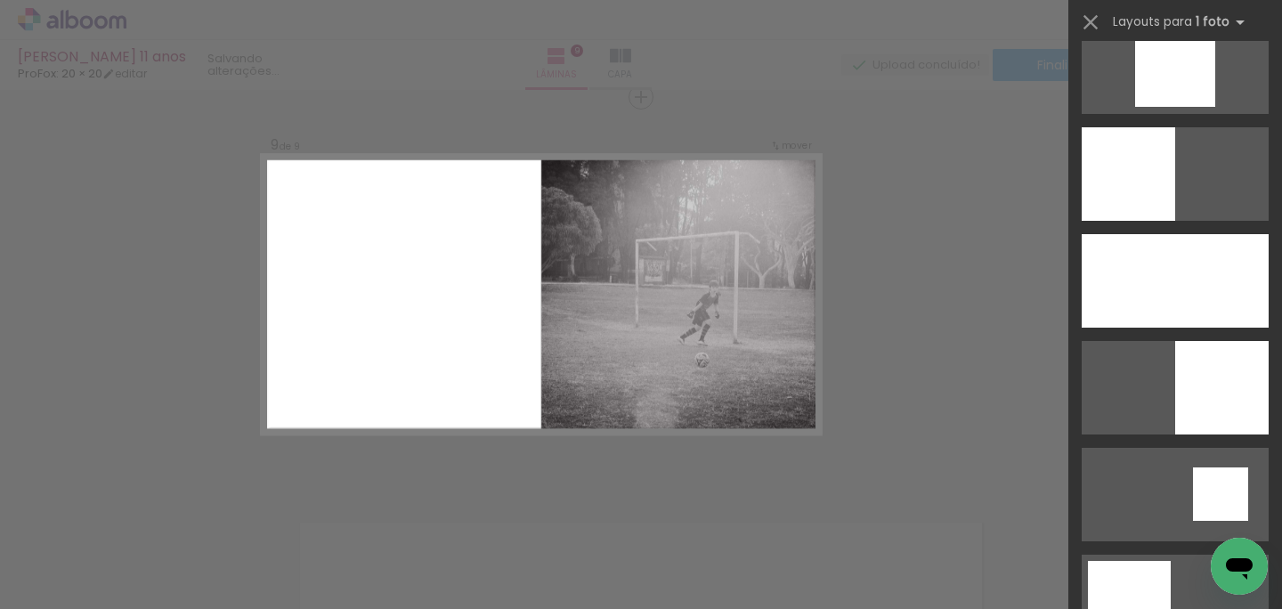
scroll to position [1767, 0]
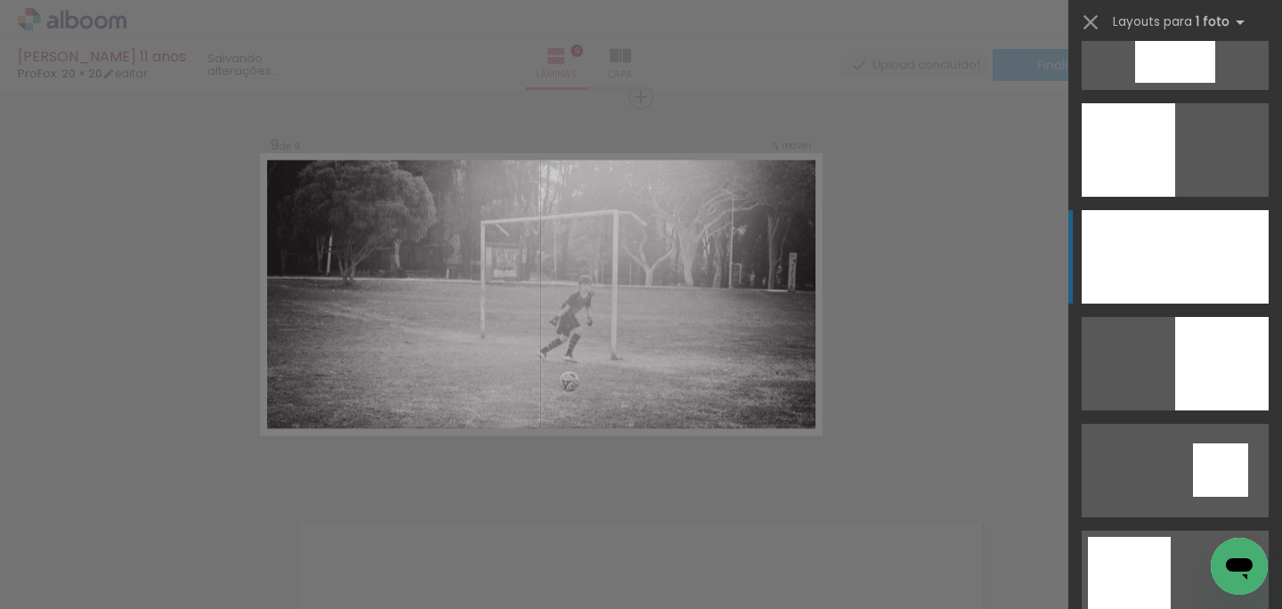
click at [1211, 278] on div at bounding box center [1175, 256] width 187 height 93
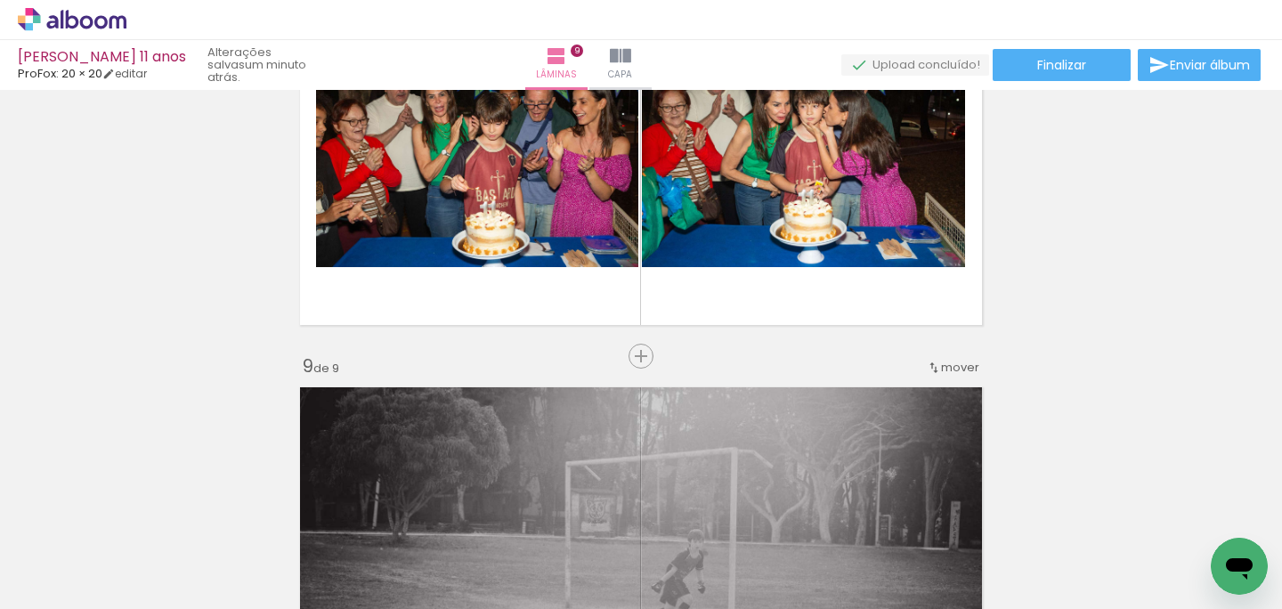
scroll to position [2919, 0]
click at [949, 360] on span "mover" at bounding box center [960, 366] width 38 height 17
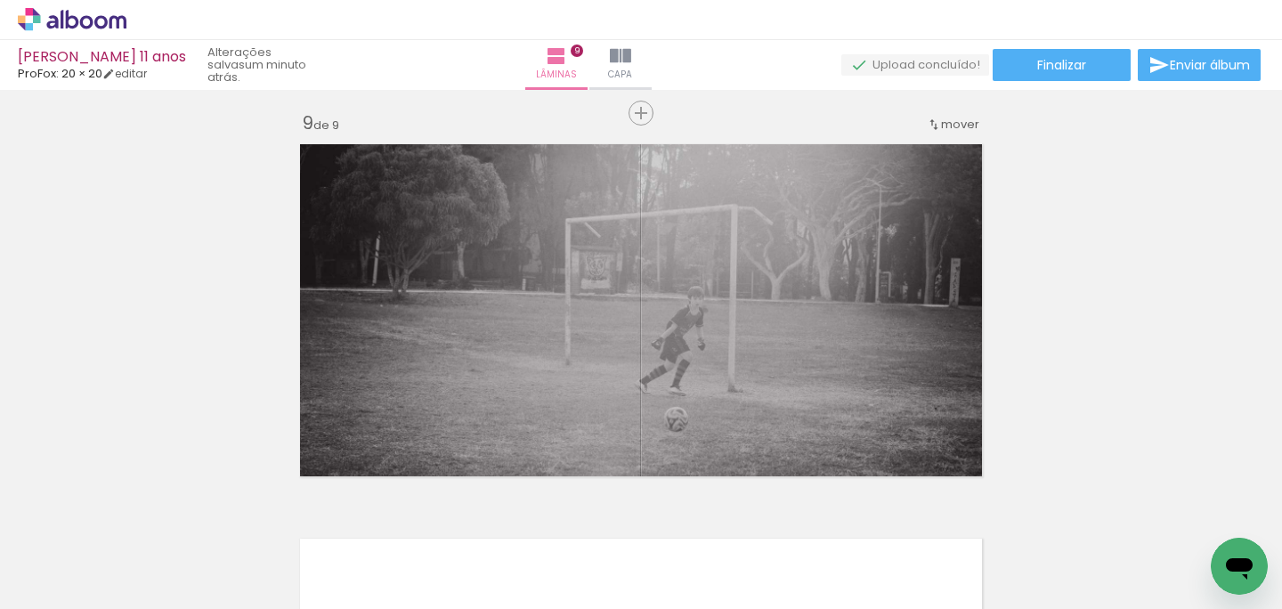
scroll to position [3167, 0]
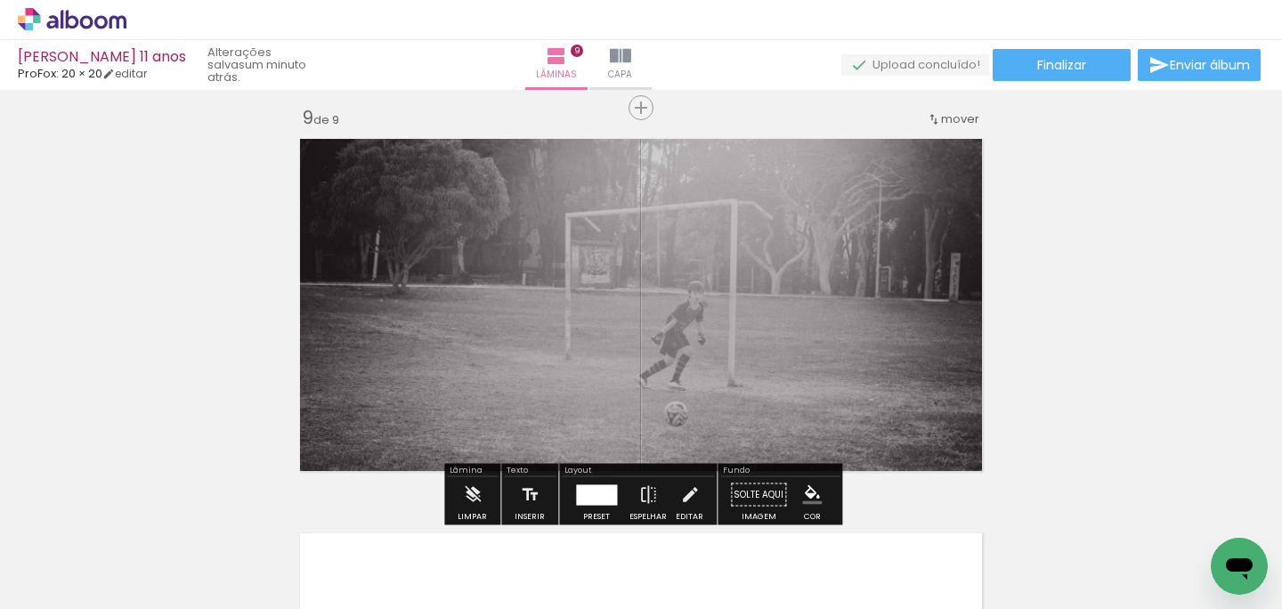
click at [950, 118] on span "mover" at bounding box center [960, 118] width 38 height 17
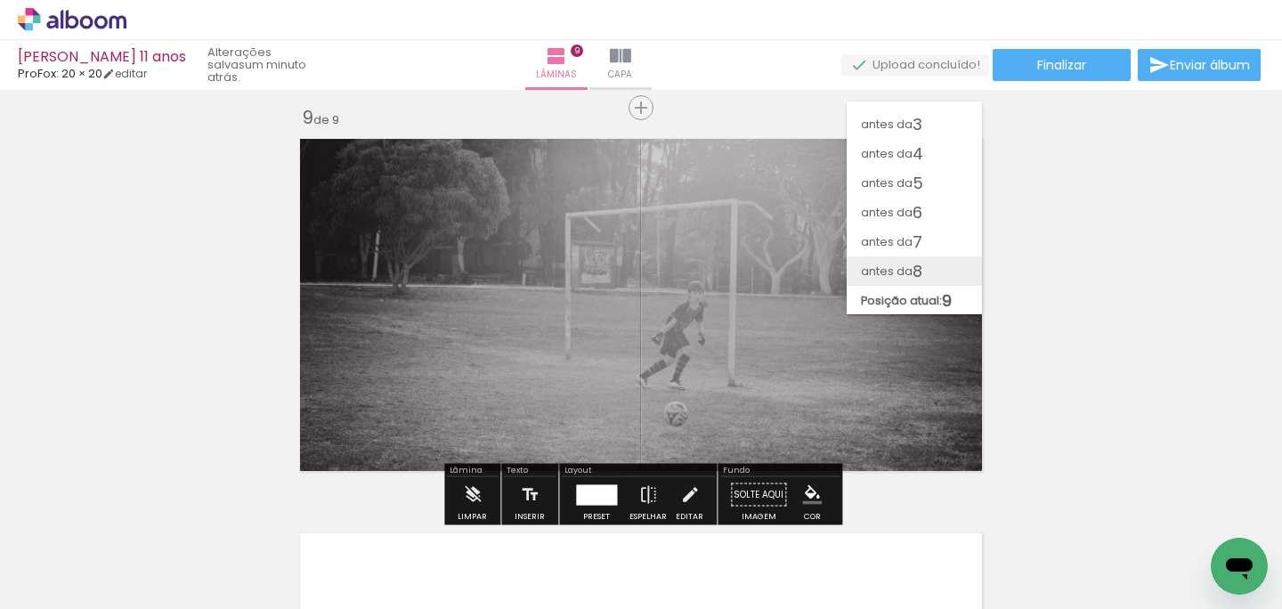
click at [909, 276] on span "antes da" at bounding box center [887, 270] width 52 height 29
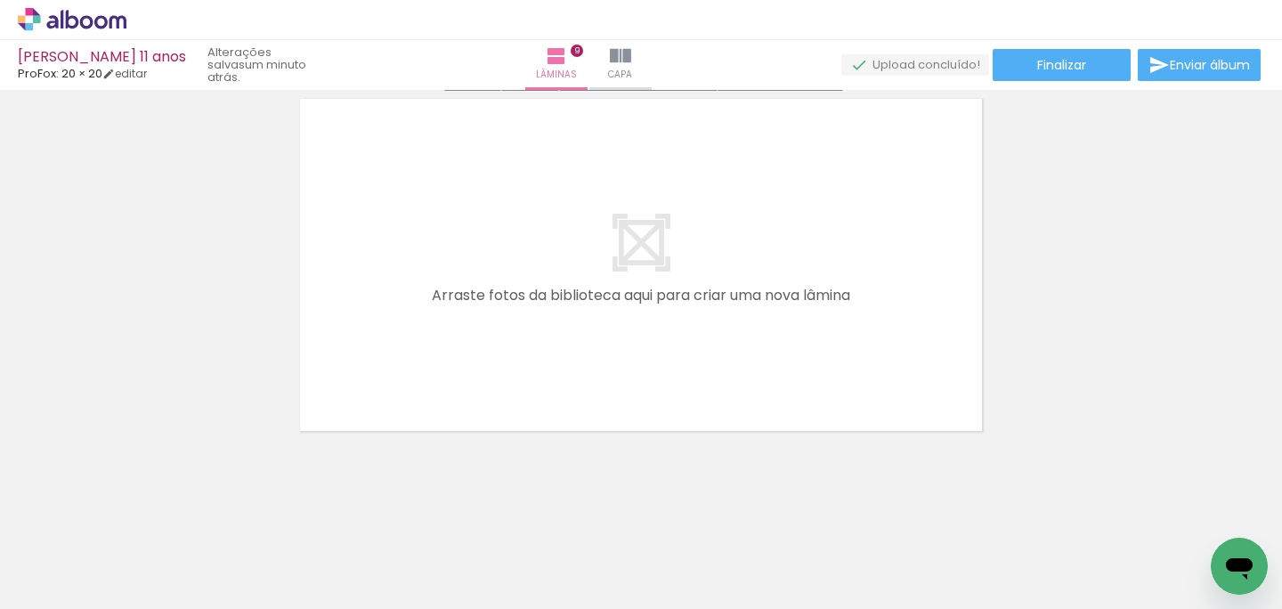
scroll to position [3602, 0]
drag, startPoint x: 1187, startPoint y: 519, endPoint x: 860, endPoint y: 294, distance: 396.9
click at [863, 296] on quentale-workspace at bounding box center [641, 304] width 1282 height 609
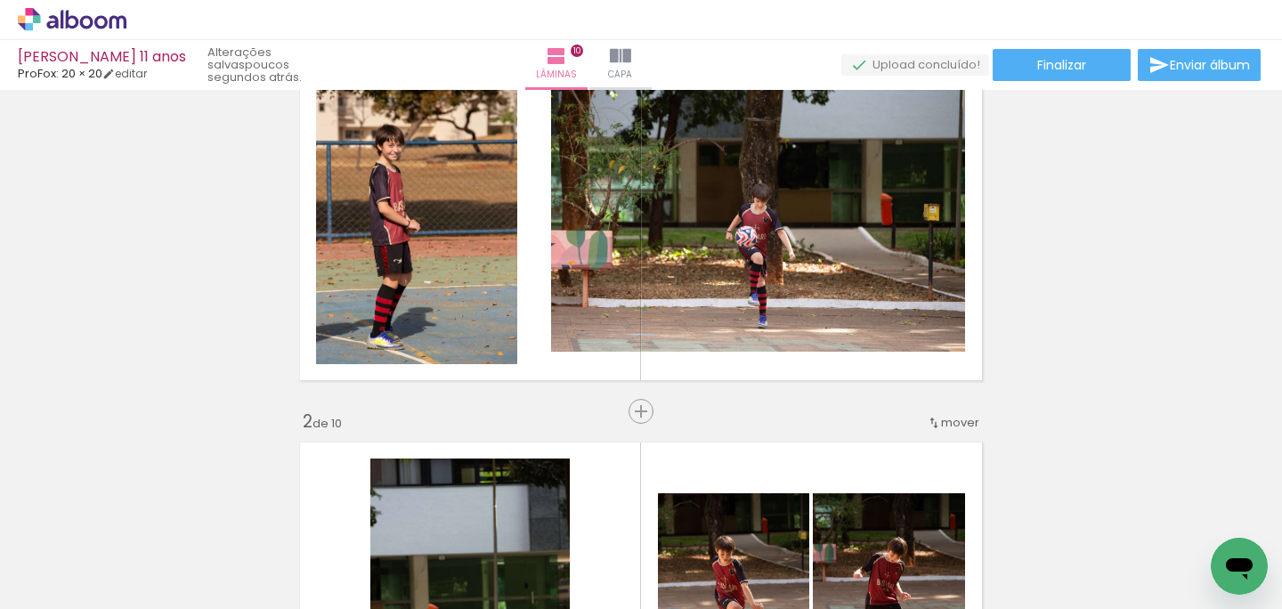
scroll to position [0, 0]
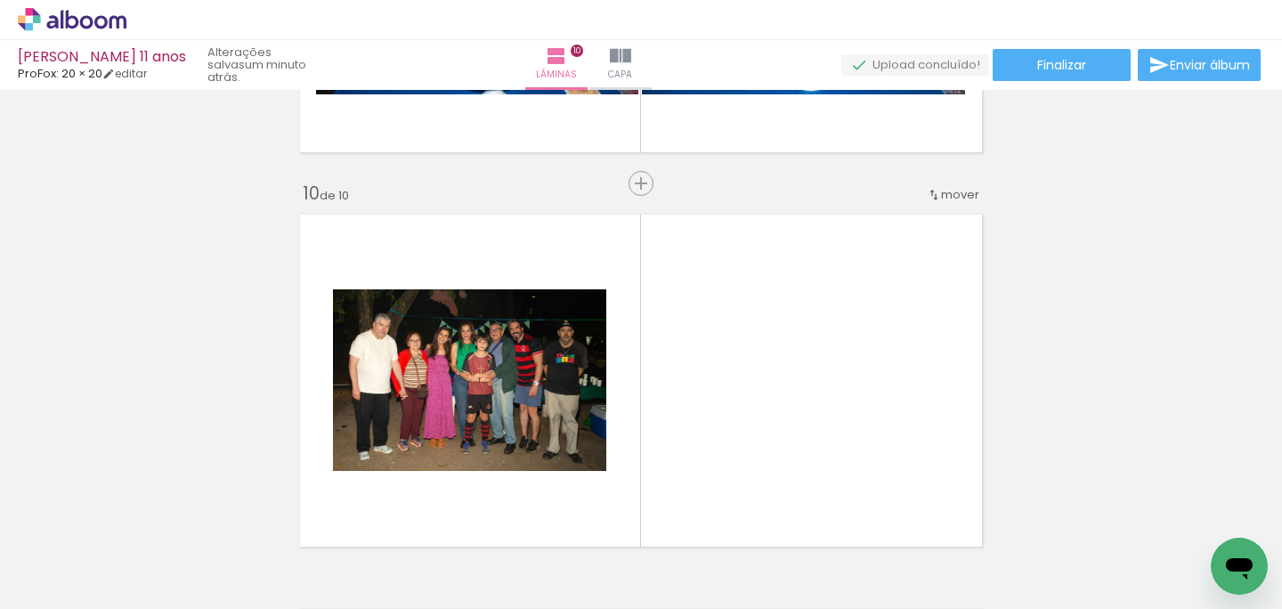
scroll to position [3496, 0]
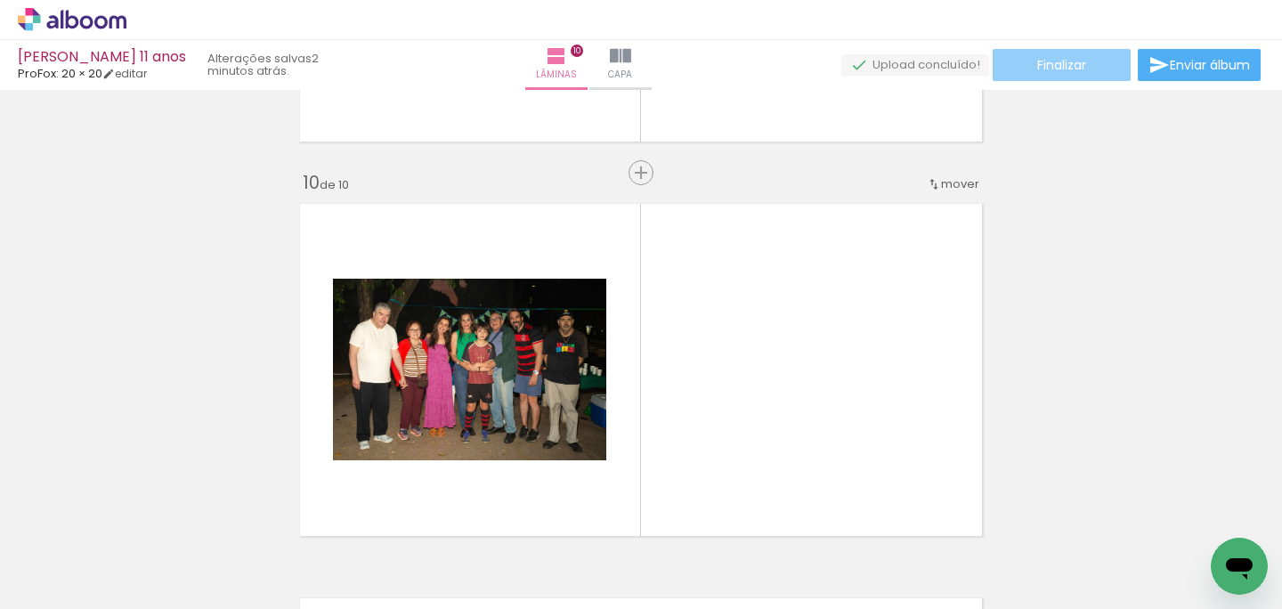
click at [1104, 69] on paper-button "Finalizar" at bounding box center [1062, 65] width 138 height 32
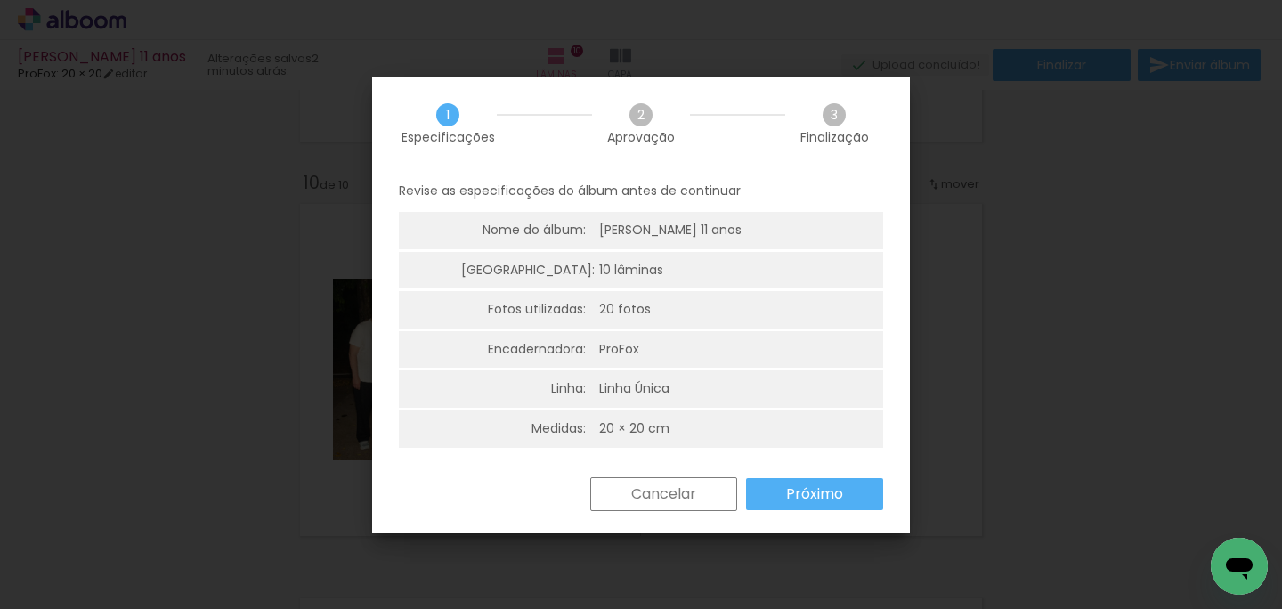
click at [0, 0] on slot "Próximo" at bounding box center [0, 0] width 0 height 0
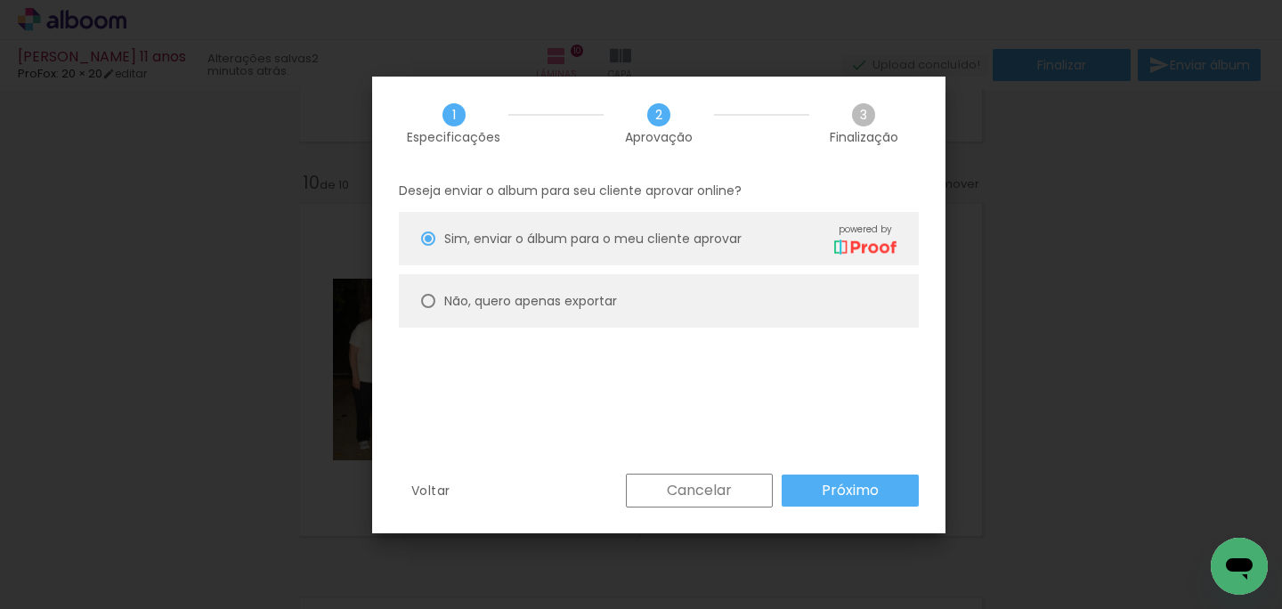
click at [0, 0] on slot "Não, quero apenas exportar" at bounding box center [0, 0] width 0 height 0
type paper-radio-button "on"
click at [878, 503] on paper-button "Próximo" at bounding box center [850, 491] width 137 height 32
type input "Alta, 300 DPI"
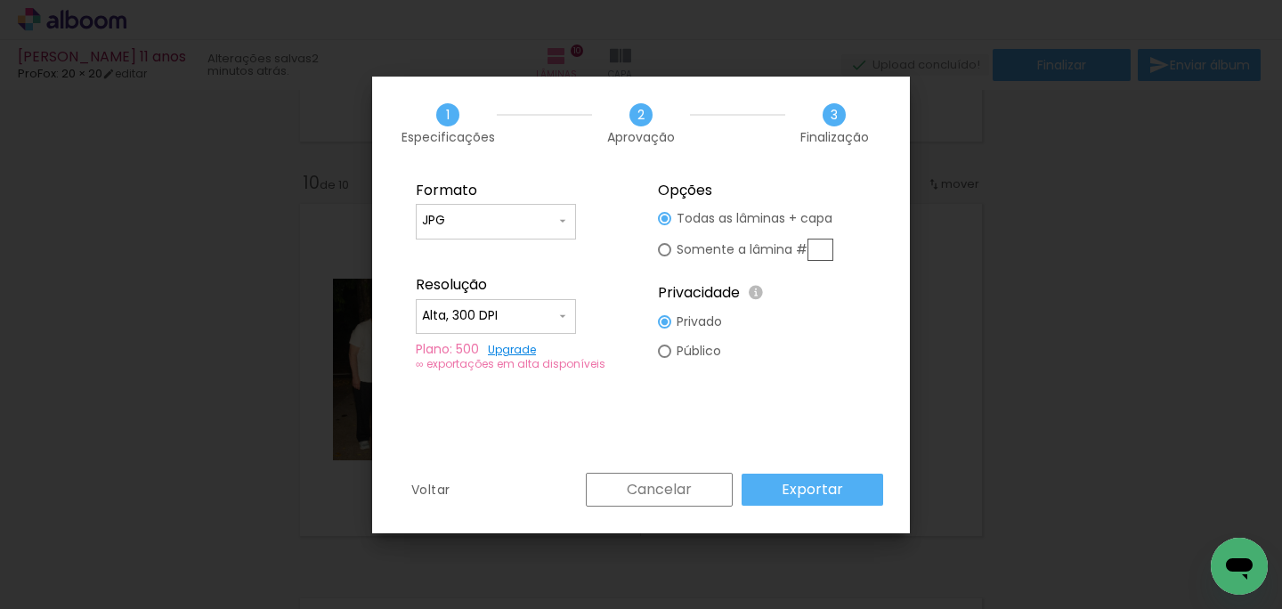
click at [856, 497] on paper-button "Exportar" at bounding box center [813, 490] width 142 height 32
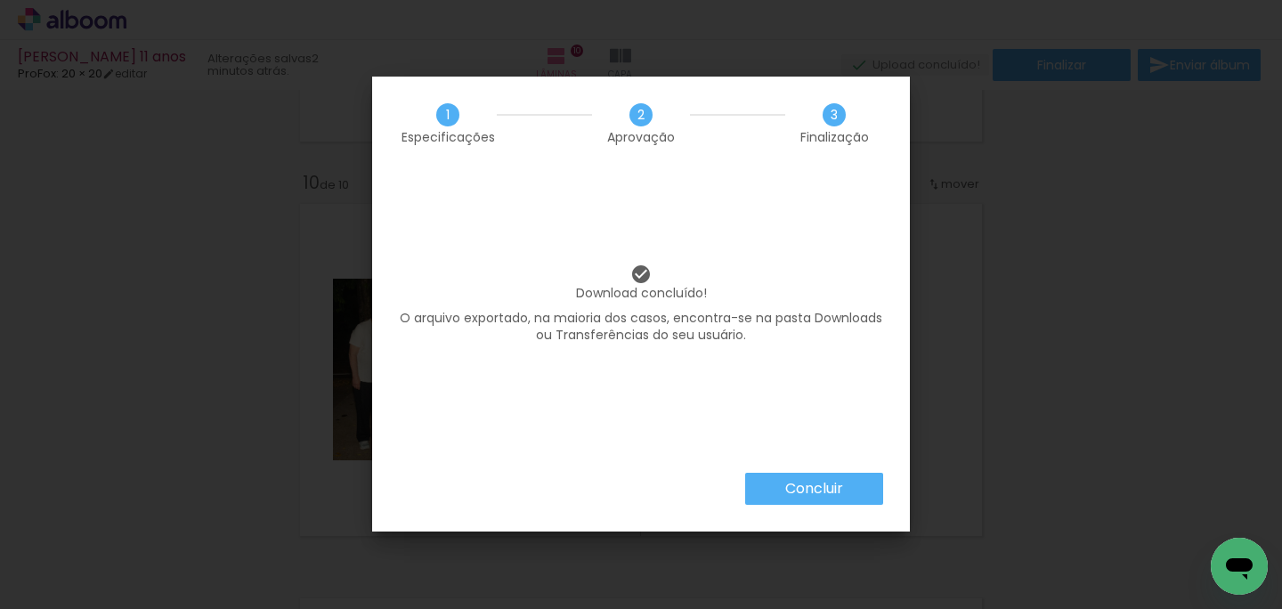
click at [856, 496] on paper-button "Concluir" at bounding box center [814, 489] width 138 height 32
